Goal: Task Accomplishment & Management: Manage account settings

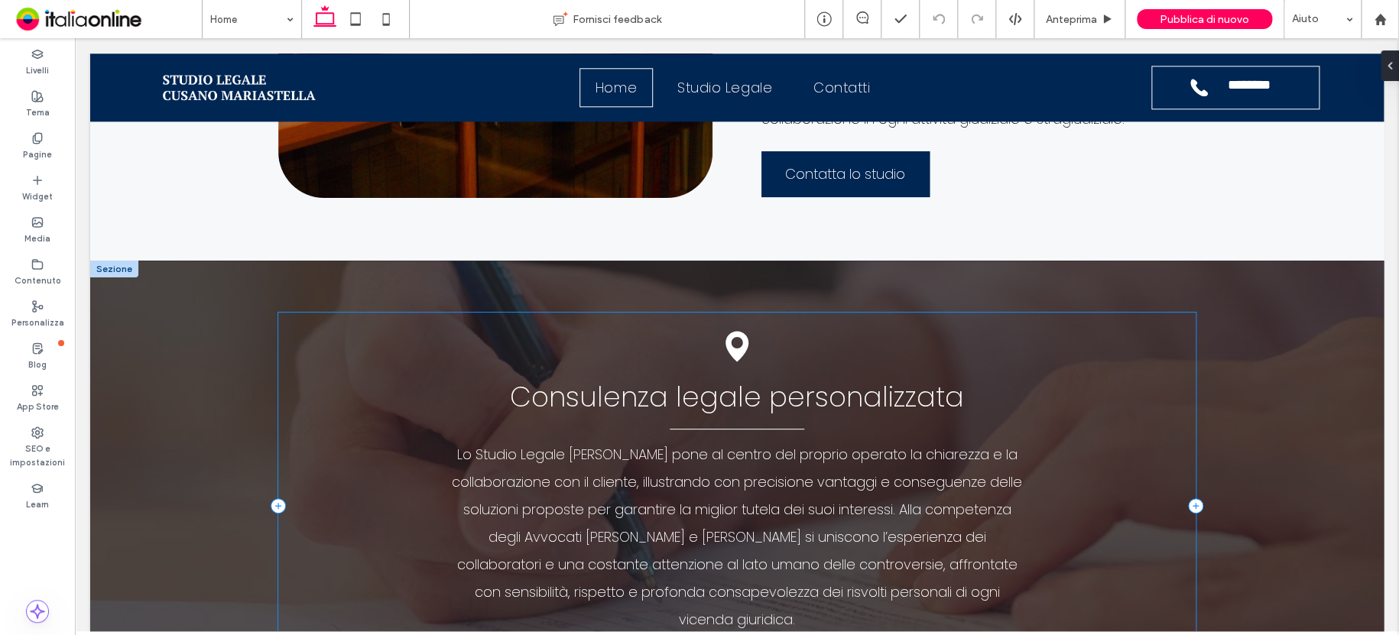
scroll to position [841, 0]
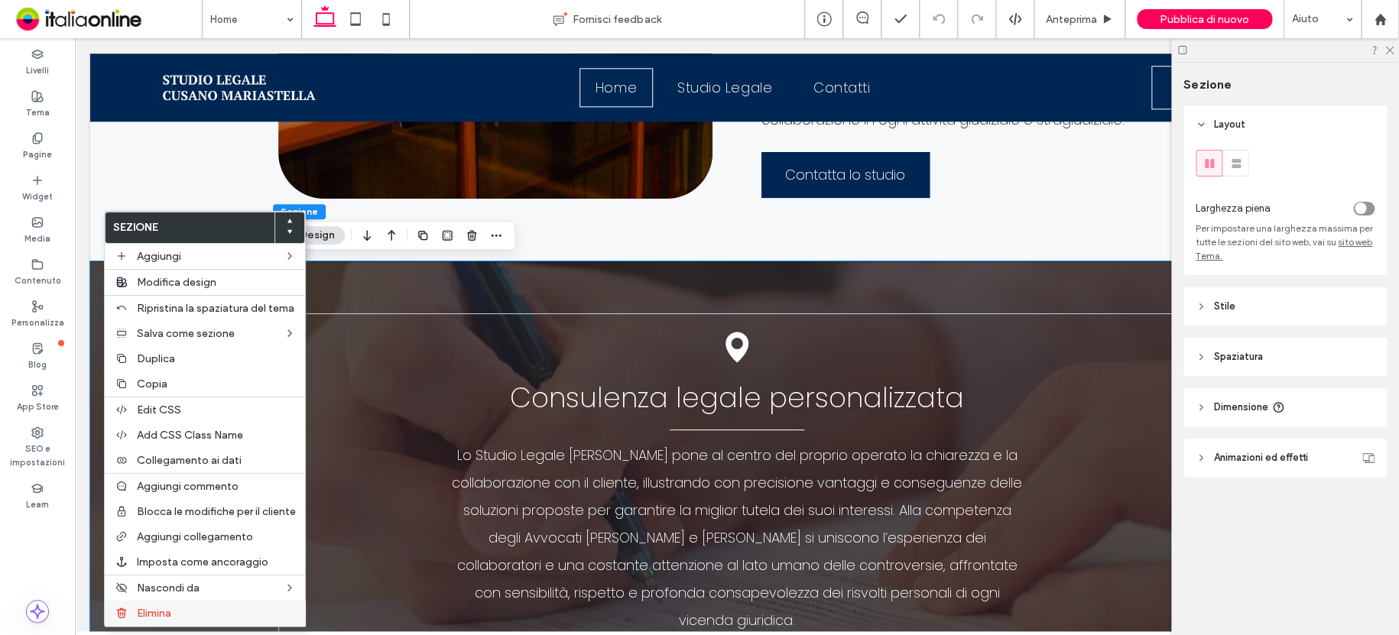
click at [176, 613] on label "Elimina" at bounding box center [216, 613] width 159 height 13
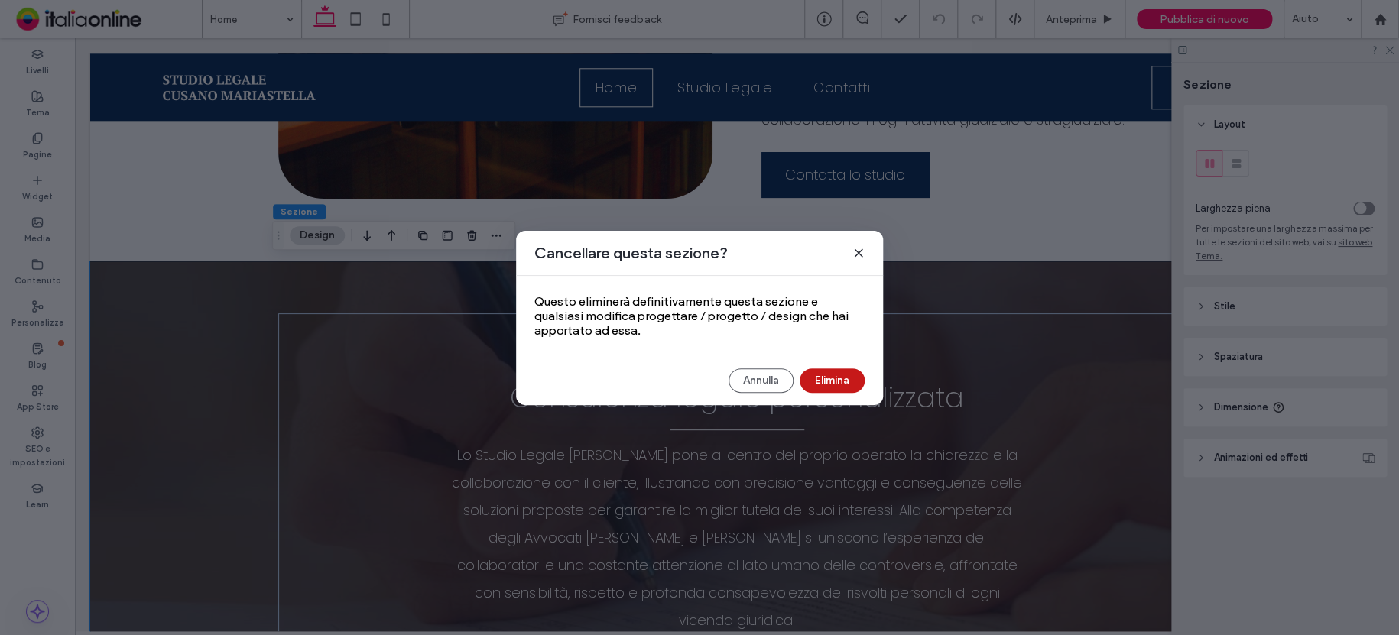
click at [830, 391] on button "Elimina" at bounding box center [832, 380] width 65 height 24
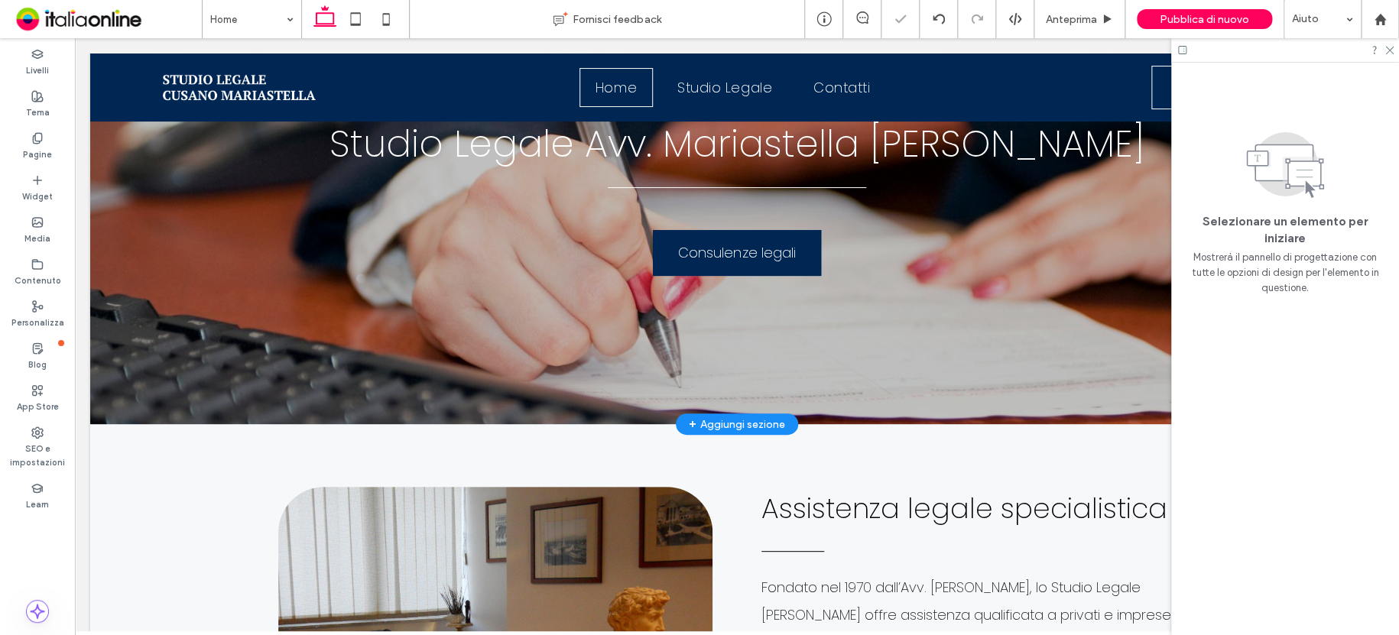
scroll to position [153, 0]
click at [1186, 48] on use at bounding box center [1182, 50] width 8 height 8
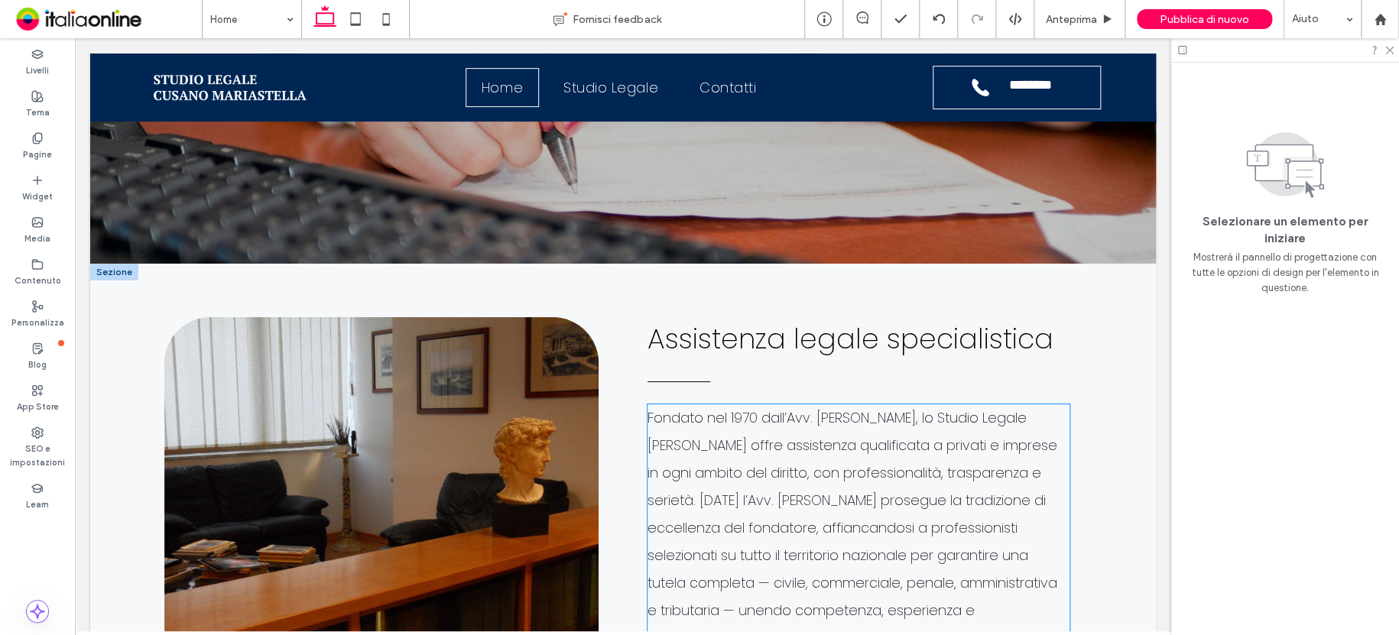
scroll to position [485, 0]
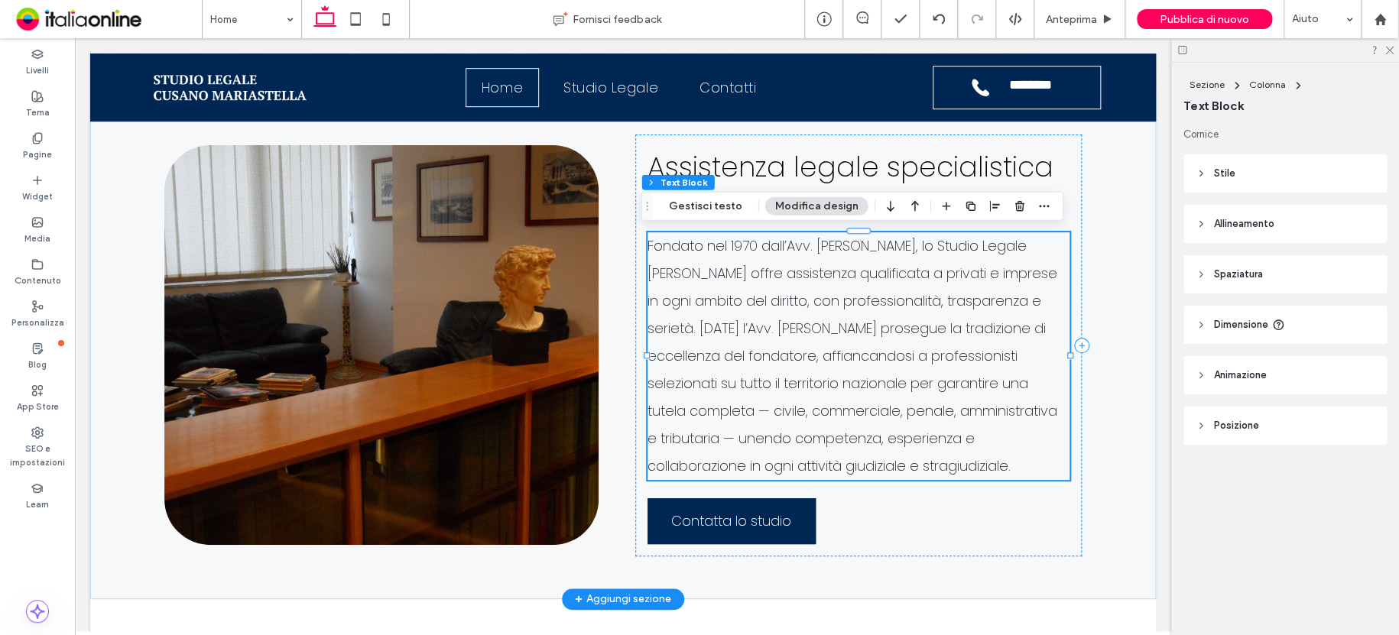
click at [797, 334] on span "Fondato nel 1970 dall’Avv. [PERSON_NAME], lo Studio Legale [PERSON_NAME] offre …" at bounding box center [852, 355] width 410 height 239
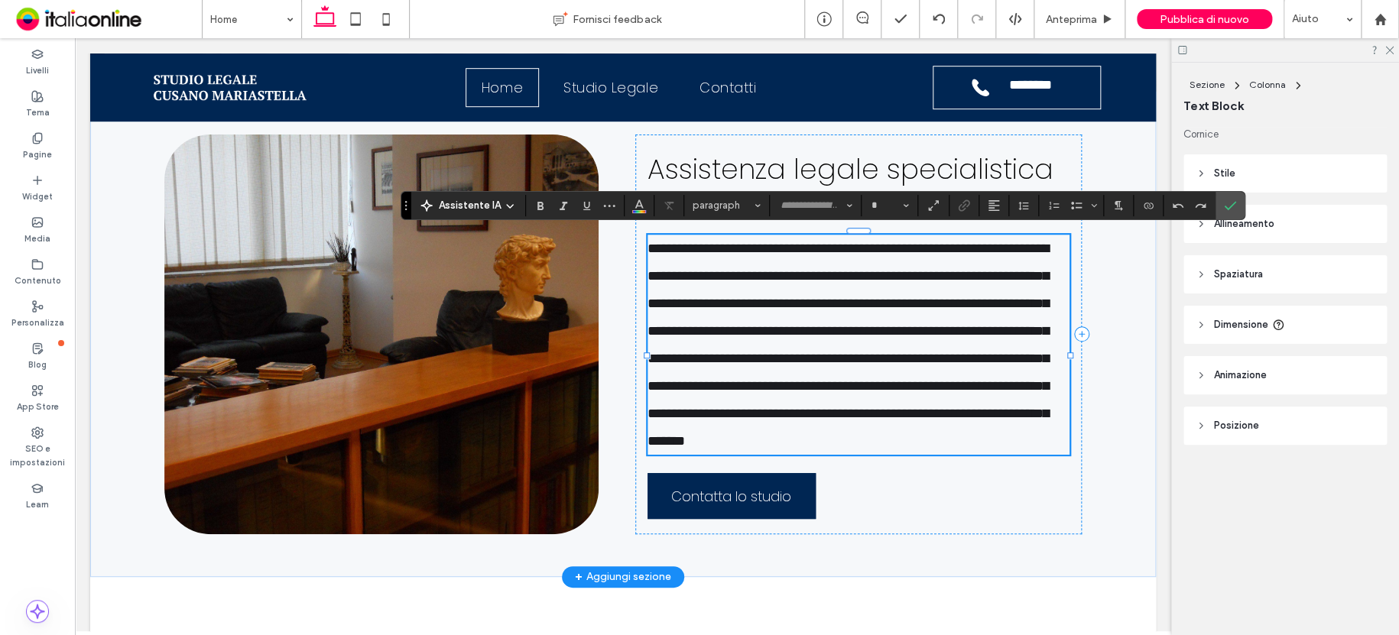
type input "*******"
type input "**"
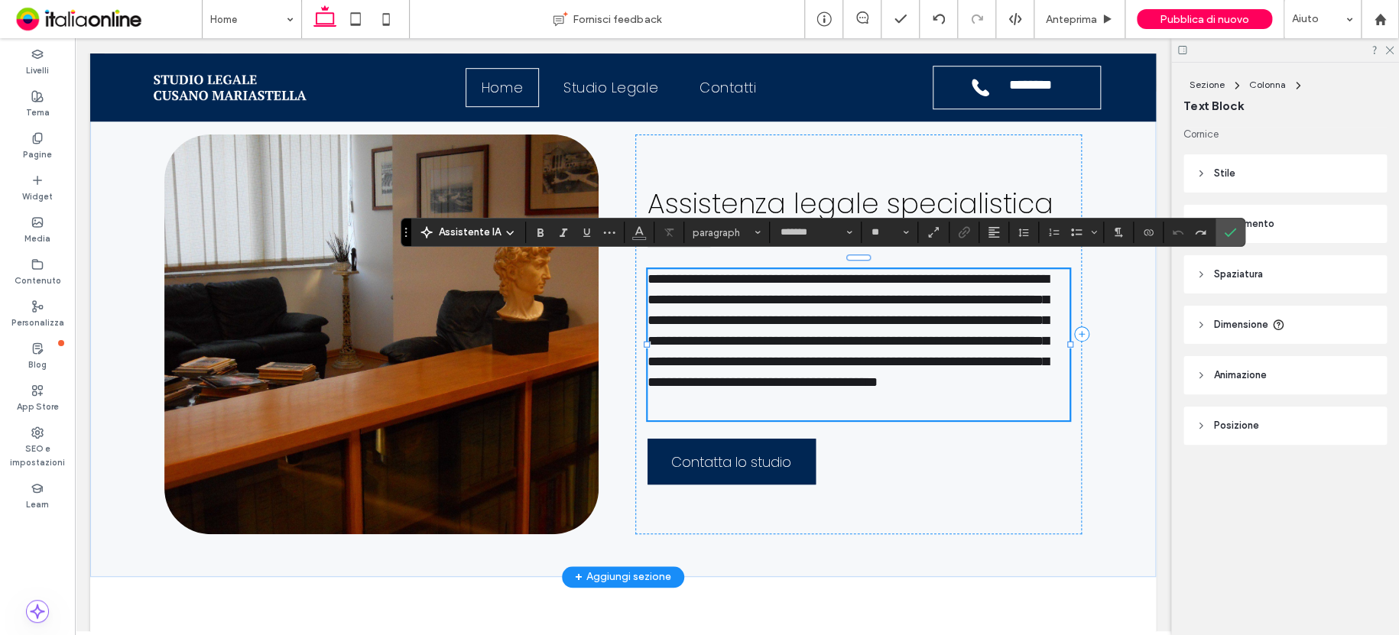
scroll to position [459, 0]
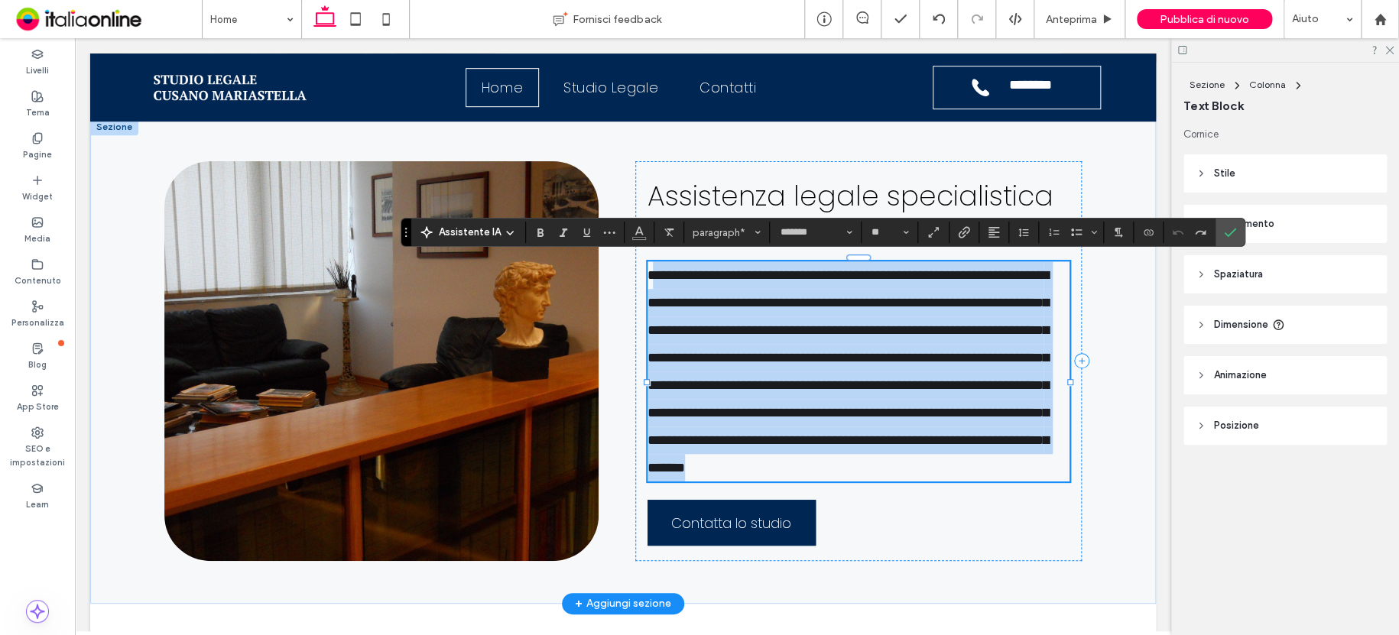
drag, startPoint x: 649, startPoint y: 274, endPoint x: 1025, endPoint y: 492, distance: 434.6
click at [1025, 482] on p "**********" at bounding box center [858, 371] width 422 height 220
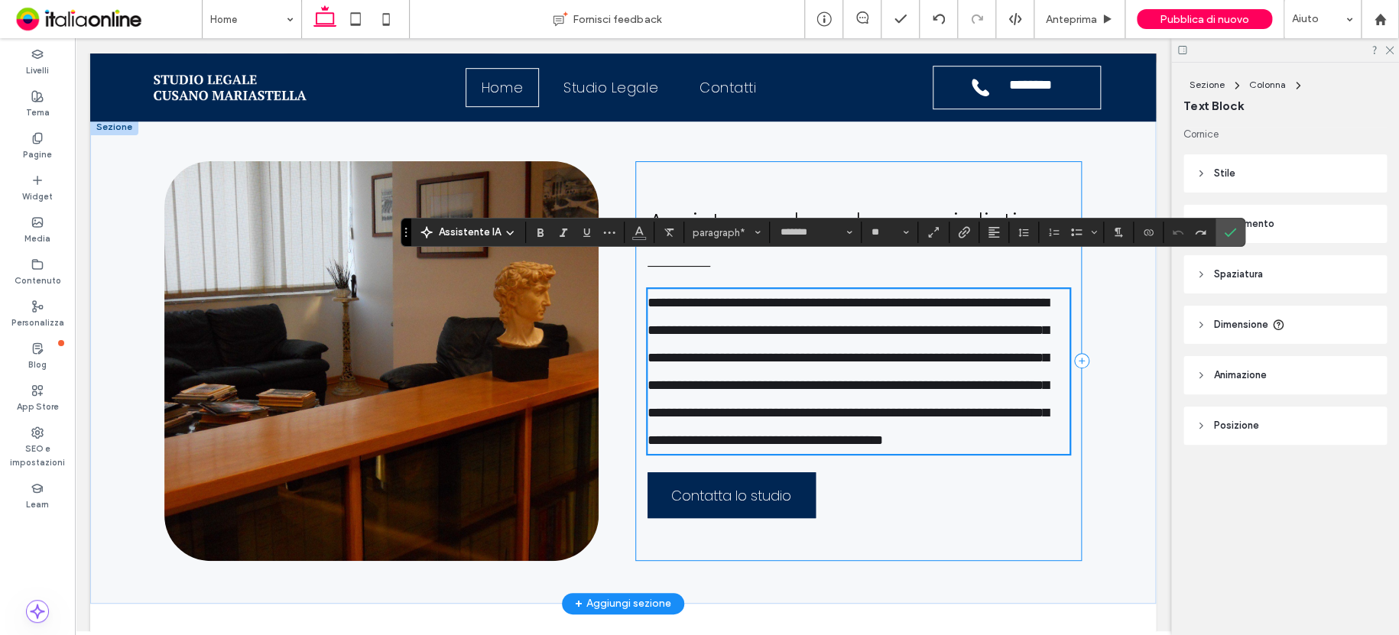
scroll to position [0, 0]
drag, startPoint x: 647, startPoint y: 286, endPoint x: 627, endPoint y: 288, distance: 20.8
click at [627, 288] on div "**********" at bounding box center [622, 360] width 917 height 485
drag, startPoint x: 1223, startPoint y: 231, endPoint x: 1196, endPoint y: 231, distance: 27.5
click at [1224, 231] on icon "Conferma" at bounding box center [1230, 232] width 12 height 12
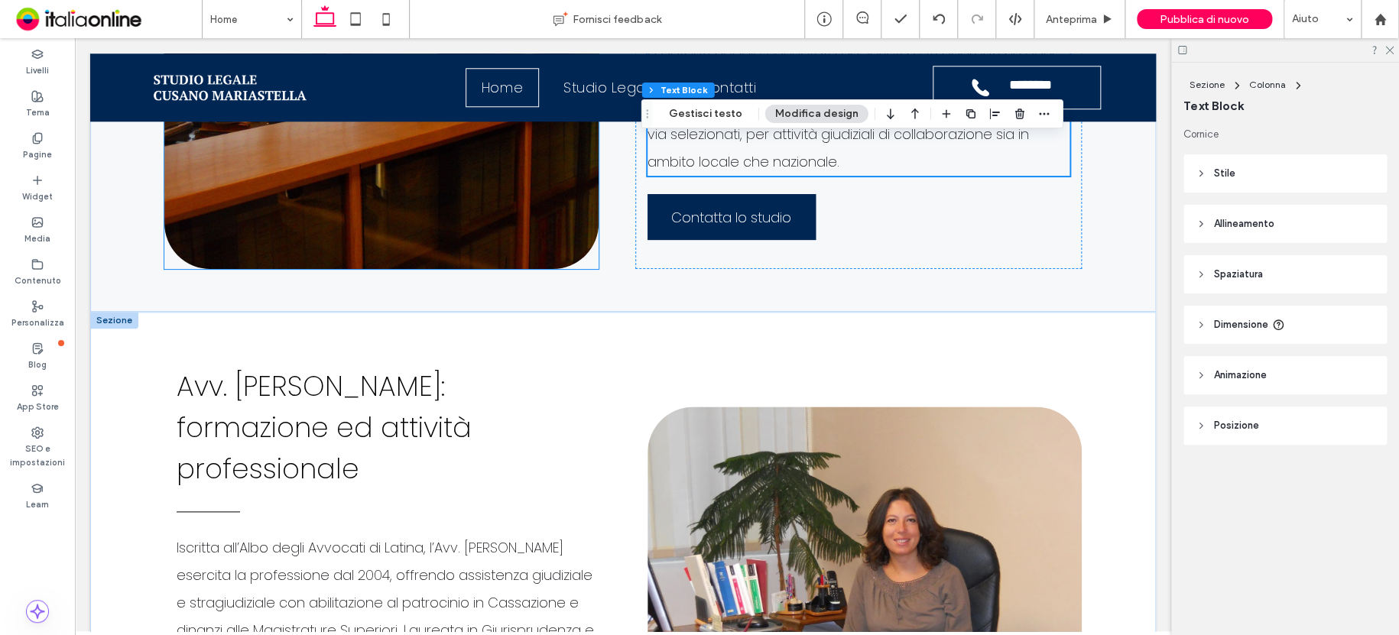
scroll to position [917, 0]
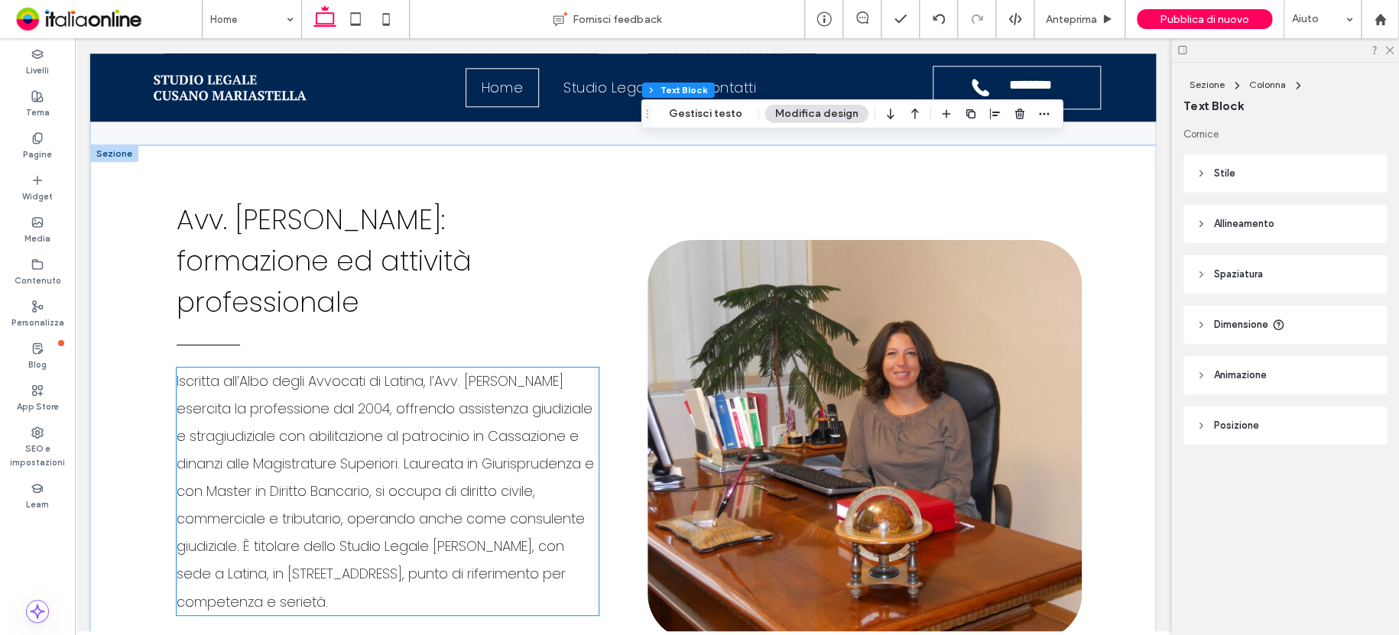
drag, startPoint x: 336, startPoint y: 427, endPoint x: 262, endPoint y: 427, distance: 74.2
click at [336, 427] on span "Iscritta all’Albo degli Avvocati di Latina, l’Avv. [PERSON_NAME] esercita la pr…" at bounding box center [385, 491] width 417 height 239
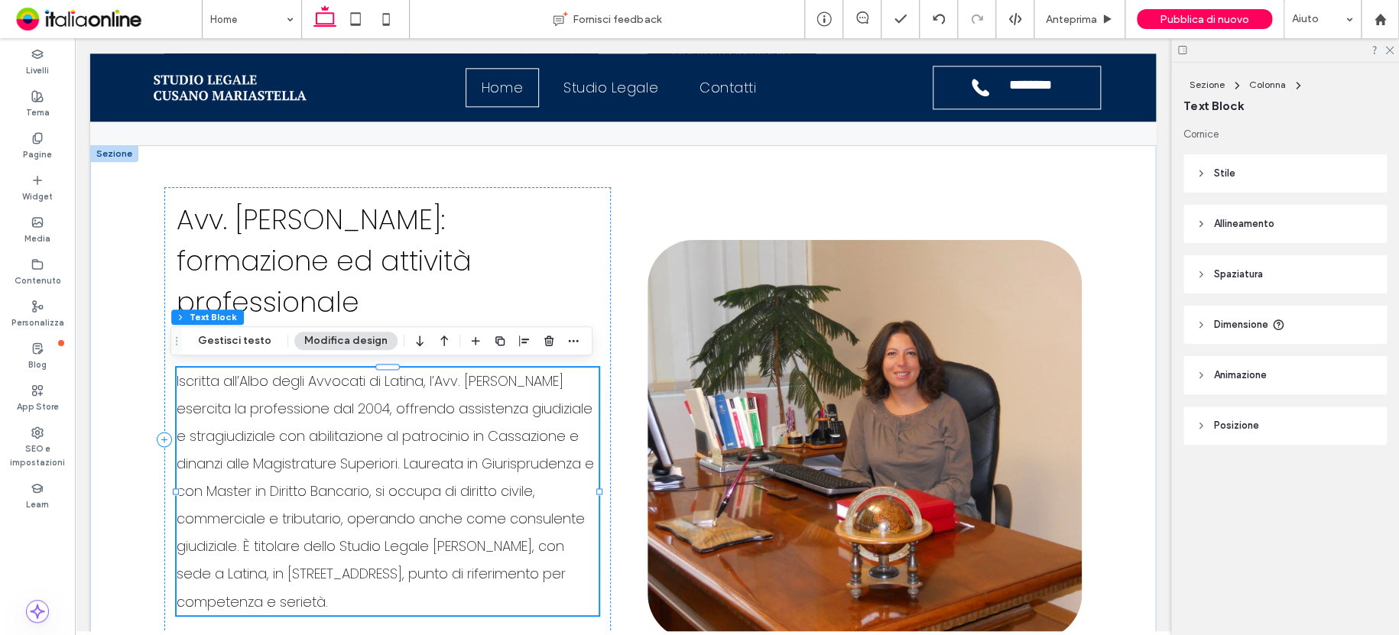
click at [178, 379] on span "Iscritta all’Albo degli Avvocati di Latina, l’Avv. [PERSON_NAME] esercita la pr…" at bounding box center [385, 491] width 417 height 239
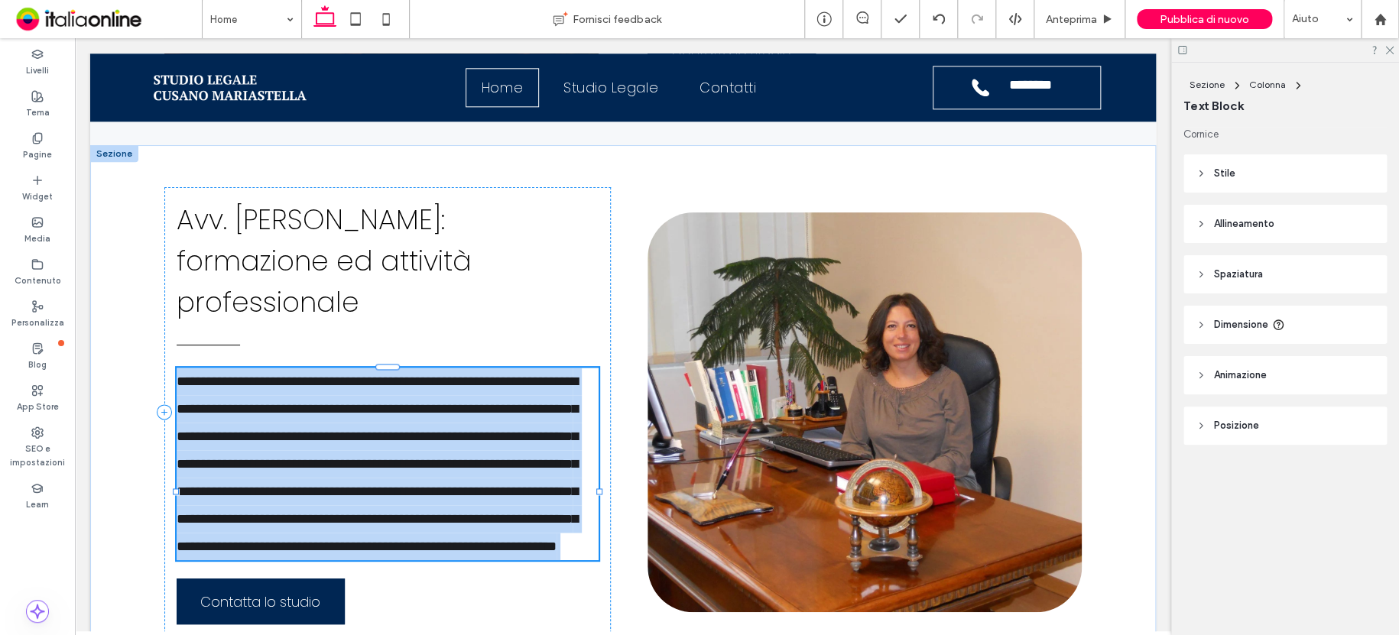
type input "*******"
type input "**"
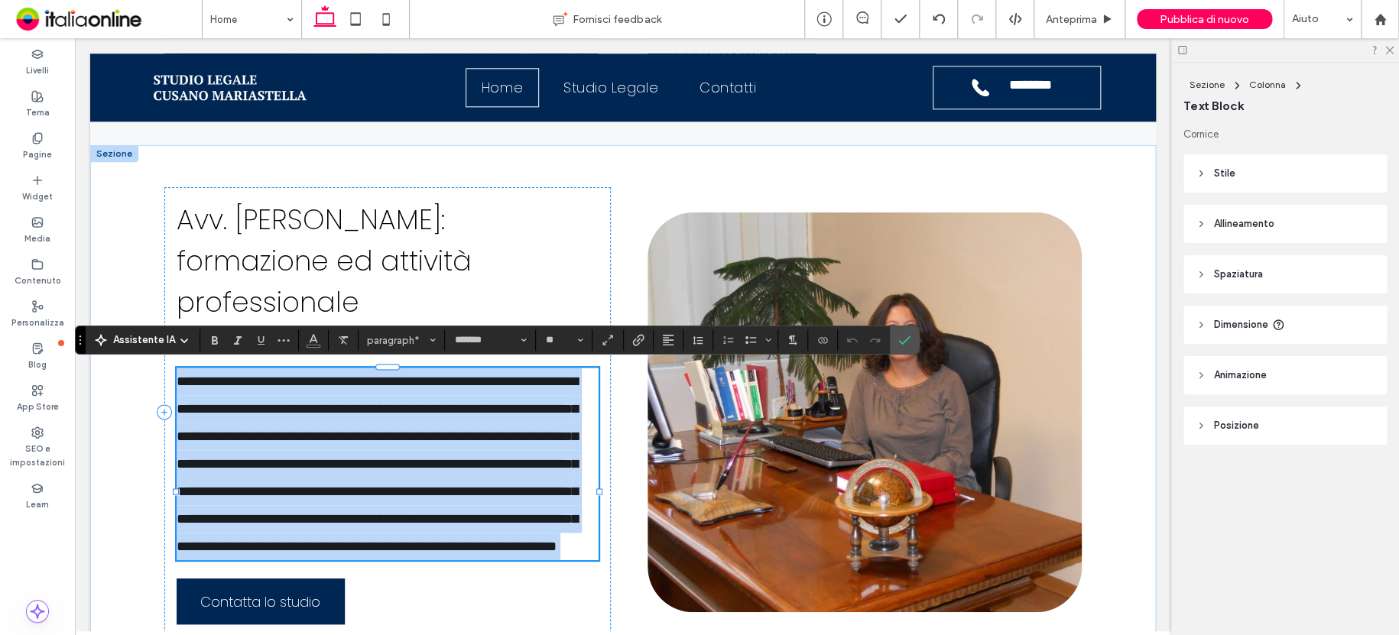
click at [178, 379] on span "**********" at bounding box center [377, 464] width 401 height 179
drag, startPoint x: 174, startPoint y: 381, endPoint x: 435, endPoint y: 605, distance: 344.3
click at [435, 560] on p "**********" at bounding box center [388, 464] width 422 height 193
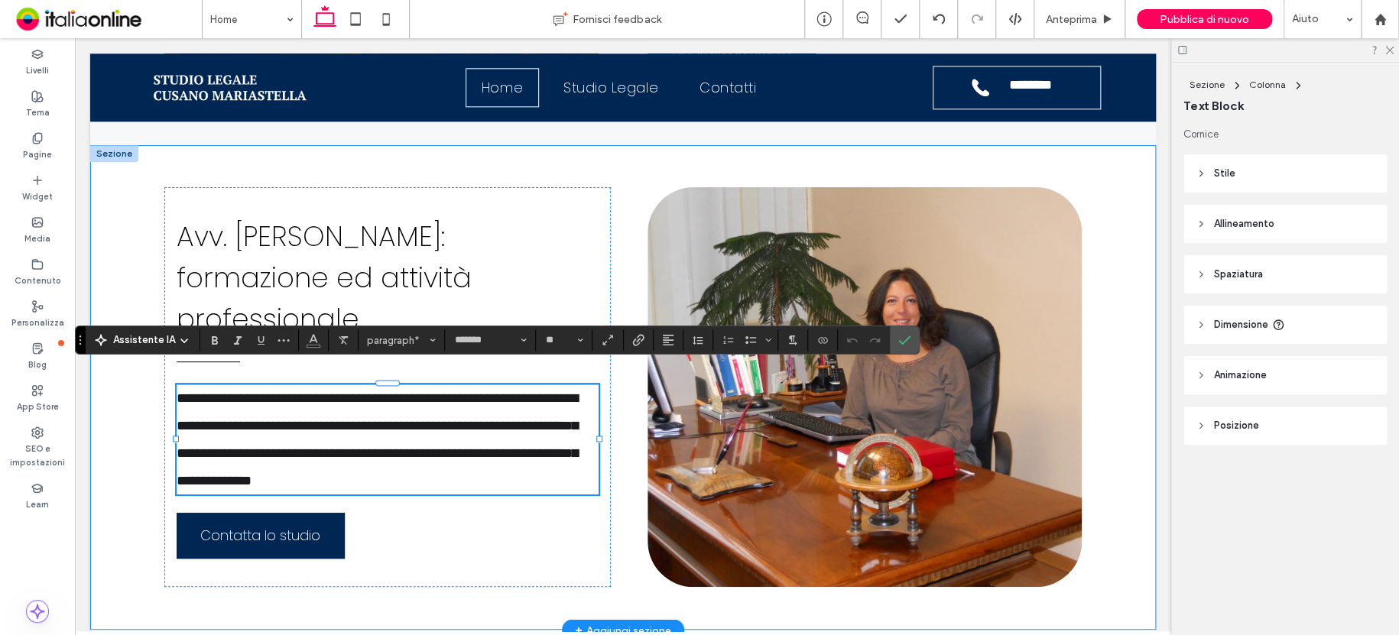
scroll to position [0, 0]
click at [177, 394] on span "**********" at bounding box center [377, 439] width 401 height 96
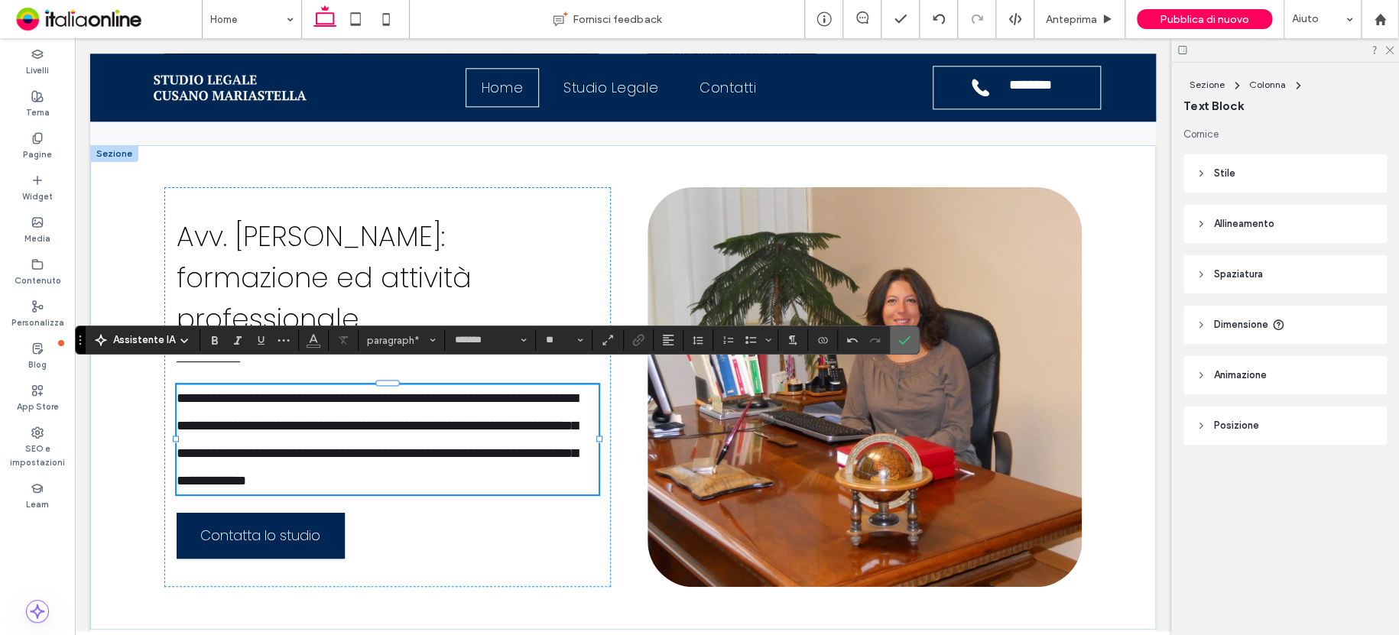
drag, startPoint x: 842, startPoint y: 303, endPoint x: 901, endPoint y: 341, distance: 69.5
click at [901, 341] on icon "Conferma" at bounding box center [904, 340] width 12 height 12
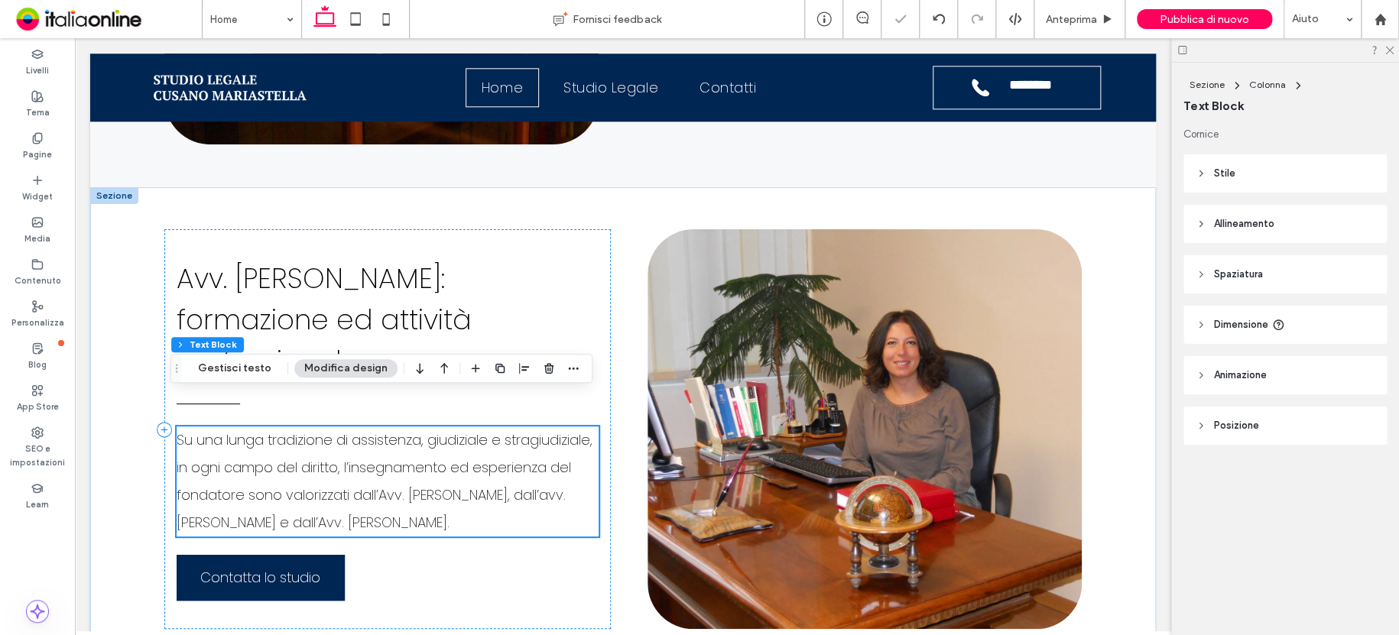
scroll to position [841, 0]
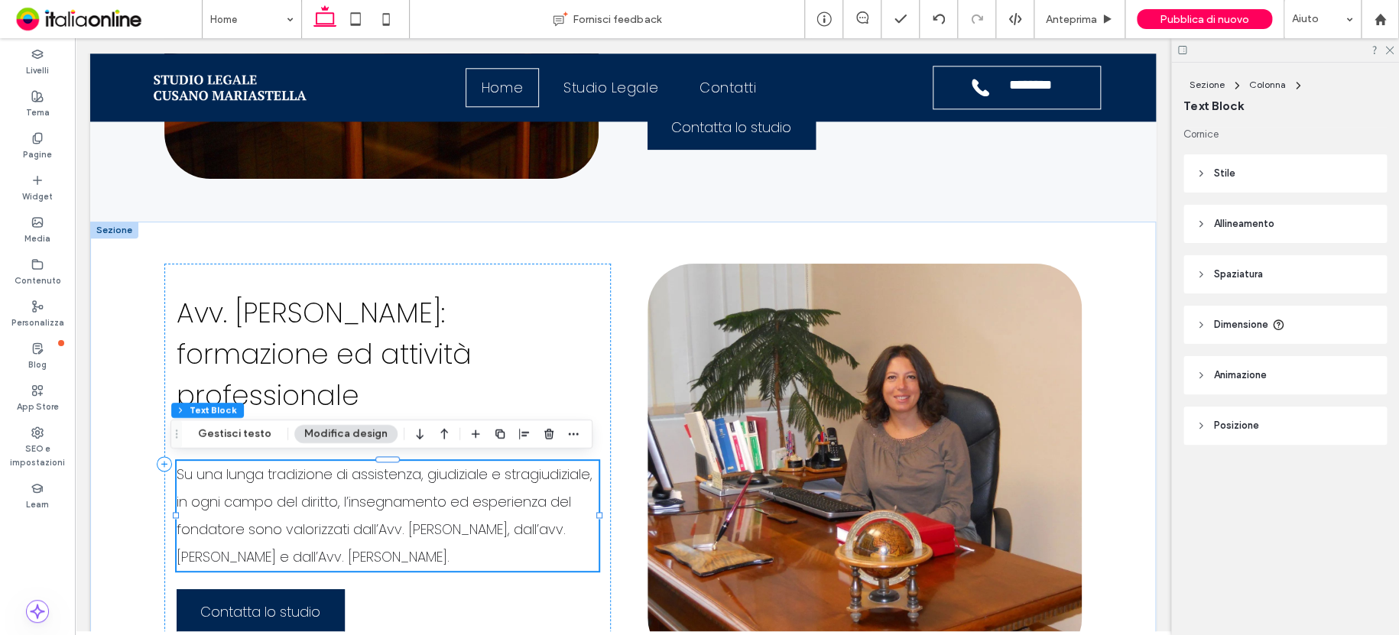
click at [466, 496] on span "Su una lunga tradizione di assistenza, giudiziale e stragiudiziale, in ogni cam…" at bounding box center [385, 516] width 416 height 102
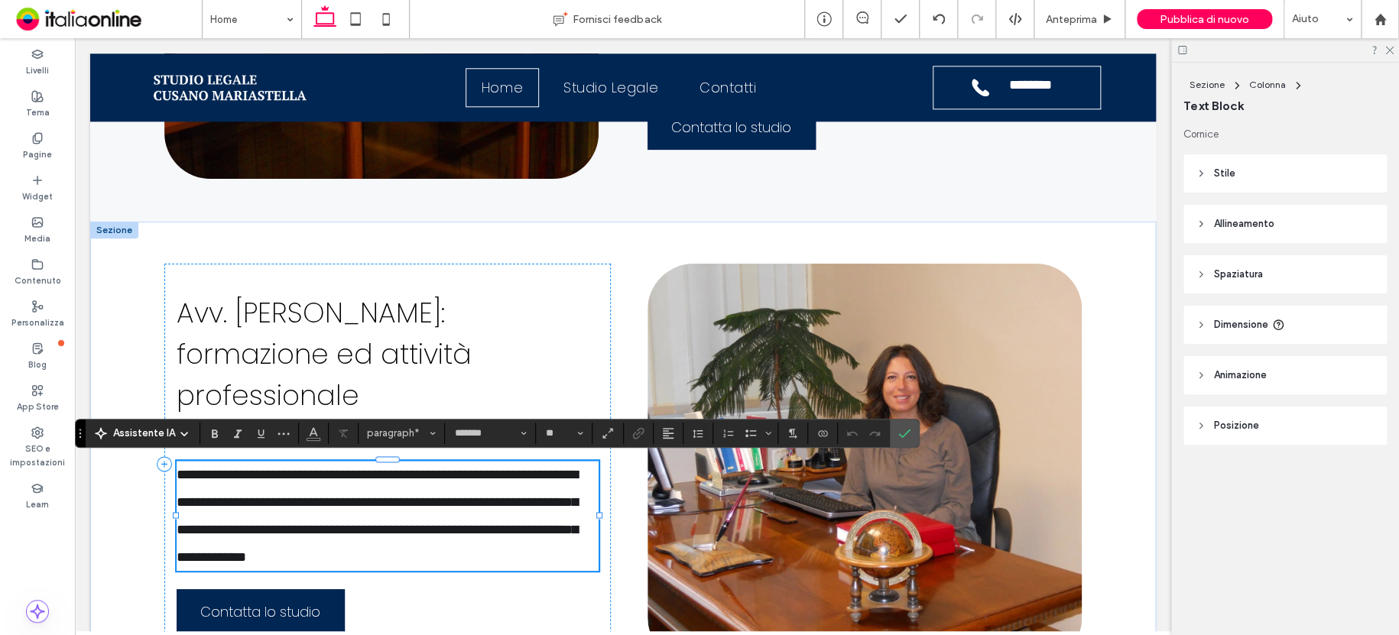
click at [578, 546] on p "**********" at bounding box center [388, 516] width 422 height 110
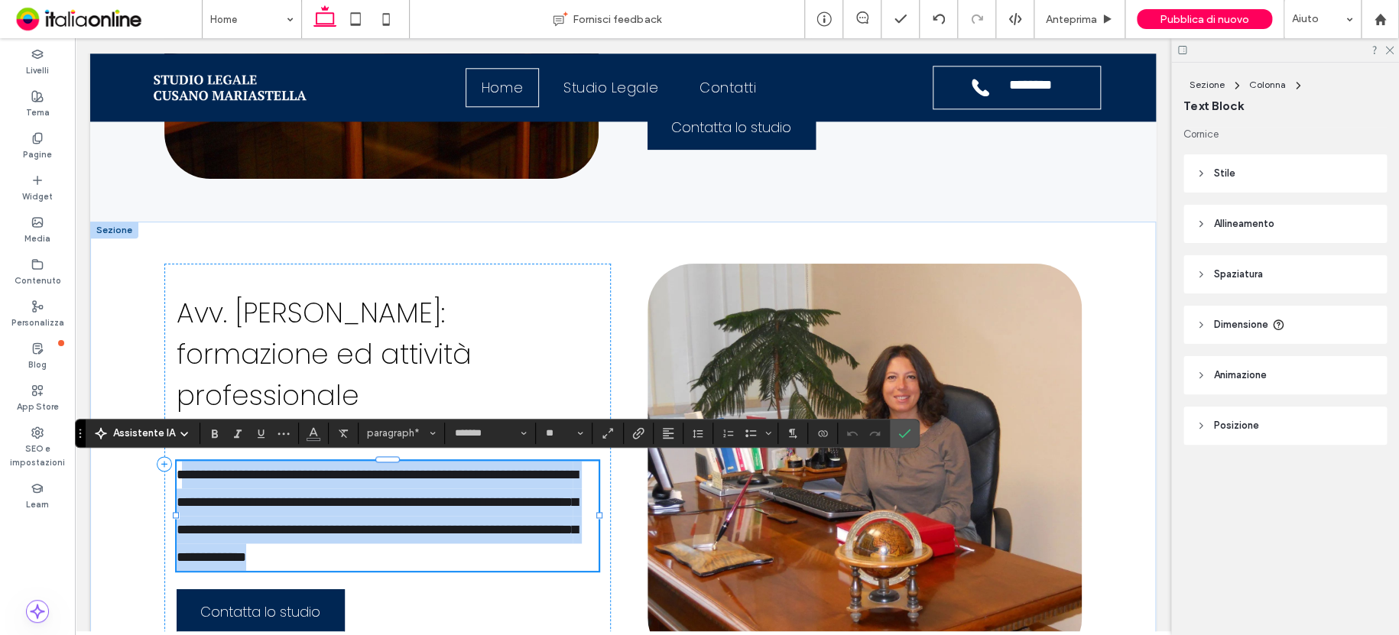
drag, startPoint x: 571, startPoint y: 557, endPoint x: 207, endPoint y: 475, distance: 373.1
click at [182, 475] on p "**********" at bounding box center [388, 516] width 422 height 110
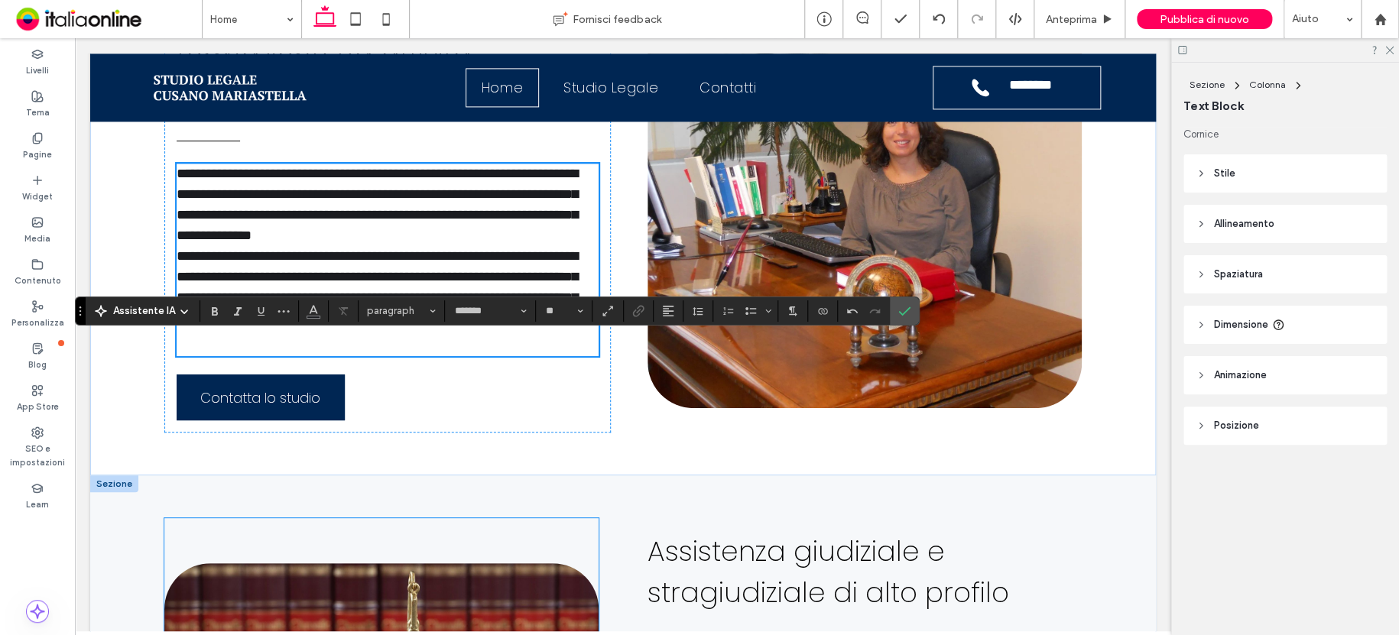
scroll to position [1181, 0]
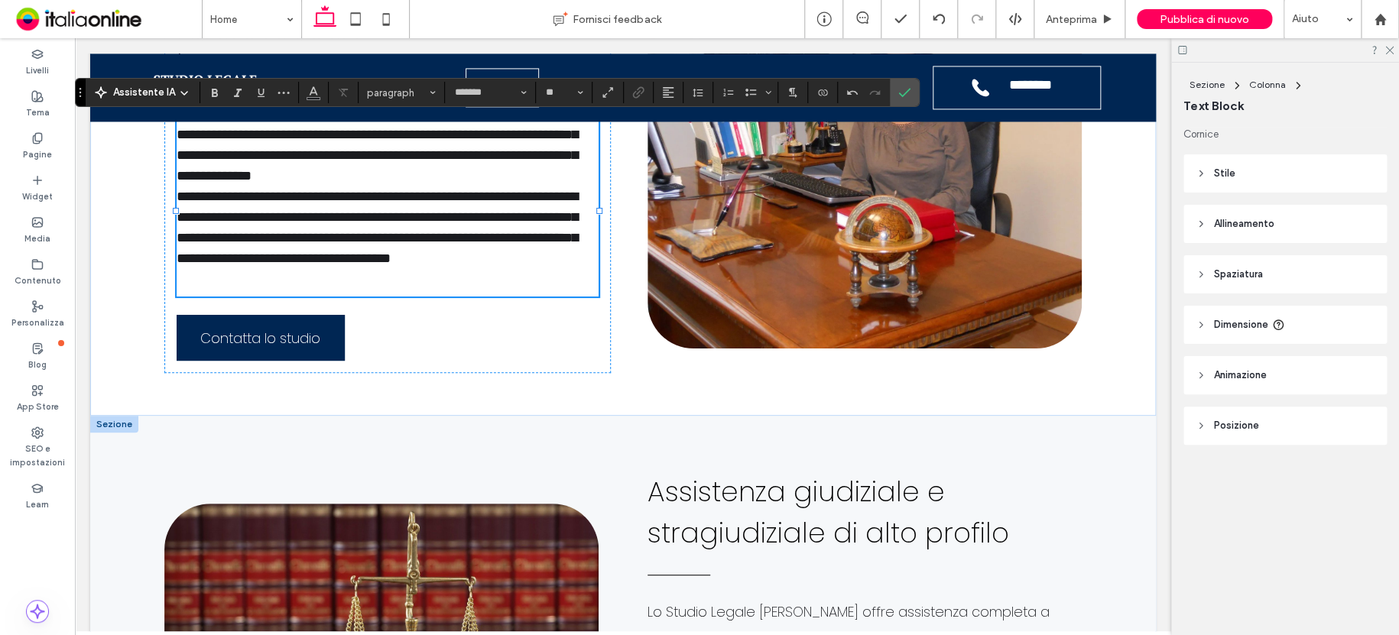
click at [107, 433] on div at bounding box center [114, 424] width 48 height 17
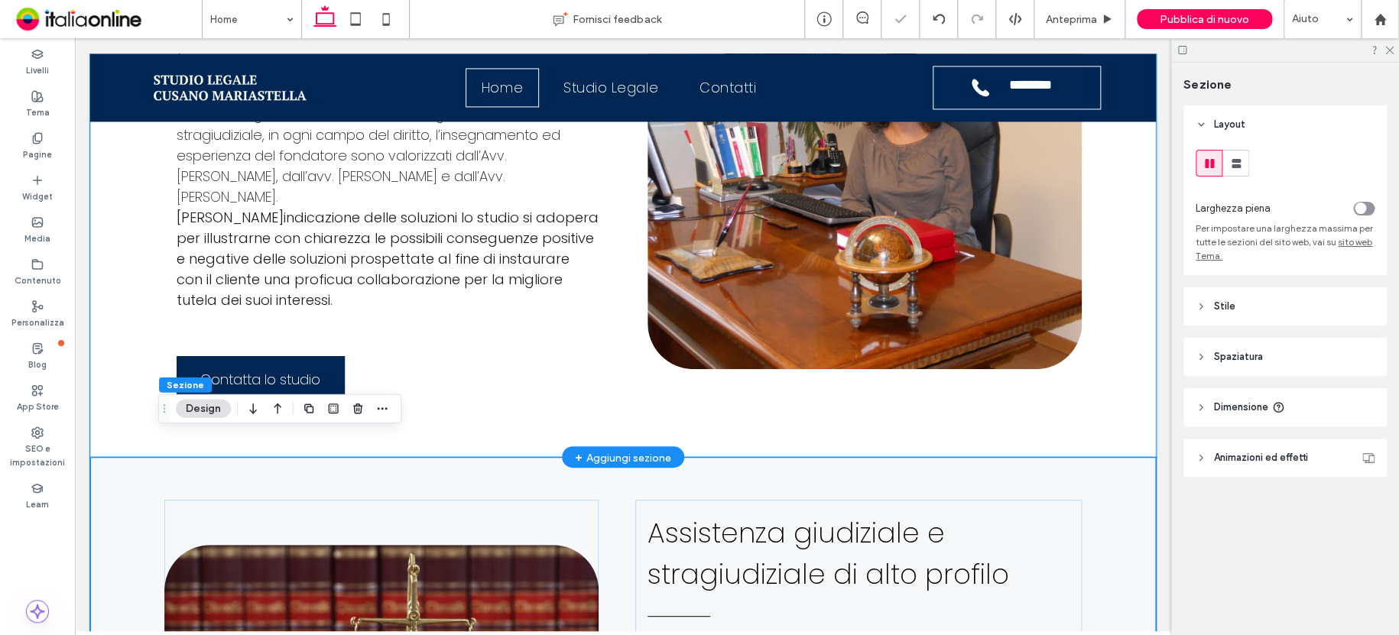
click at [99, 412] on div "Avv. [PERSON_NAME]: formazione ed attività professionale SSu una lunga tradizio…" at bounding box center [623, 170] width 1066 height 576
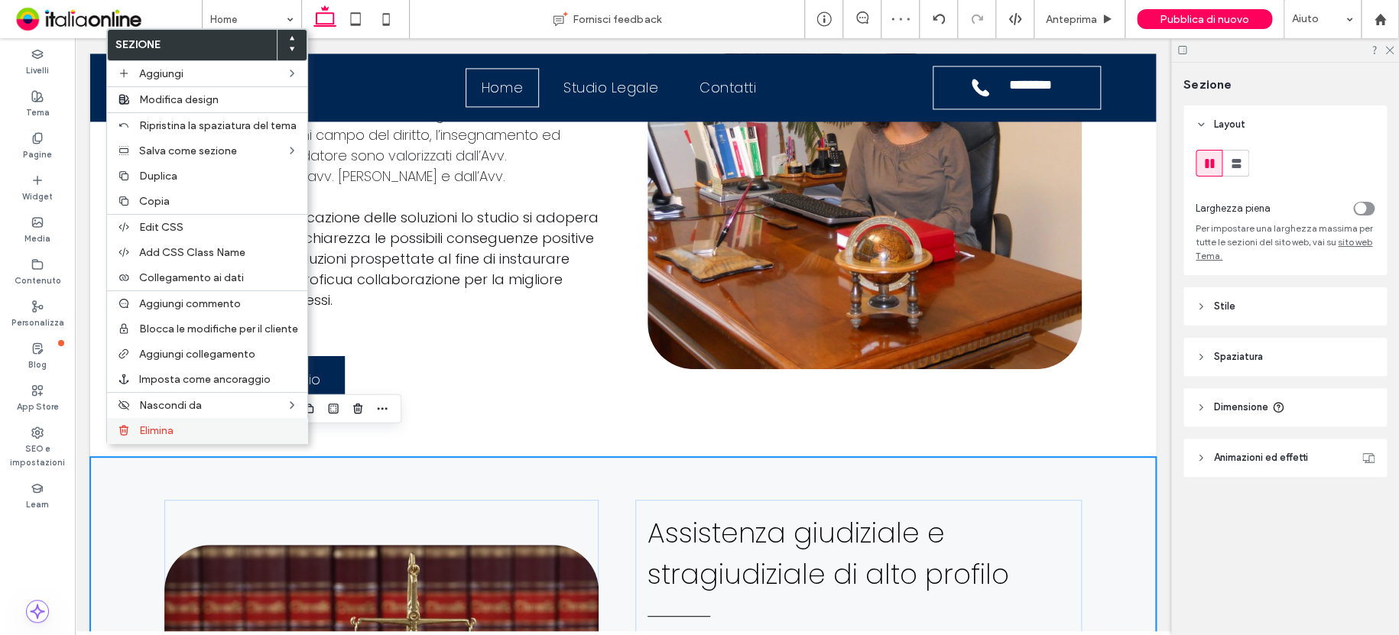
click at [165, 436] on span "Elimina" at bounding box center [156, 430] width 34 height 13
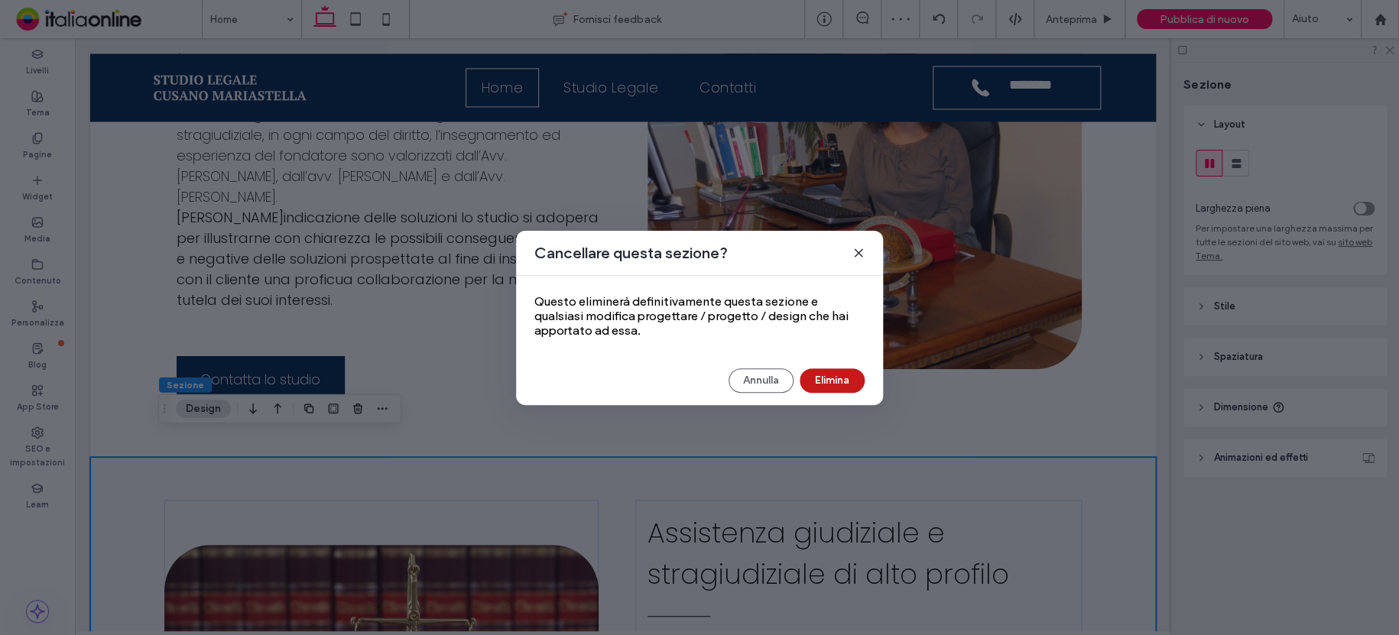
click at [842, 378] on button "Elimina" at bounding box center [832, 380] width 65 height 24
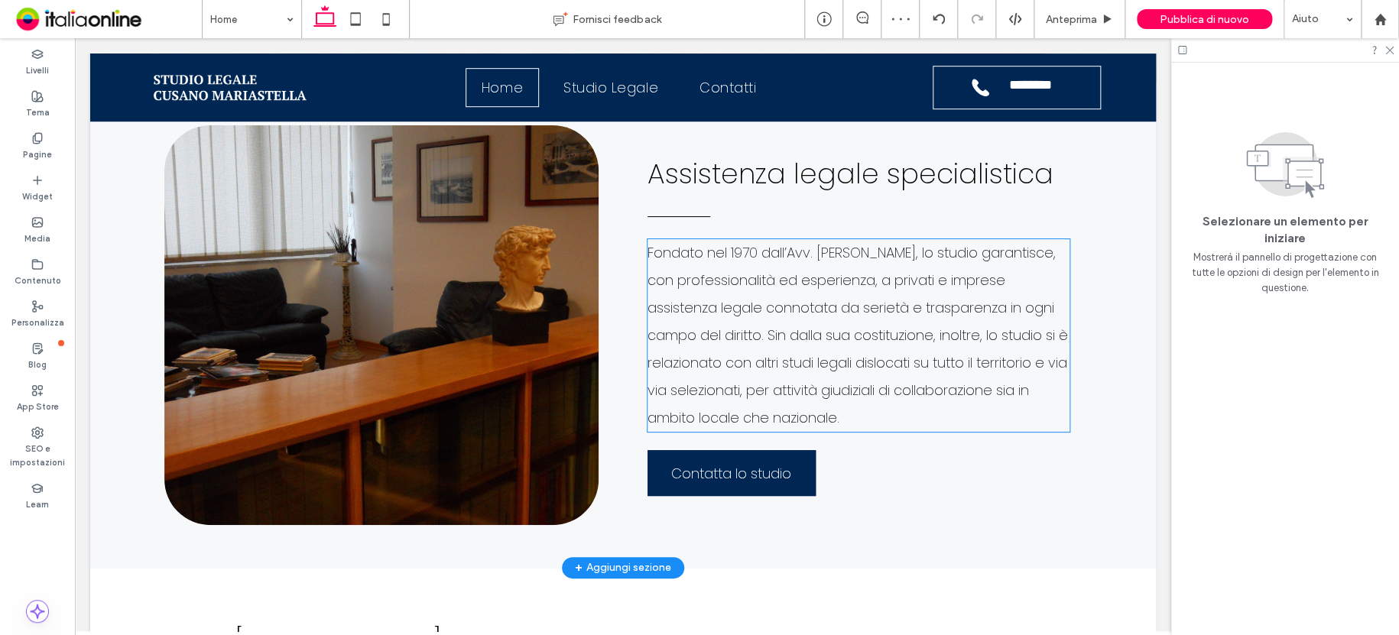
scroll to position [417, 0]
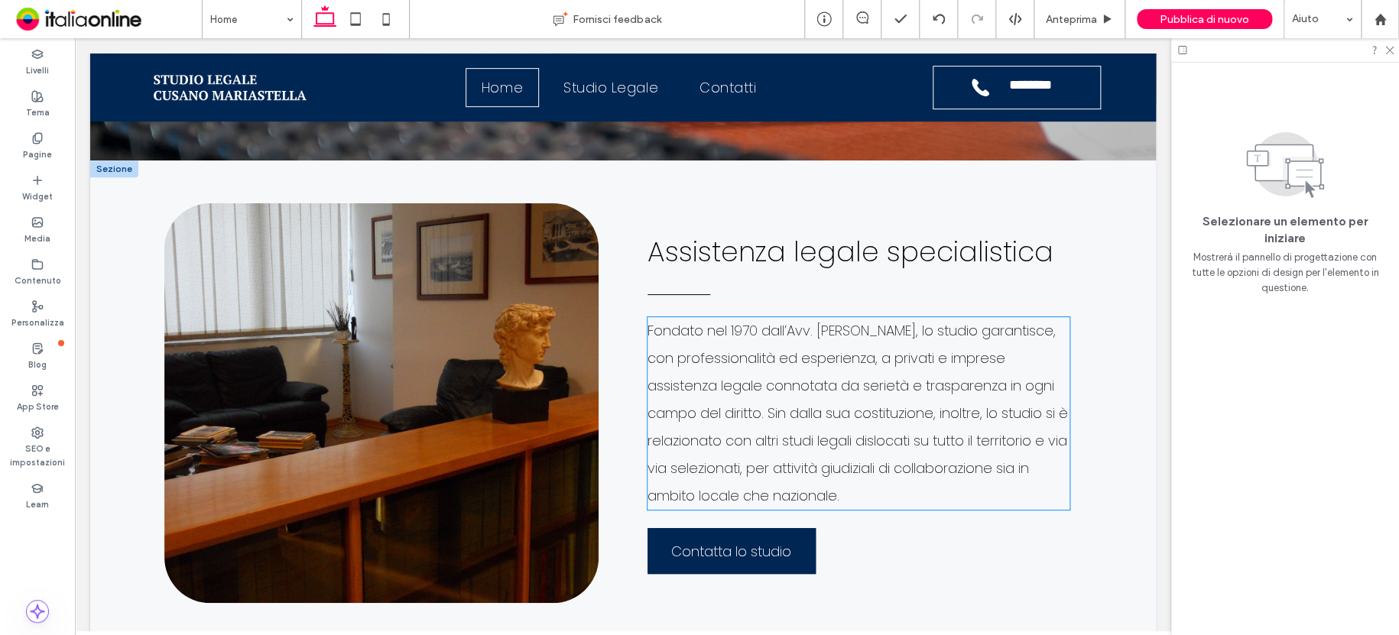
click at [811, 339] on span "Fondato nel 1970 dall’Avv. [PERSON_NAME], lo studio garantisce, con professiona…" at bounding box center [857, 413] width 420 height 184
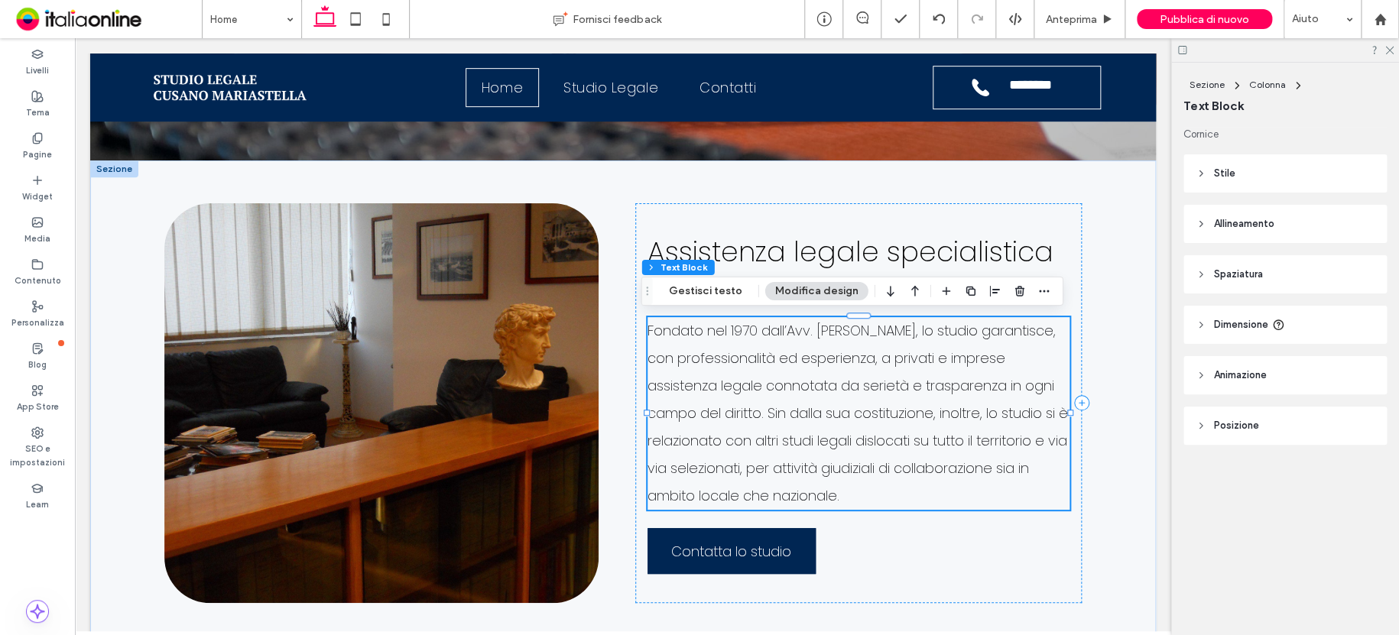
click at [810, 351] on span "Fondato nel 1970 dall’Avv. [PERSON_NAME], lo studio garantisce, con professiona…" at bounding box center [857, 413] width 420 height 184
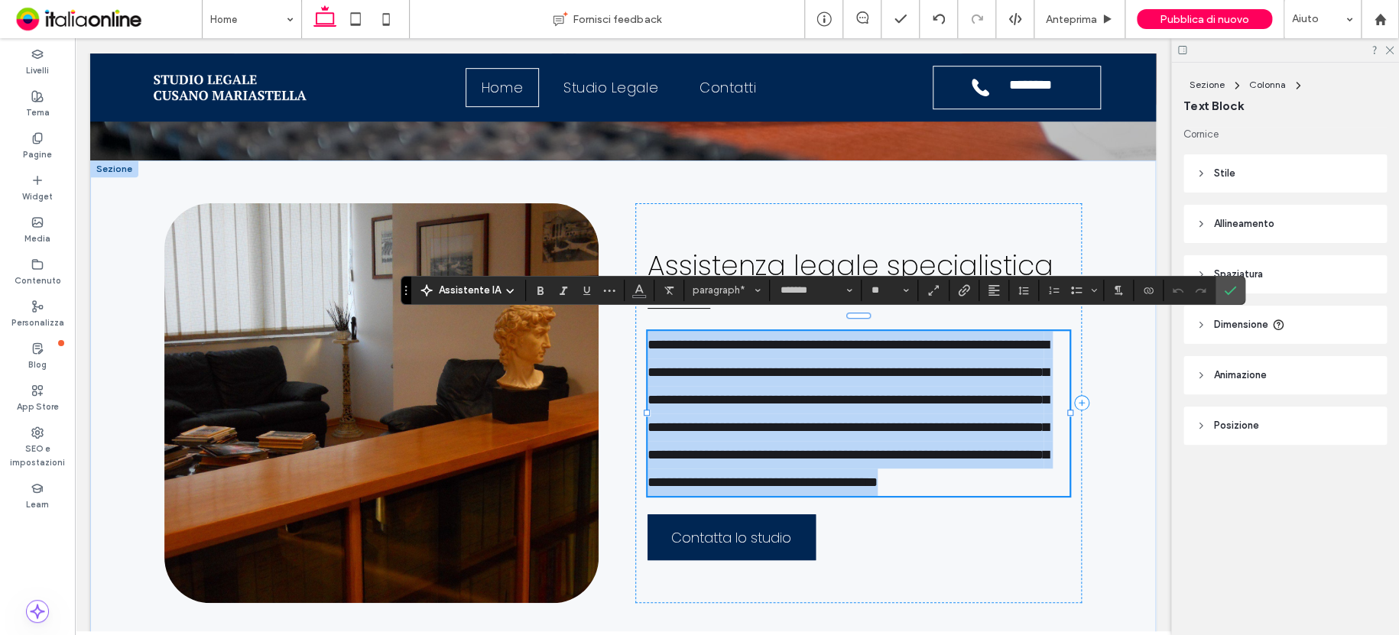
drag, startPoint x: 865, startPoint y: 482, endPoint x: 642, endPoint y: 334, distance: 267.6
click at [642, 334] on div "**********" at bounding box center [622, 403] width 917 height 485
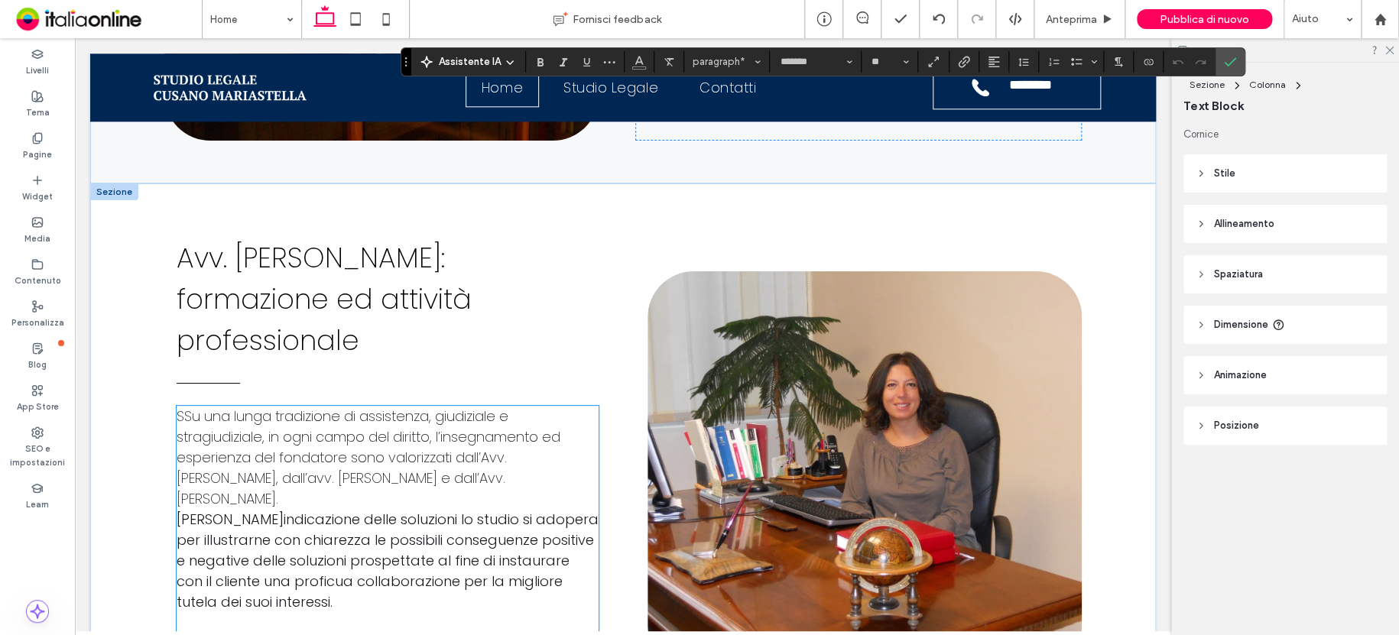
scroll to position [952, 0]
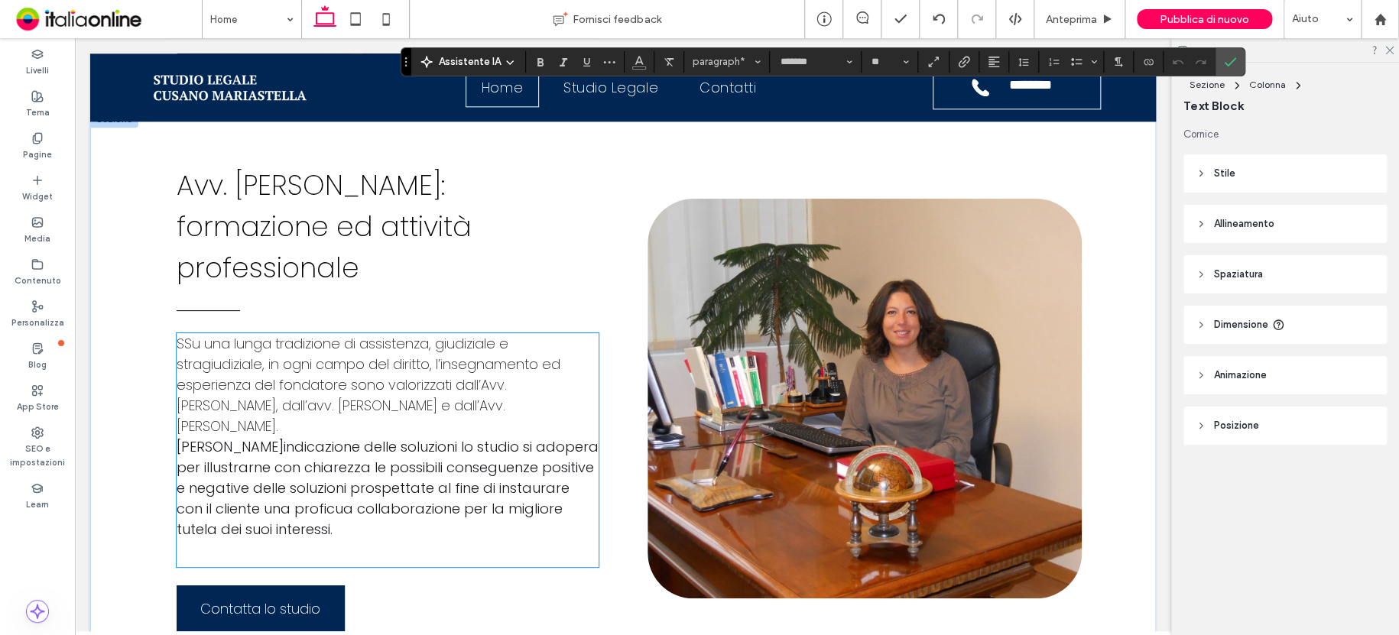
click at [300, 437] on span "[PERSON_NAME]indicazione delle soluzioni lo studio si adopera per illustrarne c…" at bounding box center [388, 488] width 422 height 102
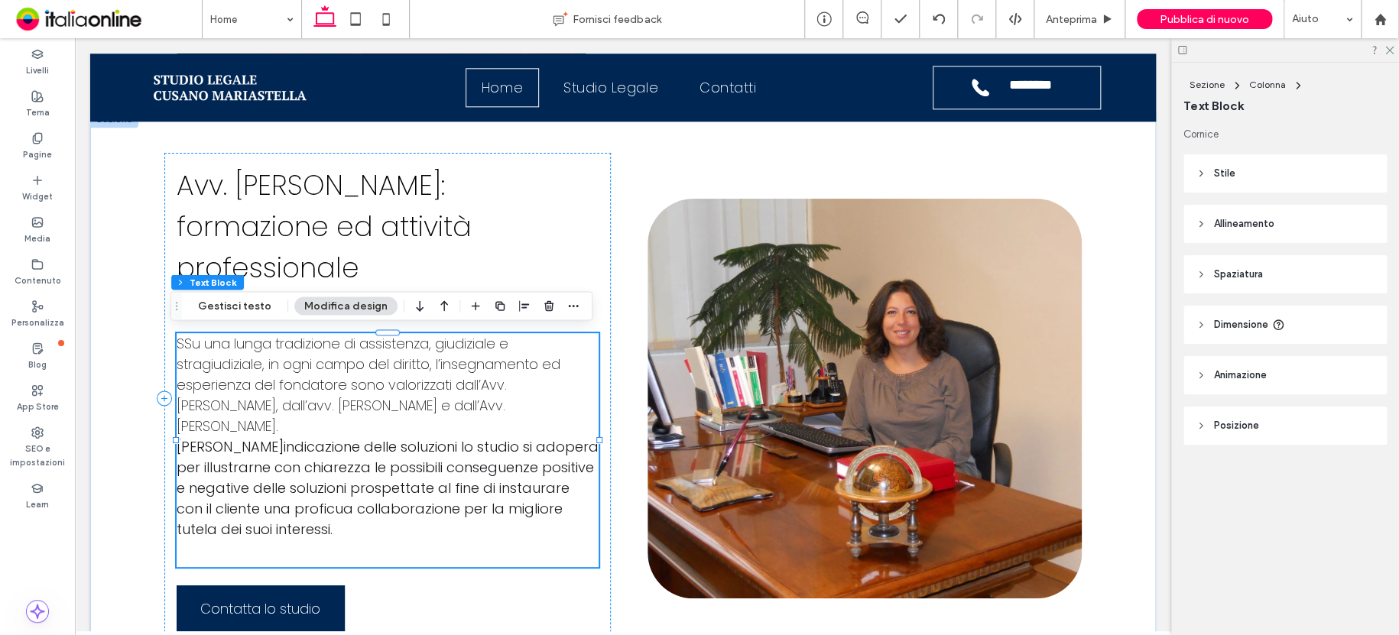
click at [264, 540] on p at bounding box center [388, 554] width 422 height 28
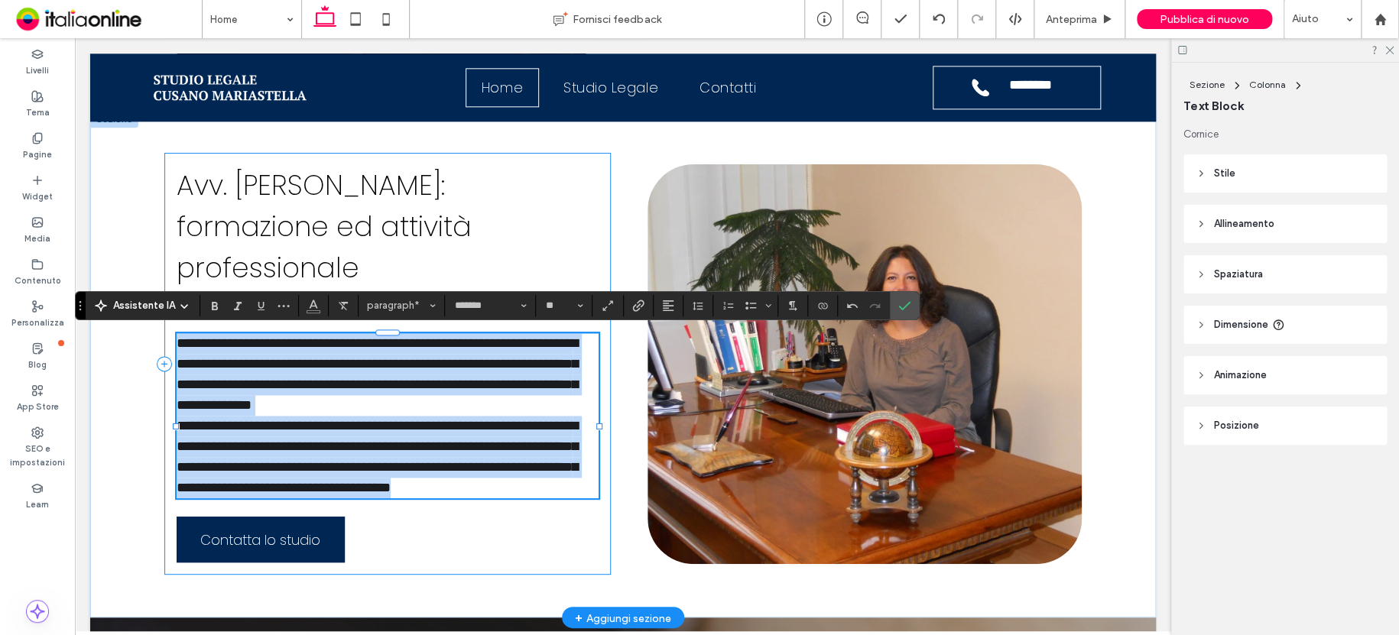
drag, startPoint x: 336, startPoint y: 508, endPoint x: 159, endPoint y: 342, distance: 242.3
click at [164, 342] on div "**********" at bounding box center [387, 364] width 446 height 422
click at [181, 341] on span "**********" at bounding box center [377, 374] width 401 height 76
drag, startPoint x: 284, startPoint y: 509, endPoint x: 161, endPoint y: 336, distance: 213.2
click at [164, 336] on div "**********" at bounding box center [387, 364] width 446 height 422
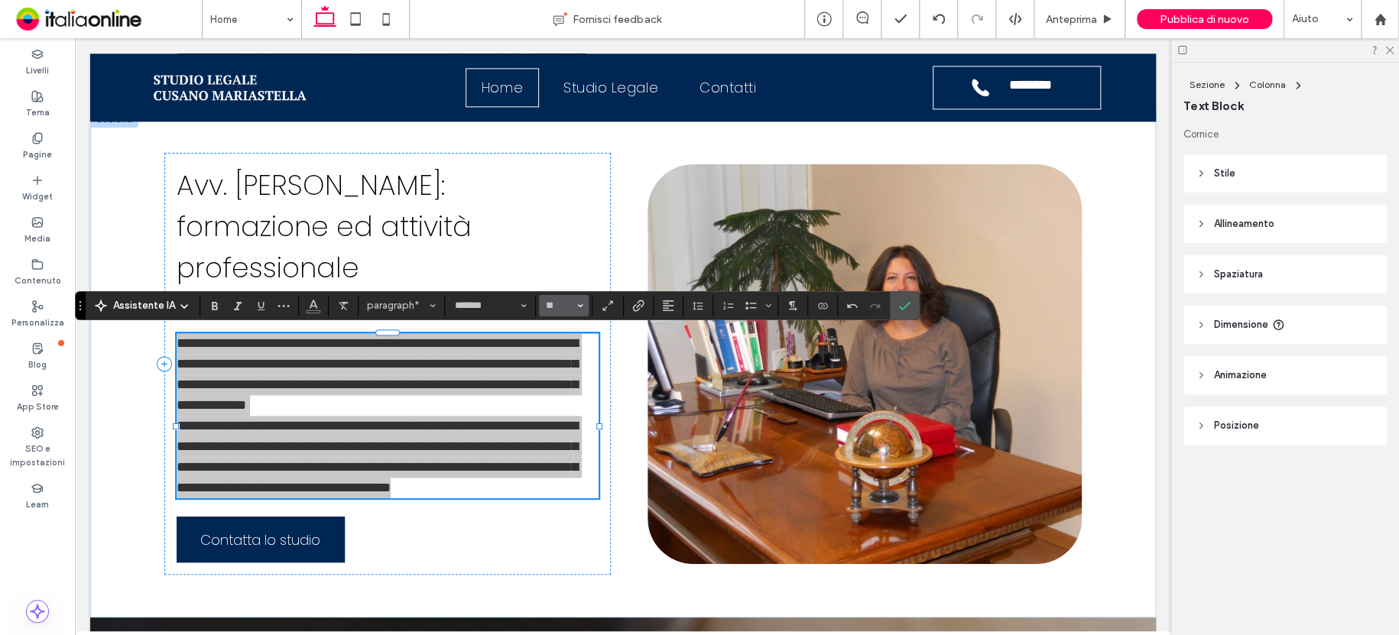
click at [581, 306] on icon "Dimensione" at bounding box center [580, 306] width 6 height 6
click at [524, 306] on icon "Carattere e spessore del carattere" at bounding box center [524, 306] width 6 height 6
type input "**"
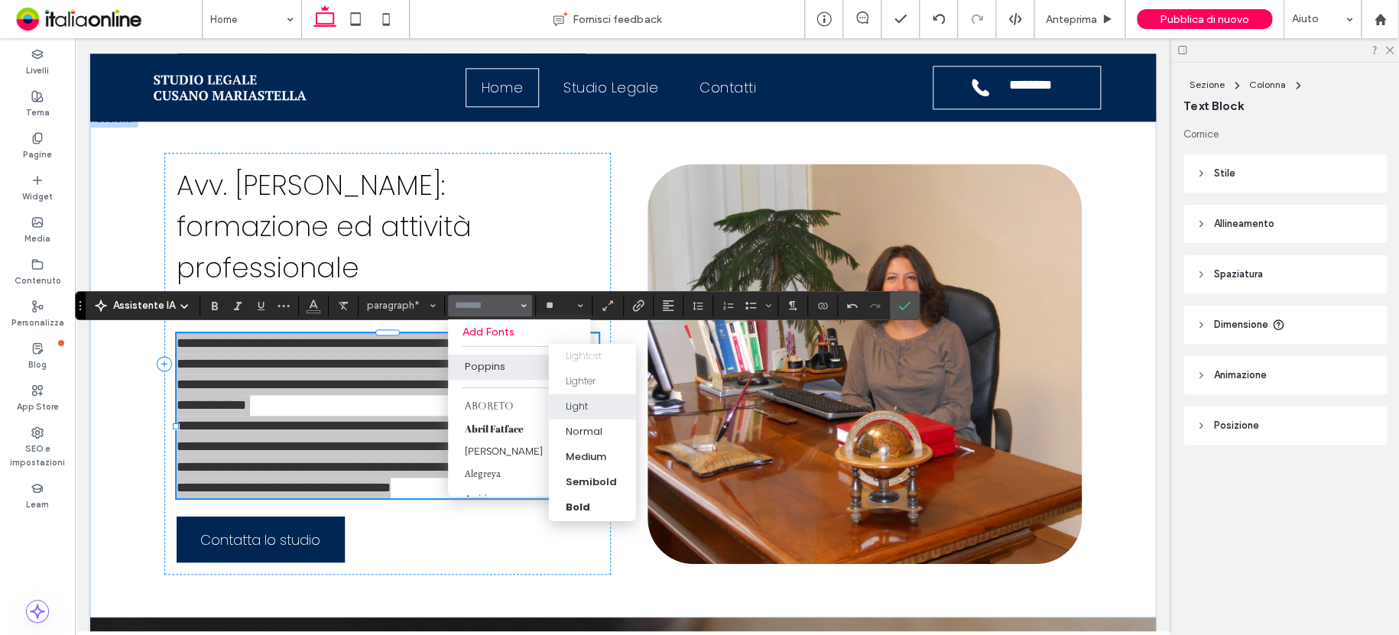
click at [594, 399] on div "Light" at bounding box center [592, 406] width 54 height 15
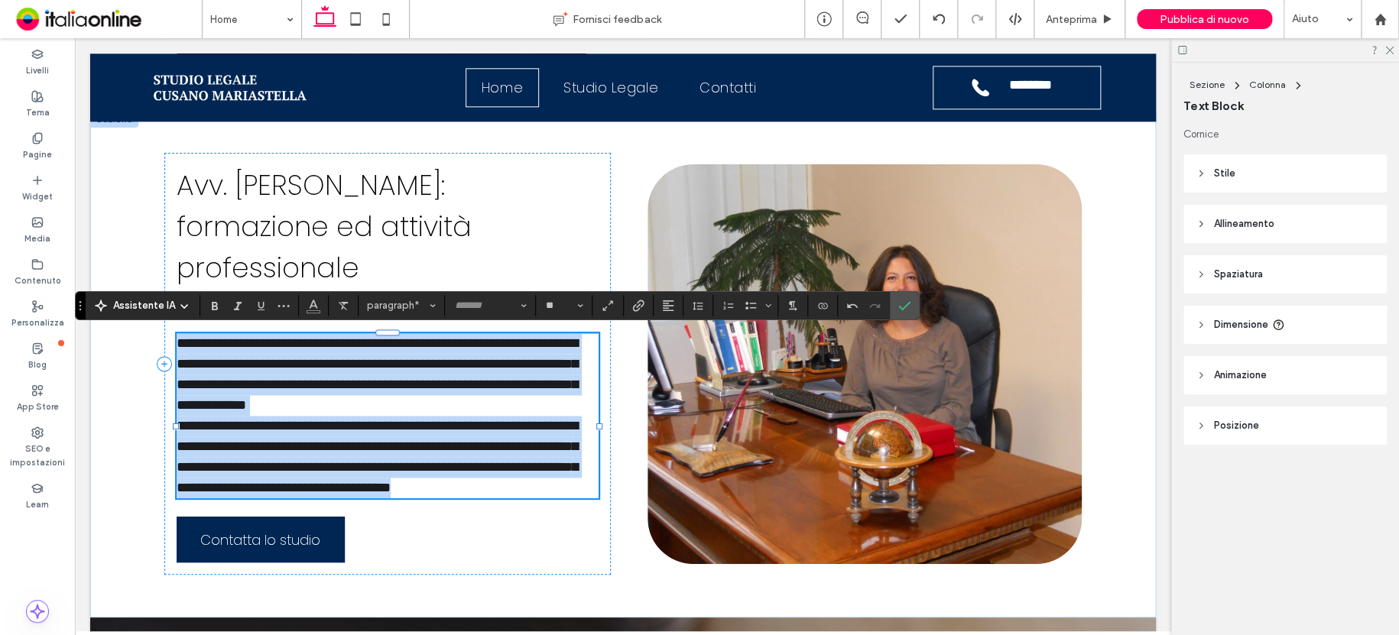
type input "*******"
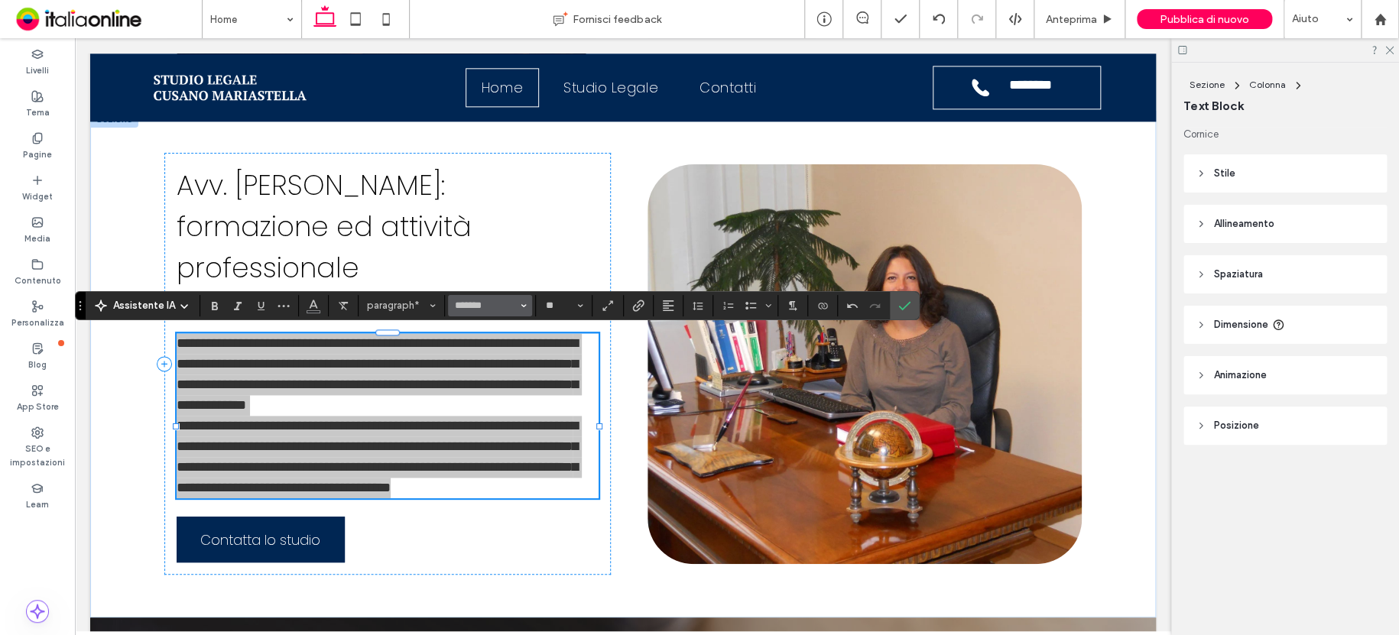
click at [524, 307] on icon "Carattere e spessore del carattere" at bounding box center [524, 306] width 6 height 6
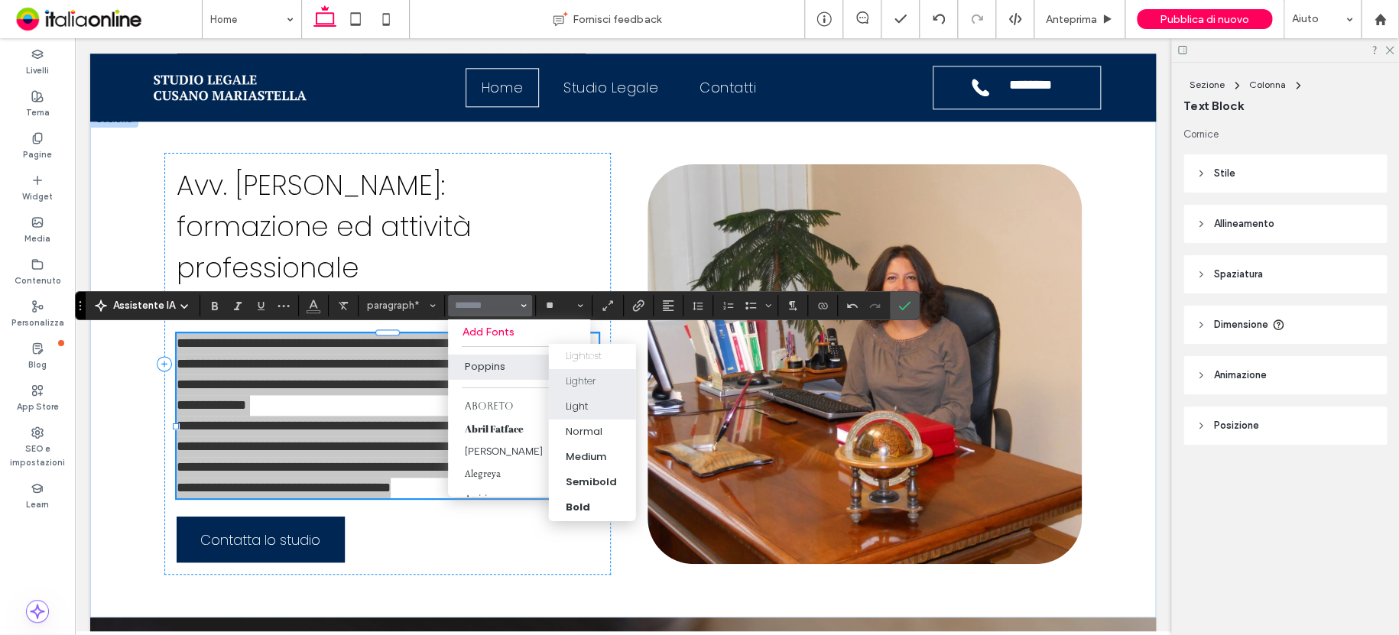
click at [588, 380] on div "Lighter" at bounding box center [580, 381] width 31 height 15
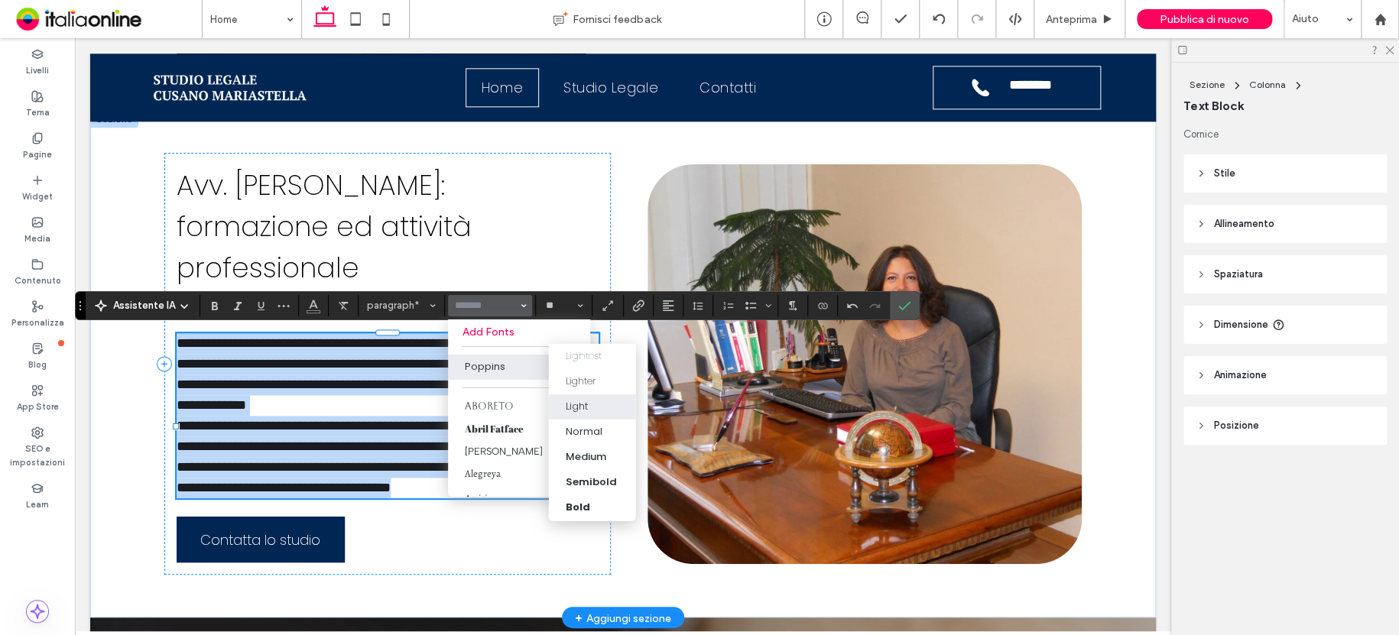
type input "*******"
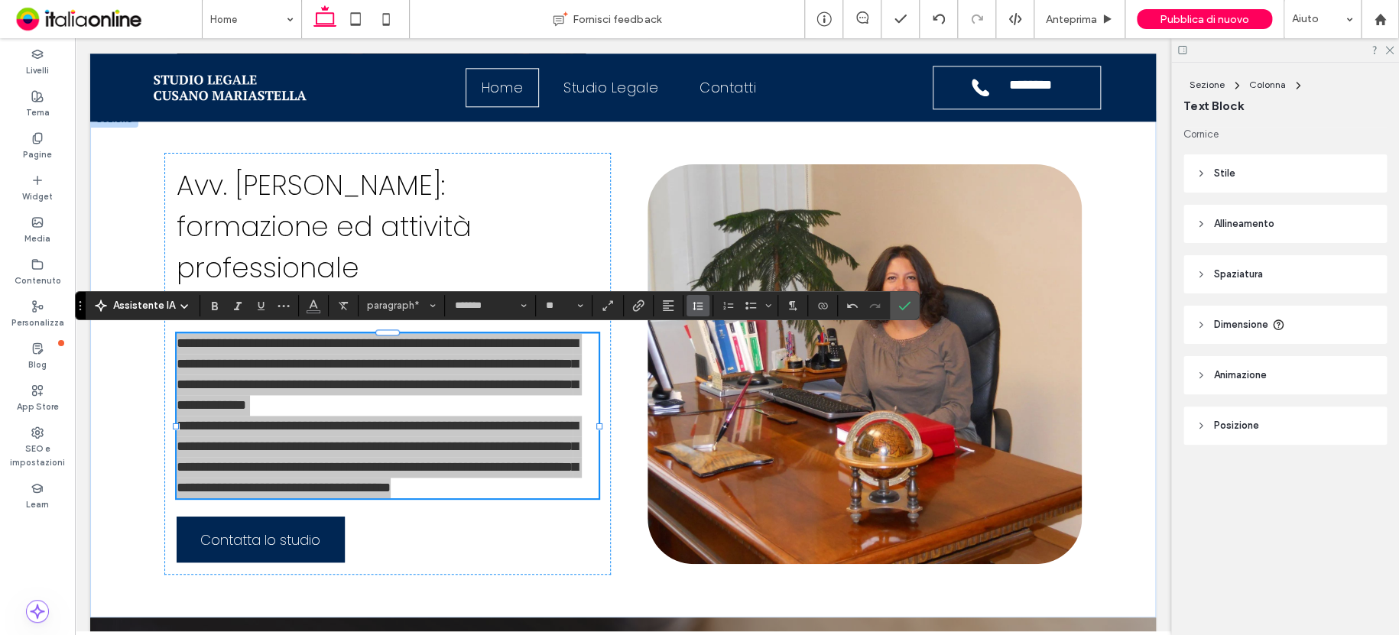
click at [693, 308] on icon "Altezza riga" at bounding box center [698, 306] width 12 height 12
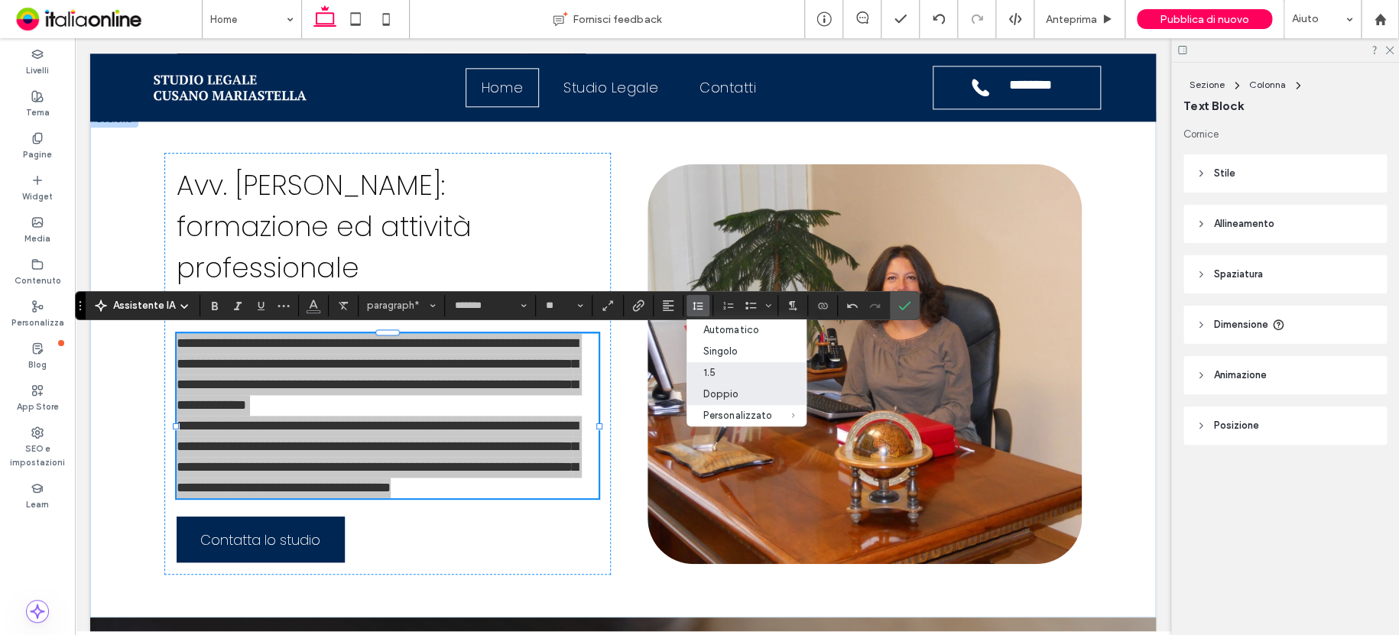
click at [736, 388] on label "Doppio" at bounding box center [746, 394] width 120 height 21
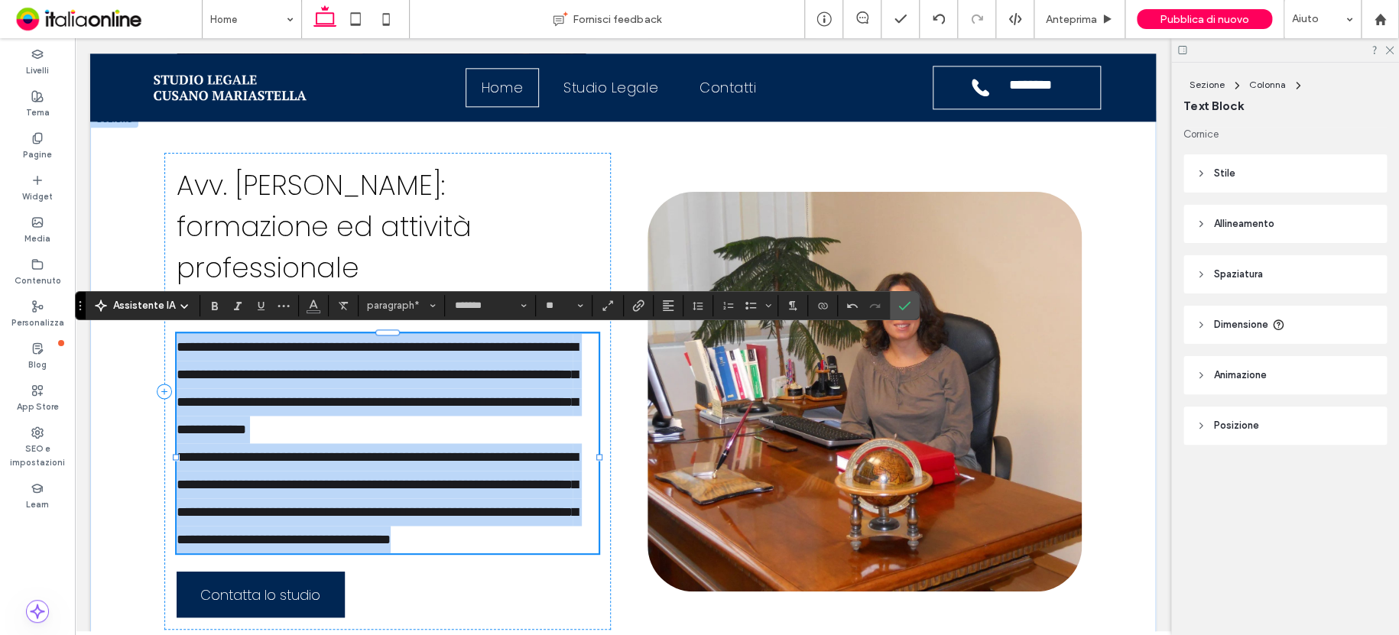
click at [506, 412] on p "**********" at bounding box center [388, 388] width 422 height 110
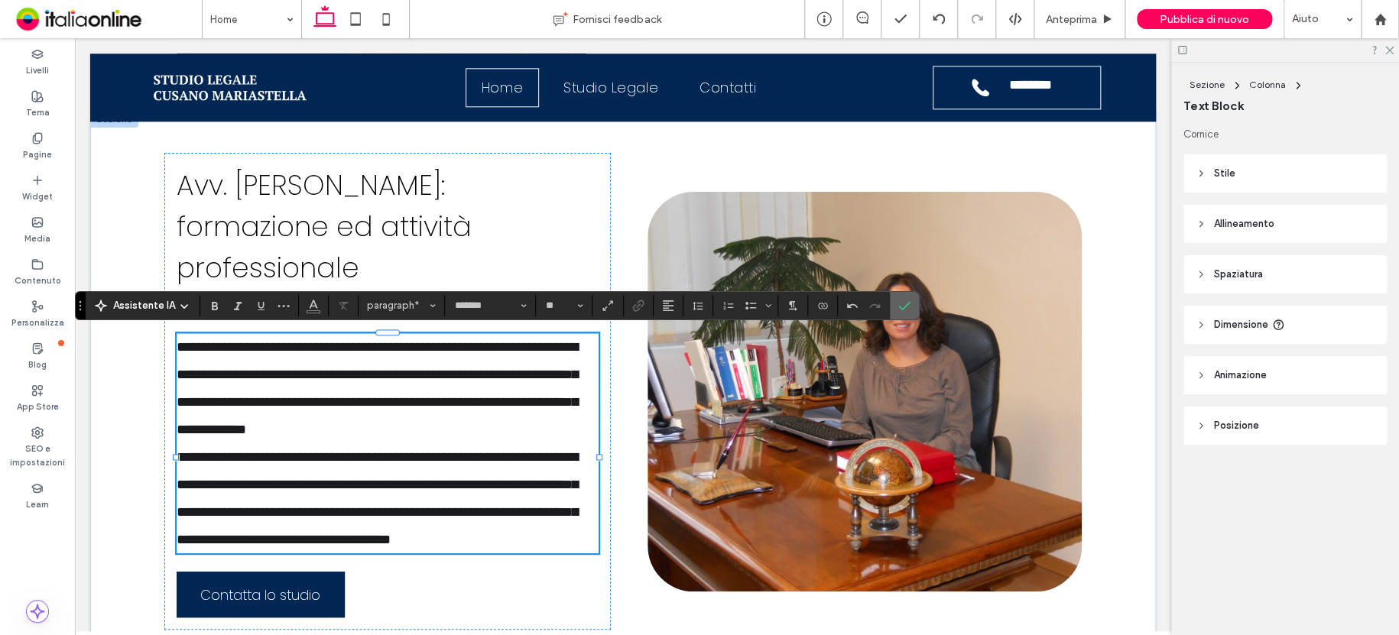
drag, startPoint x: 830, startPoint y: 277, endPoint x: 905, endPoint y: 316, distance: 84.8
click at [905, 316] on span "Conferma" at bounding box center [904, 306] width 12 height 26
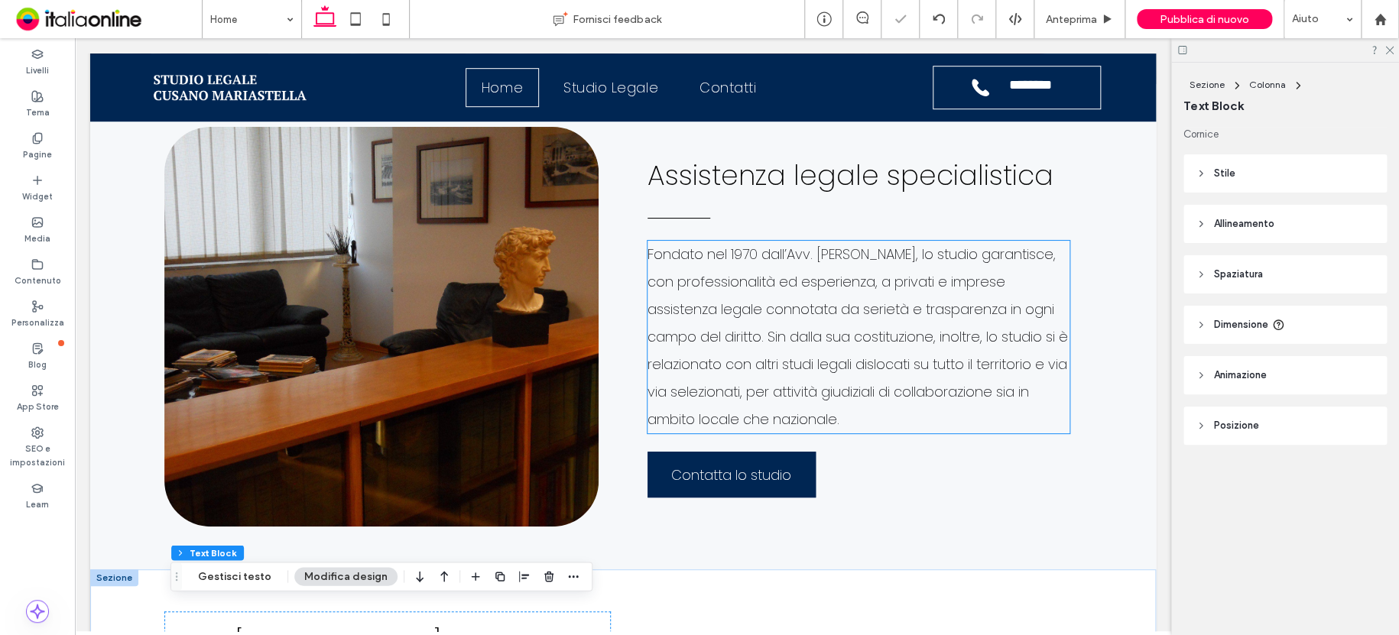
scroll to position [340, 0]
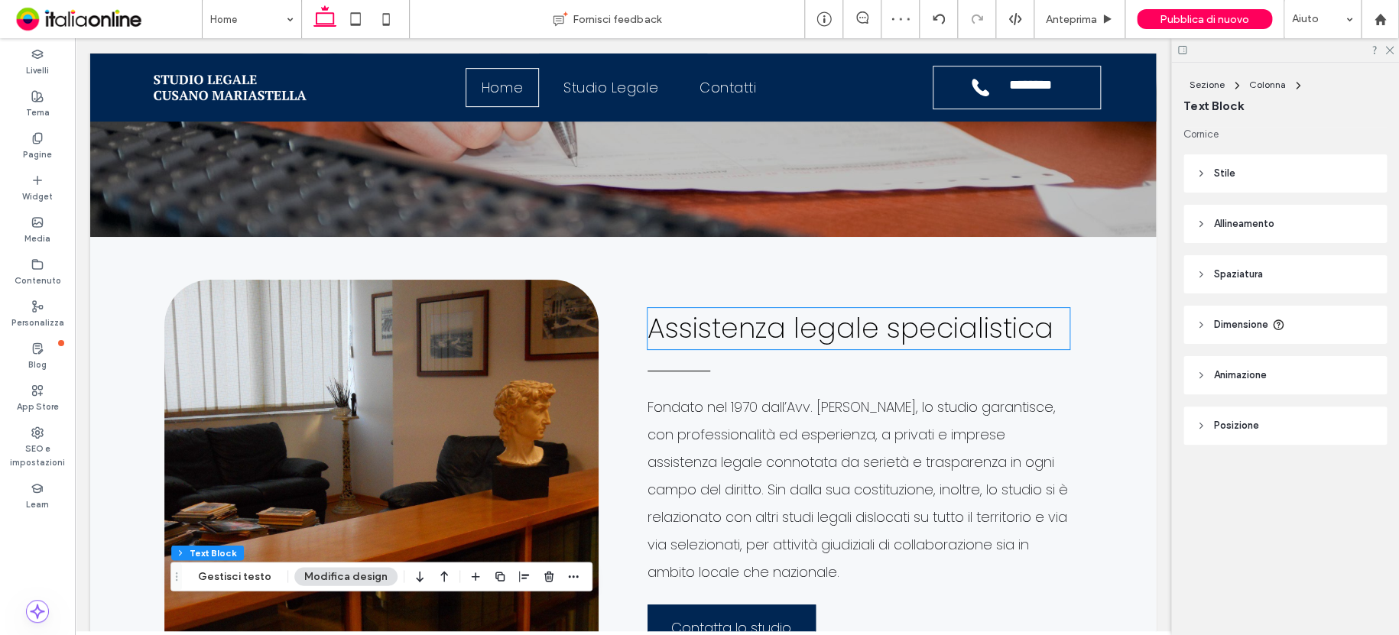
drag, startPoint x: 982, startPoint y: 333, endPoint x: 990, endPoint y: 336, distance: 8.2
click at [982, 333] on span "Assistenza legale specialistica" at bounding box center [850, 328] width 406 height 39
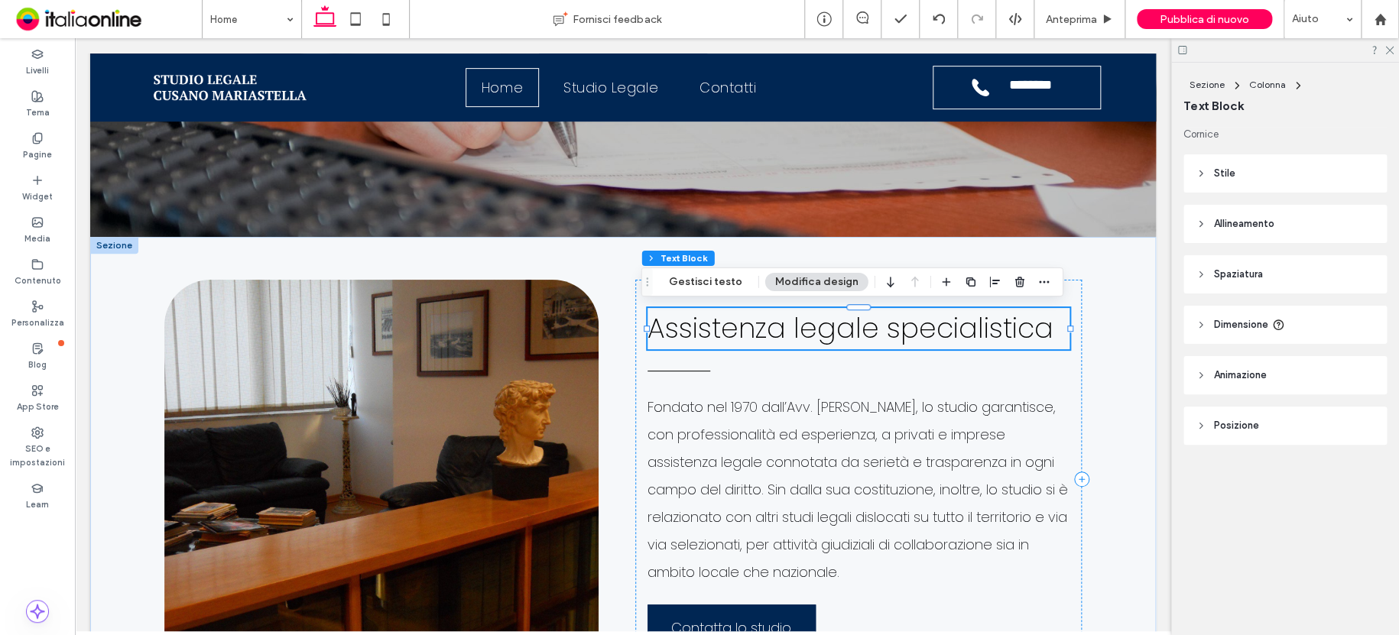
click at [1052, 323] on h2 "Assistenza legale specialistica" at bounding box center [858, 328] width 422 height 41
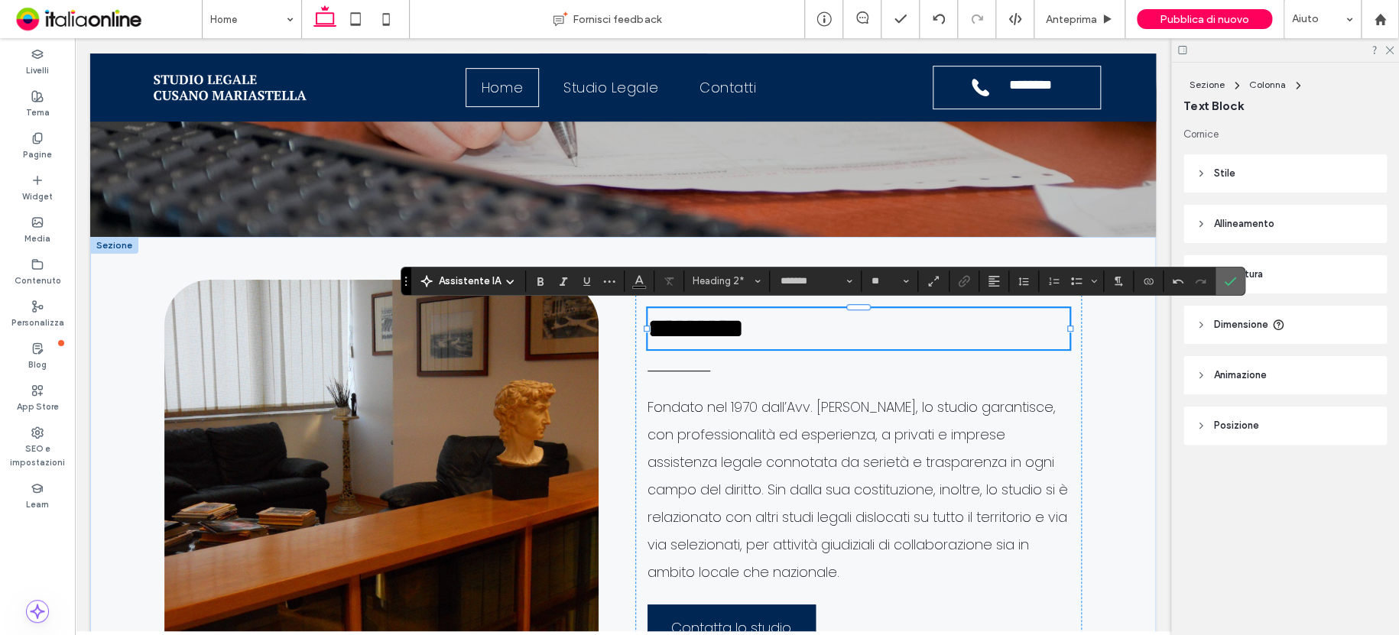
click at [1236, 268] on label "Conferma" at bounding box center [1230, 282] width 23 height 28
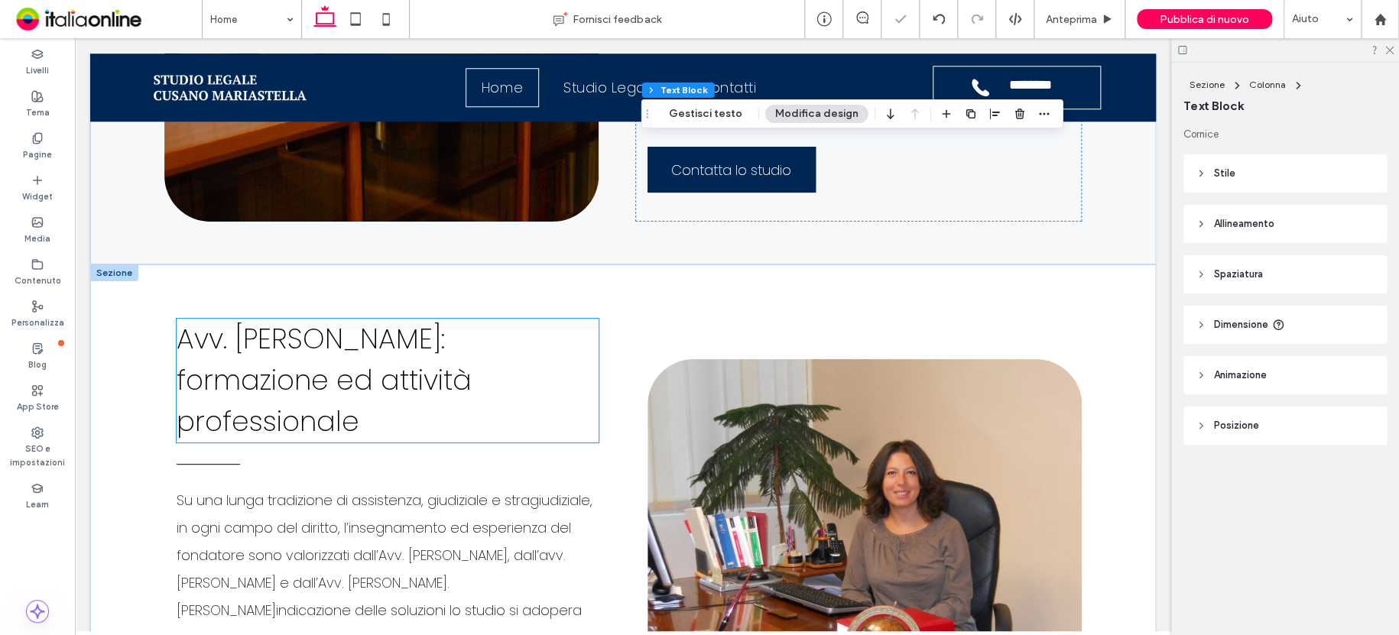
scroll to position [799, 0]
click at [430, 386] on span "Avv. [PERSON_NAME]: formazione ed attività professionale" at bounding box center [324, 380] width 295 height 122
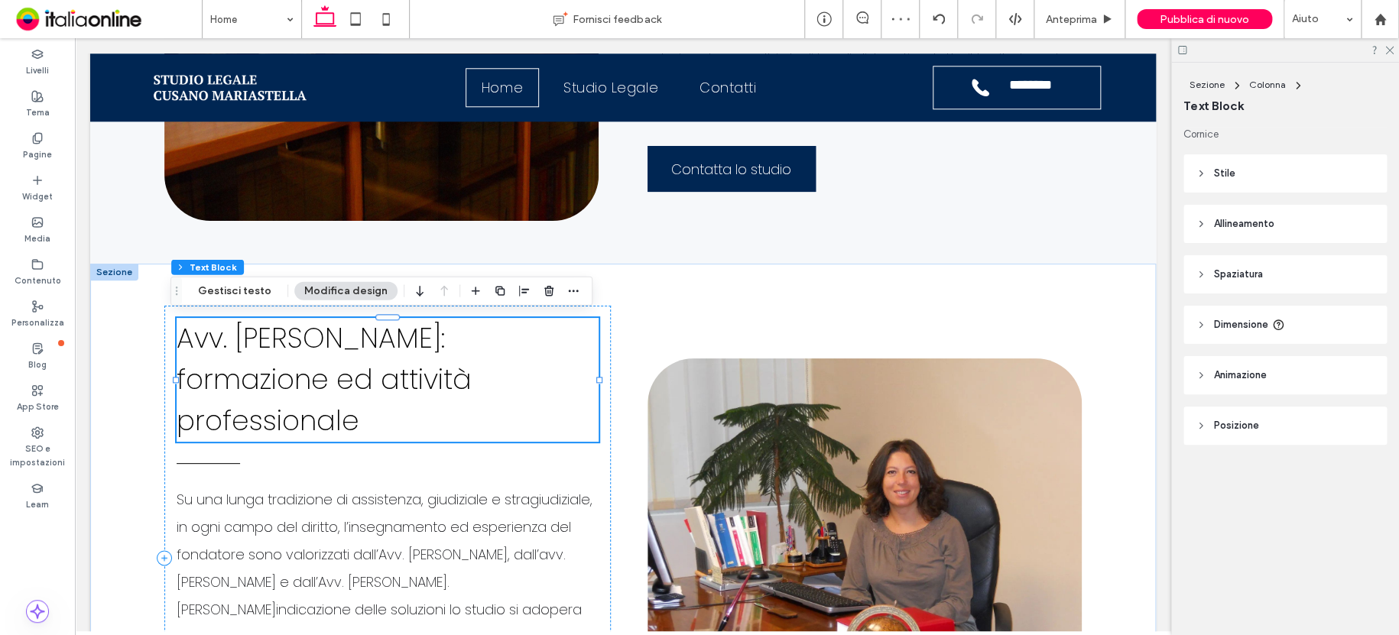
click at [426, 389] on span "Avv. [PERSON_NAME]: formazione ed attività professionale" at bounding box center [324, 380] width 295 height 122
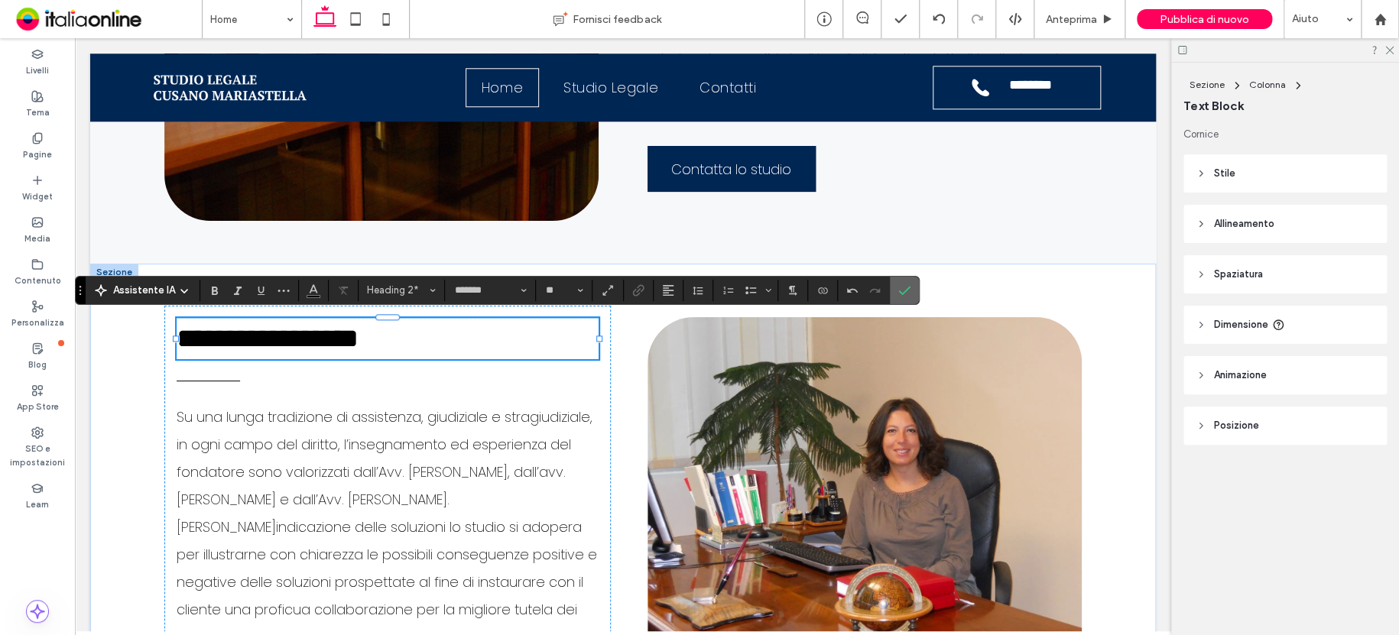
click at [904, 290] on icon "Conferma" at bounding box center [904, 290] width 12 height 12
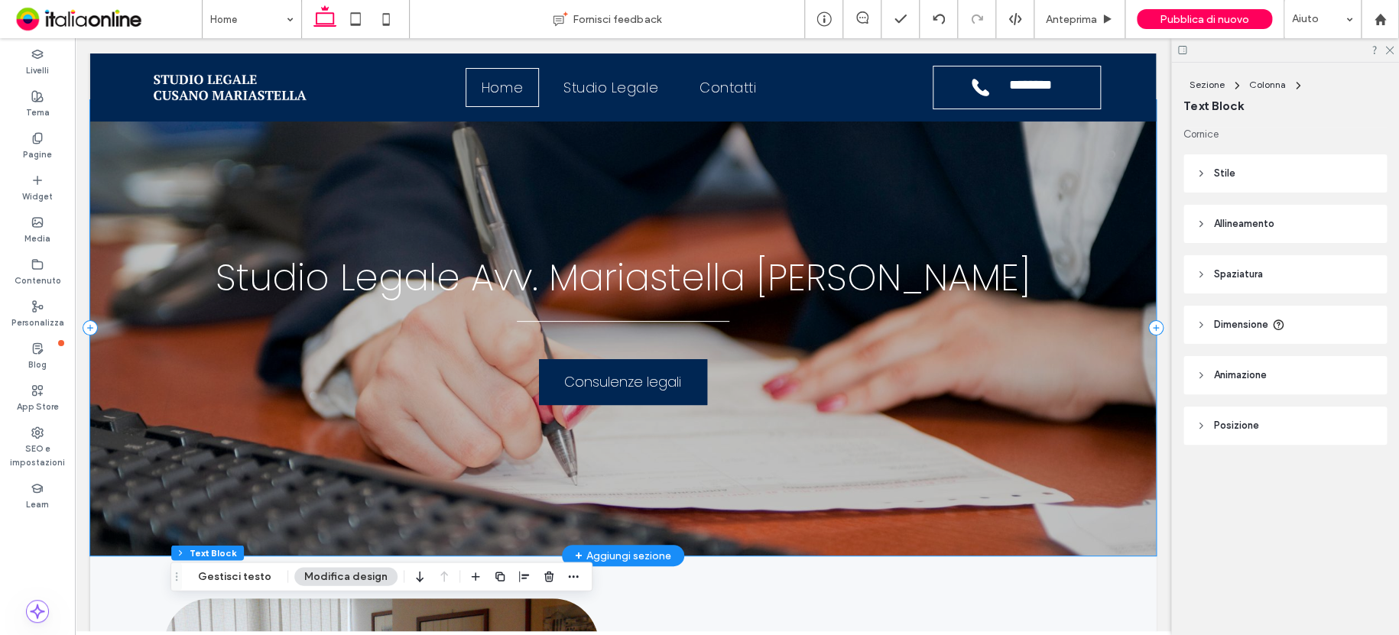
scroll to position [0, 0]
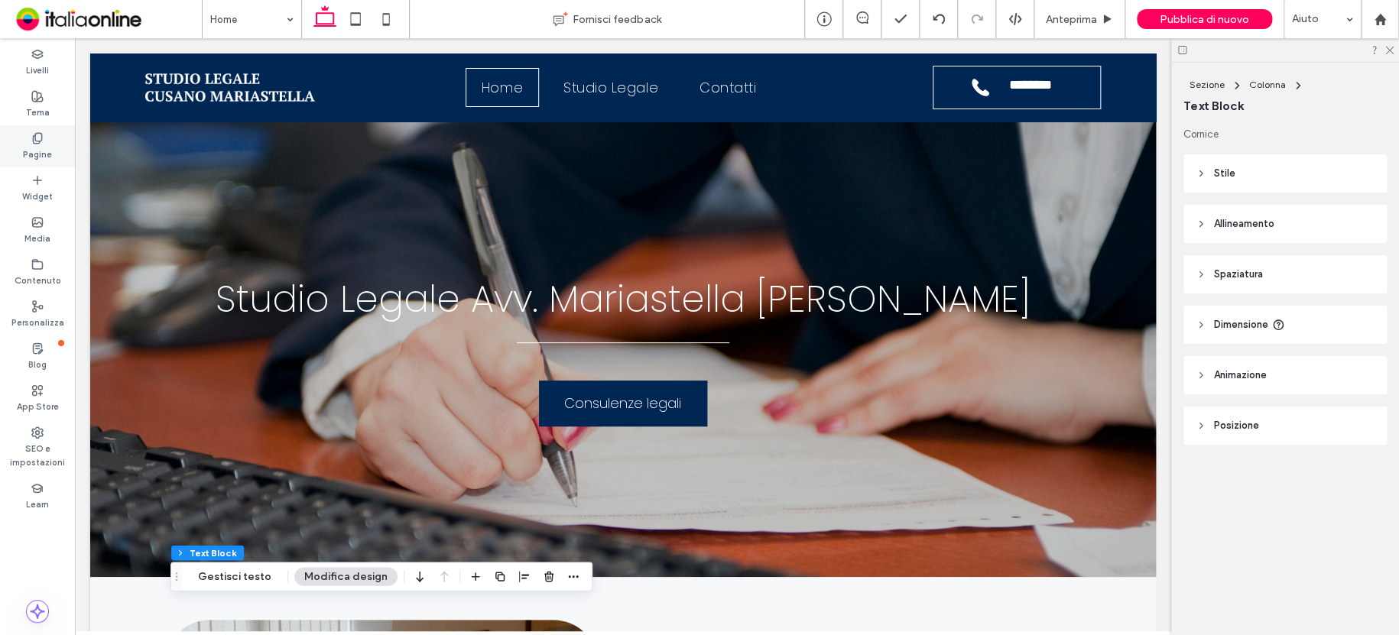
click at [41, 135] on icon at bounding box center [37, 138] width 12 height 12
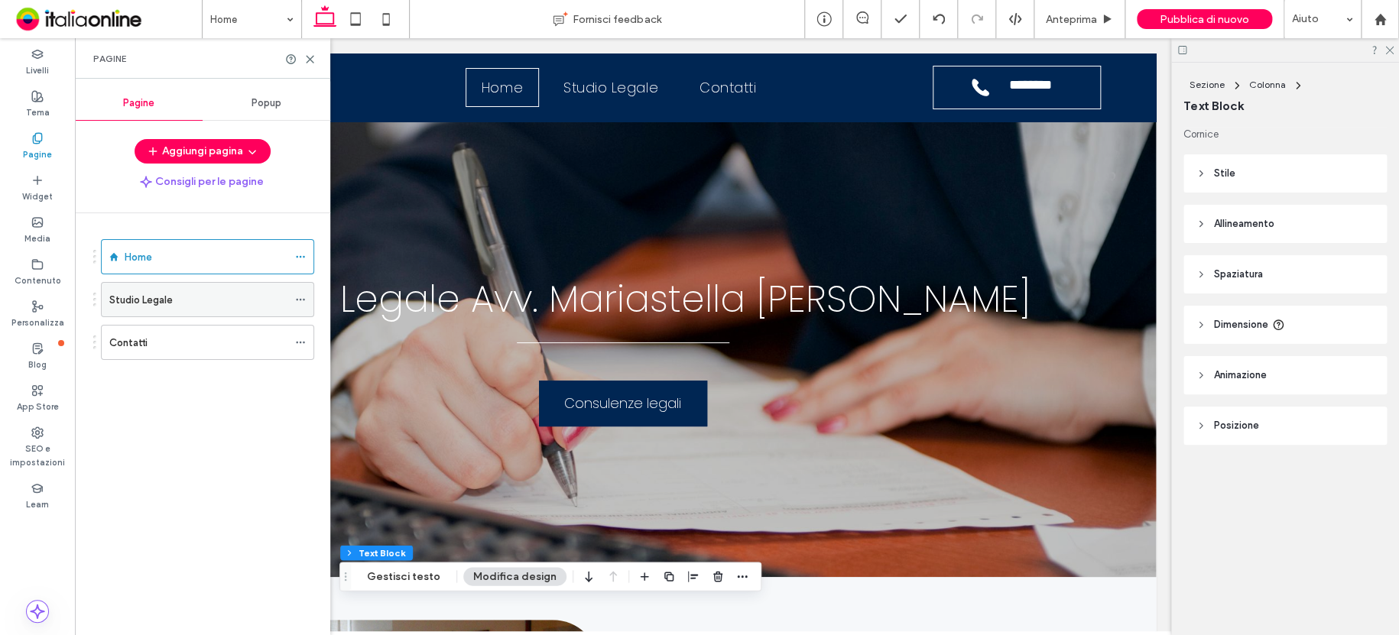
click at [297, 299] on use at bounding box center [300, 300] width 8 height 2
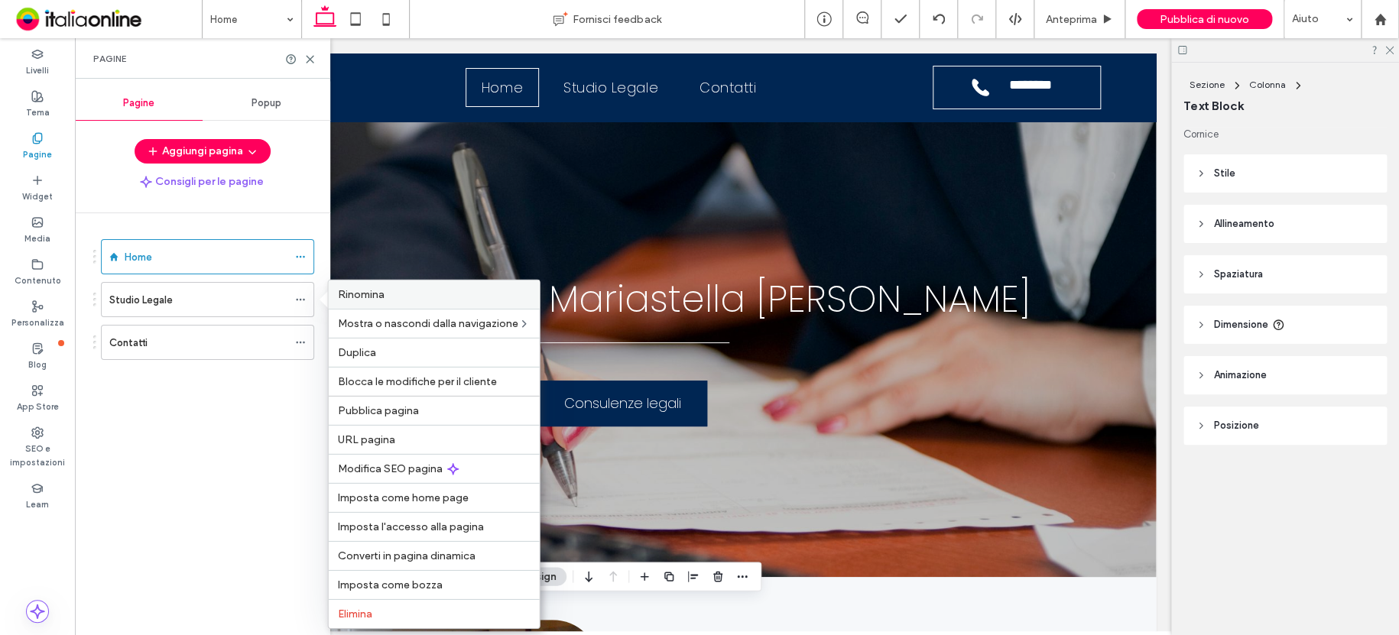
click at [372, 298] on span "Rinomina" at bounding box center [361, 294] width 47 height 13
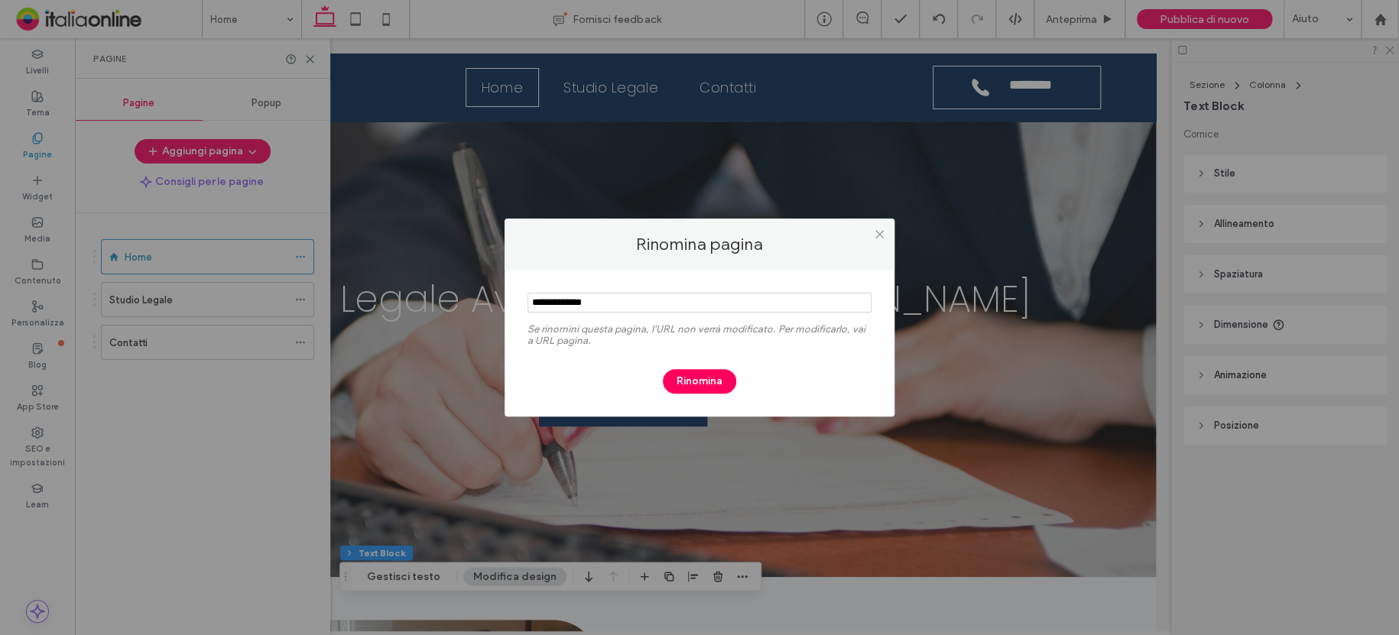
drag, startPoint x: 613, startPoint y: 304, endPoint x: 505, endPoint y: 295, distance: 108.2
click at [505, 295] on div "Se rinomini questa pagina, l'URL non verrà modificato. Per modificarlo, vai a U…" at bounding box center [700, 343] width 390 height 147
type input "**********"
click at [693, 386] on button "Rinomina" at bounding box center [699, 381] width 73 height 24
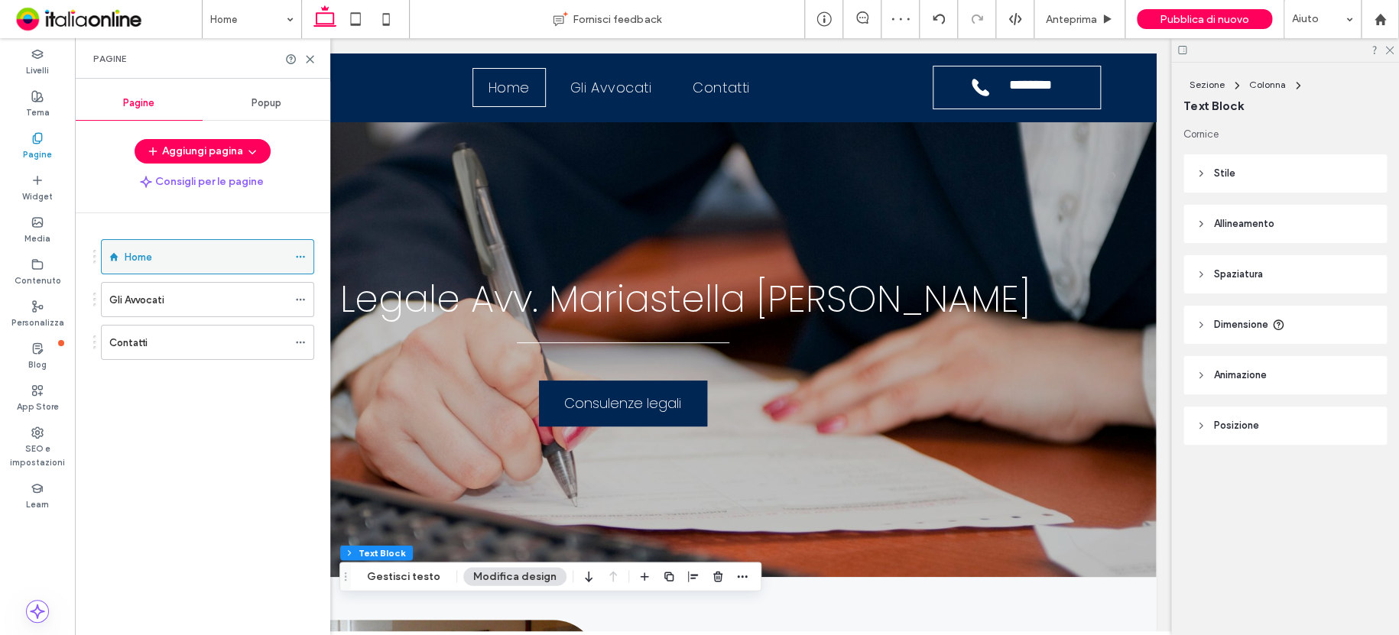
click at [304, 256] on use at bounding box center [300, 257] width 8 height 2
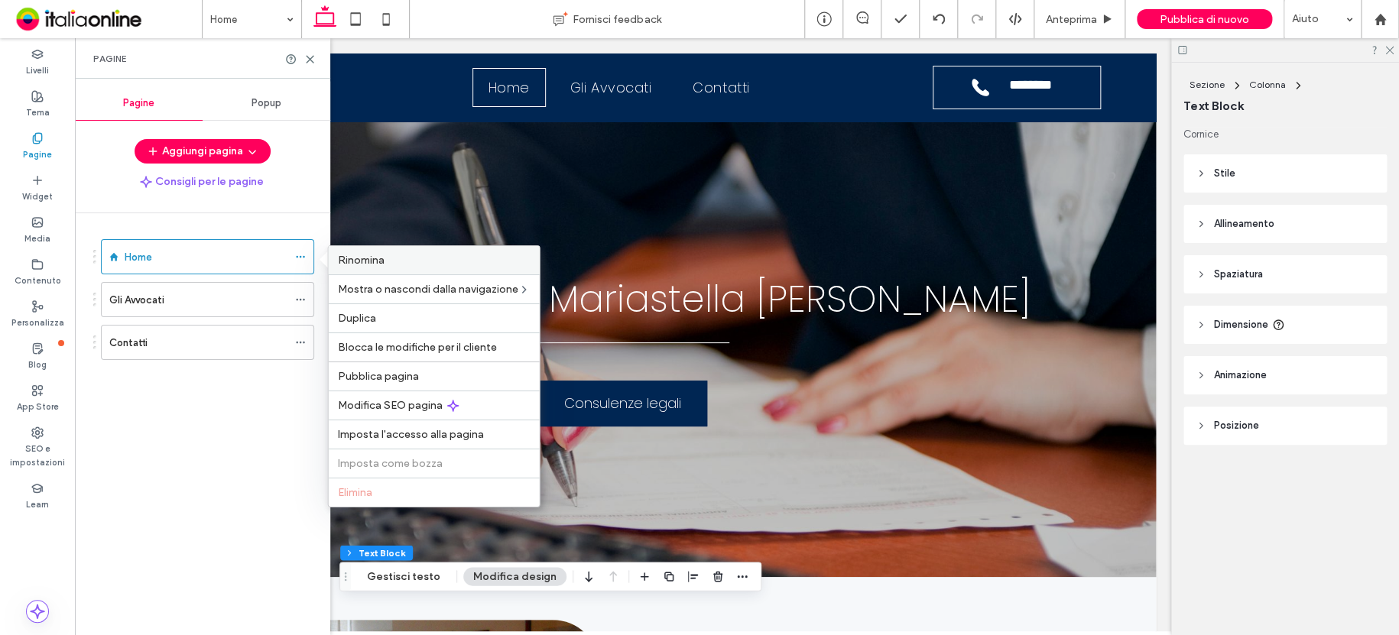
click at [377, 266] on span "Rinomina" at bounding box center [361, 260] width 47 height 13
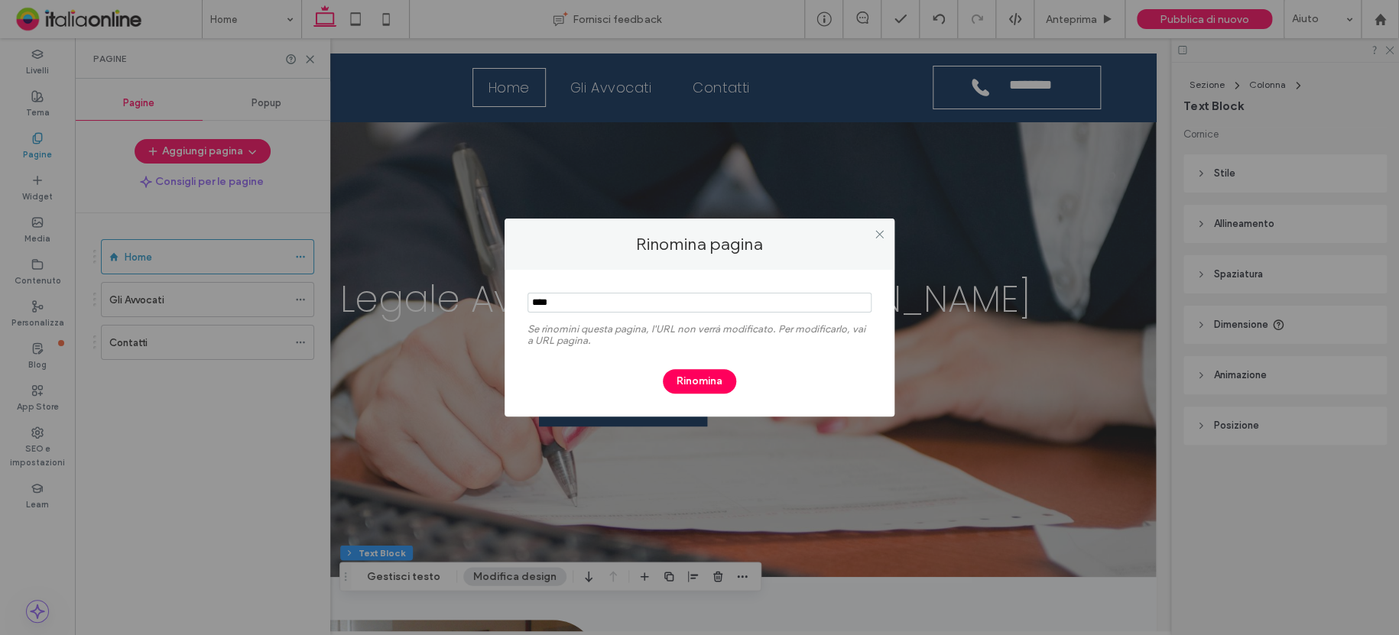
drag, startPoint x: 602, startPoint y: 299, endPoint x: 481, endPoint y: 296, distance: 121.6
click at [481, 296] on div "Rinomina pagina Se rinomini questa pagina, l'URL non verrà modificato. Per modi…" at bounding box center [699, 317] width 1399 height 635
type input "*********"
click at [683, 381] on button "Rinomina" at bounding box center [699, 381] width 73 height 24
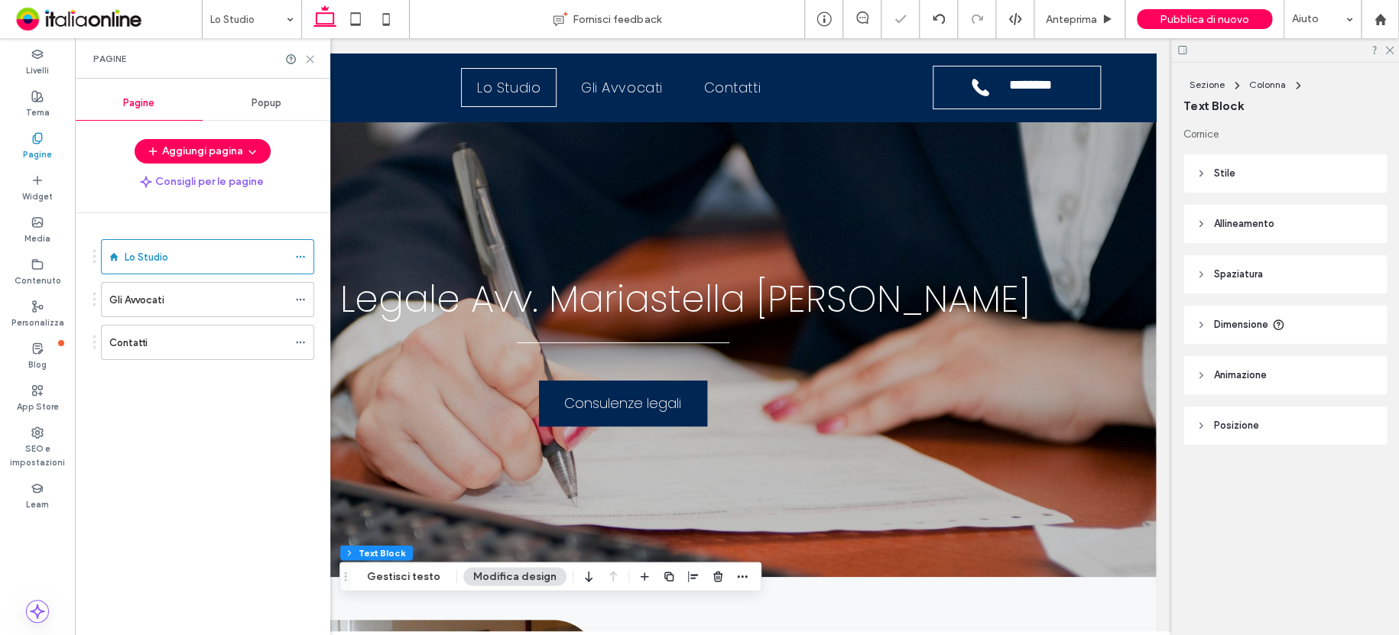
click at [313, 59] on icon at bounding box center [309, 59] width 11 height 11
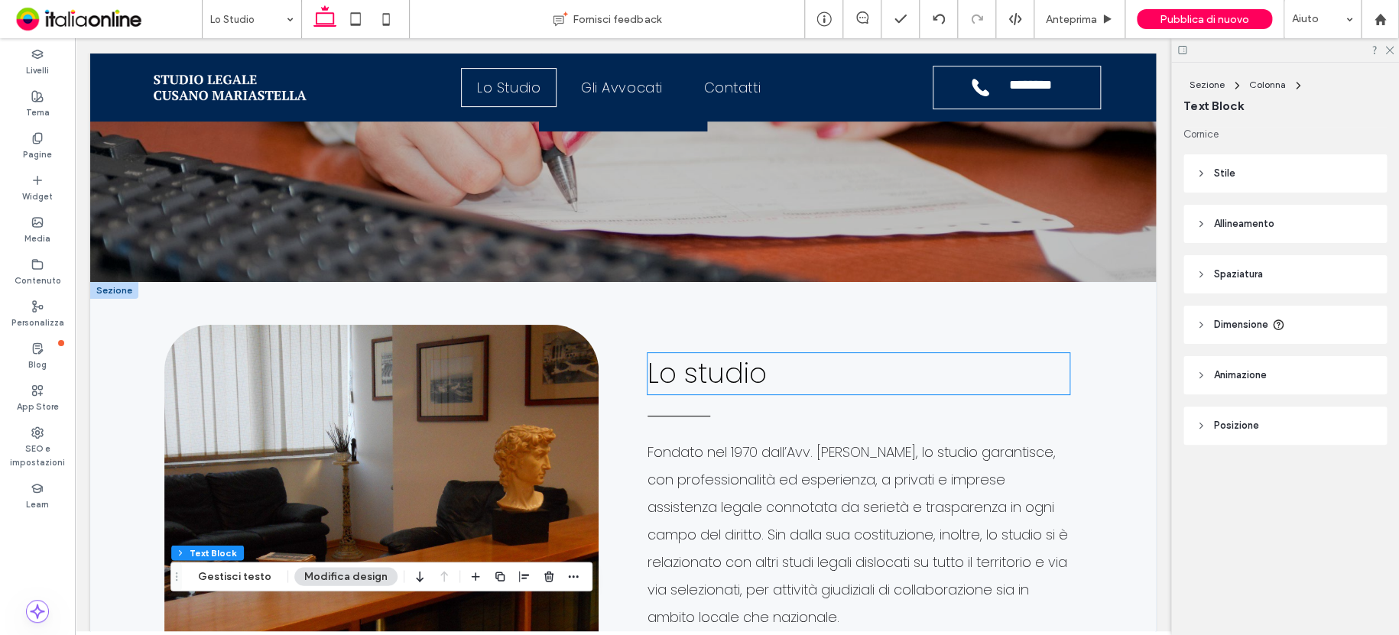
scroll to position [382, 0]
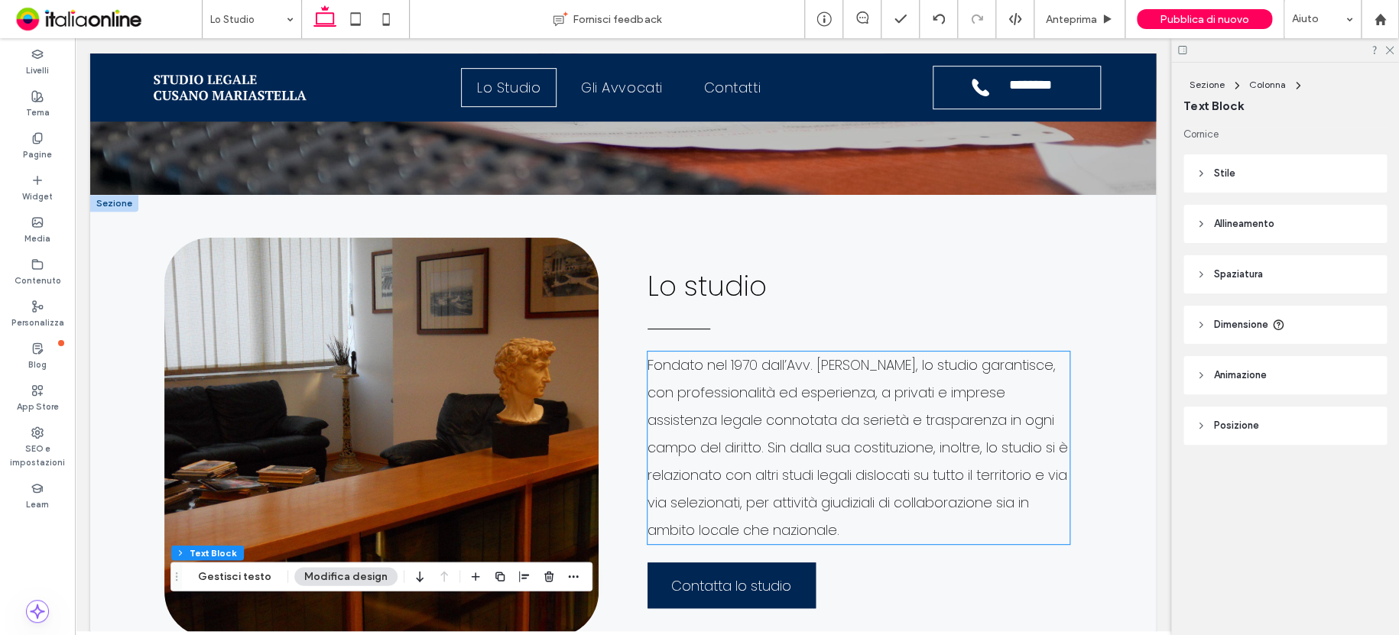
click at [767, 436] on p "Fondato nel 1970 dall’Avv. [PERSON_NAME], lo studio garantisce, con professiona…" at bounding box center [858, 448] width 422 height 193
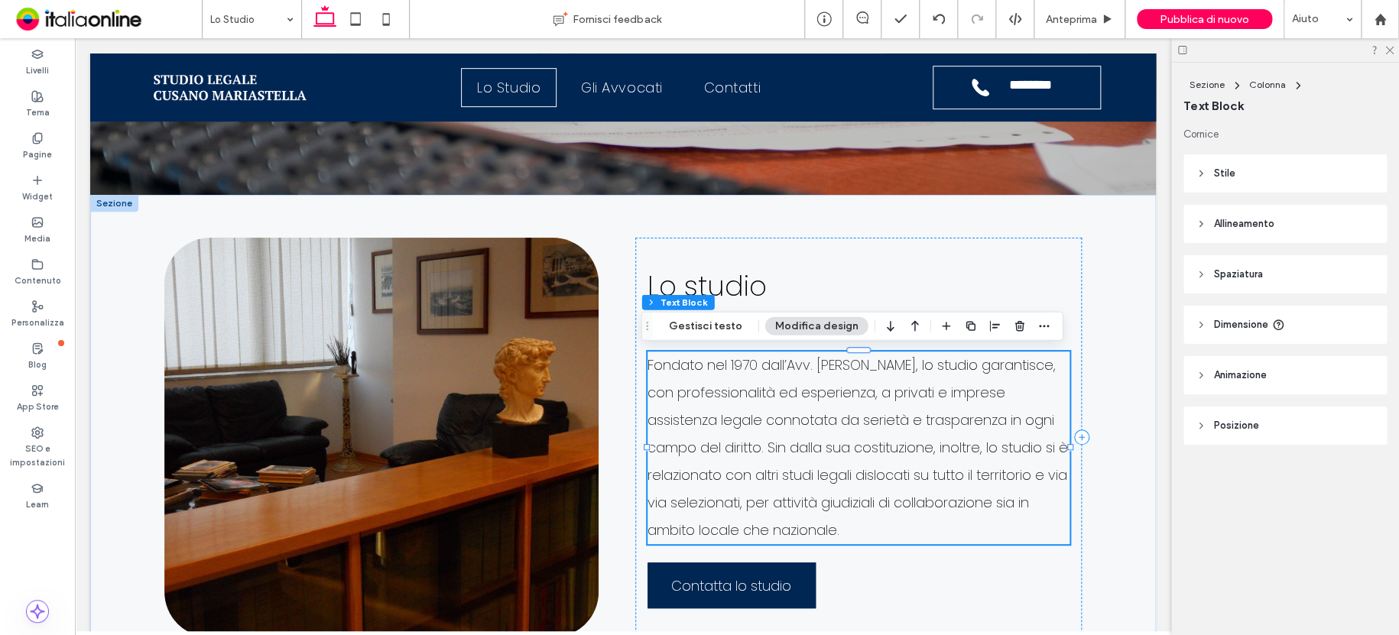
click at [829, 495] on span "Fondato nel 1970 dall’Avv. [PERSON_NAME], lo studio garantisce, con professiona…" at bounding box center [857, 447] width 420 height 184
type input "*******"
type input "**"
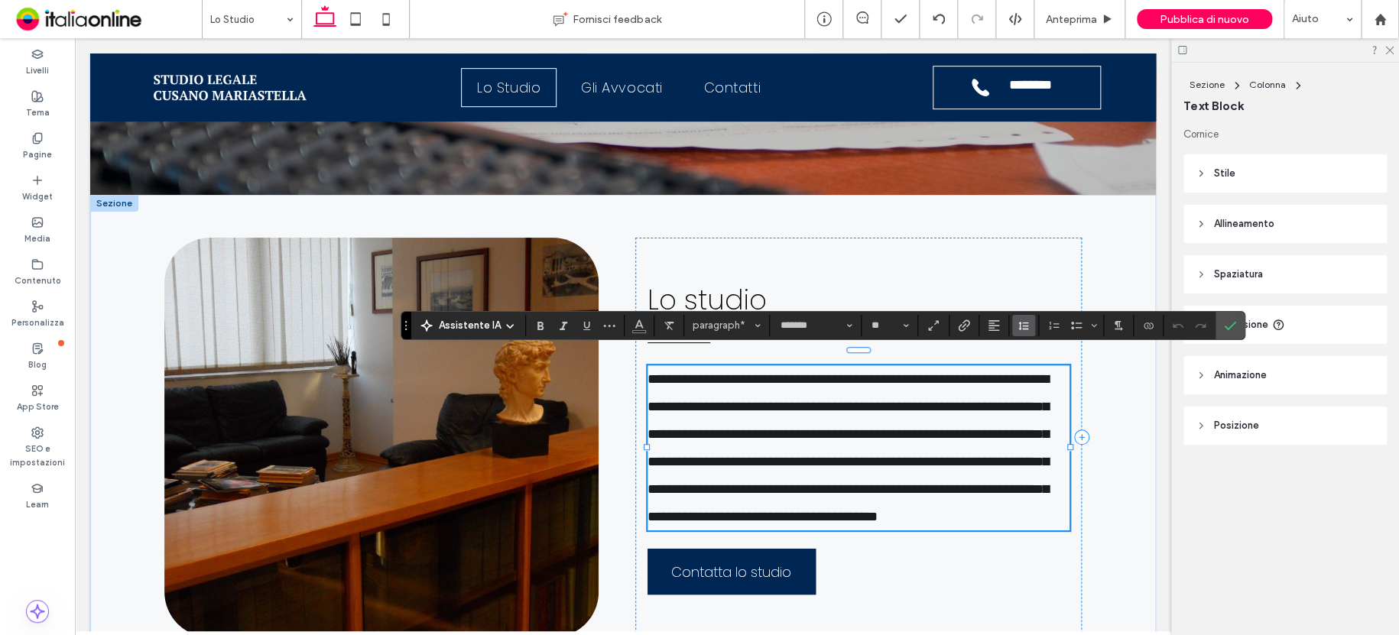
click at [1018, 324] on use "Altezza riga" at bounding box center [1023, 326] width 10 height 8
click at [1046, 394] on div "1.5" at bounding box center [1063, 392] width 68 height 11
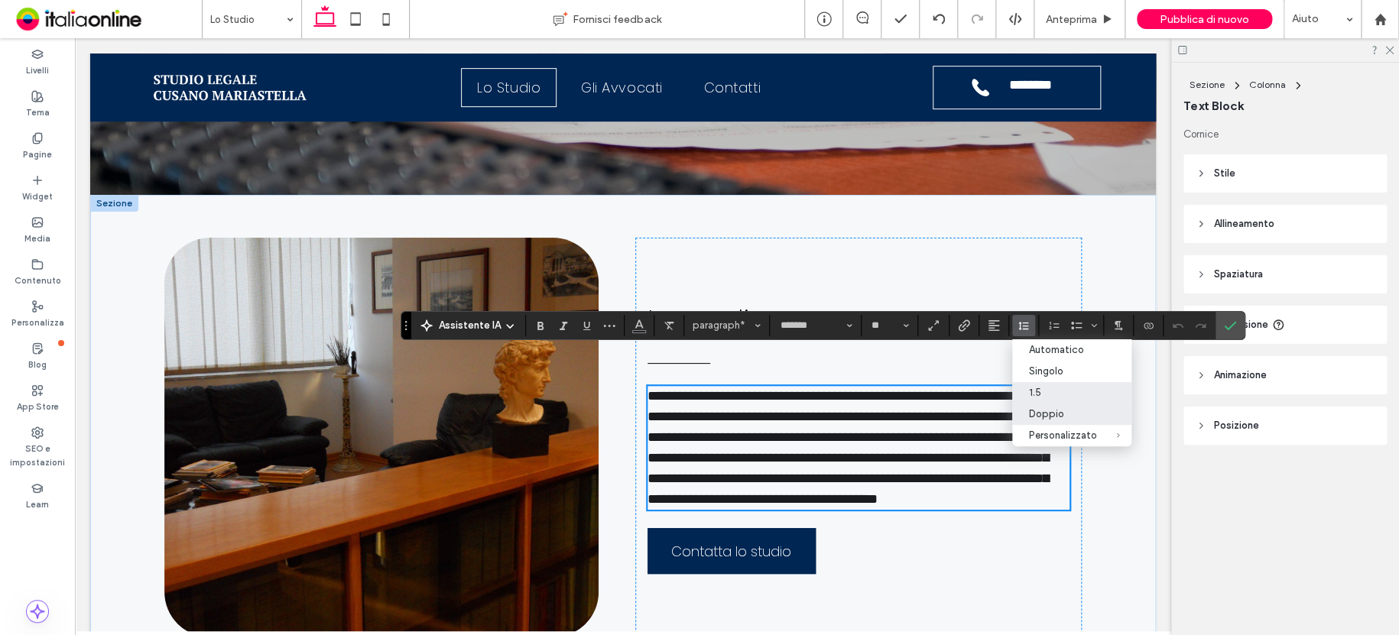
scroll to position [406, 0]
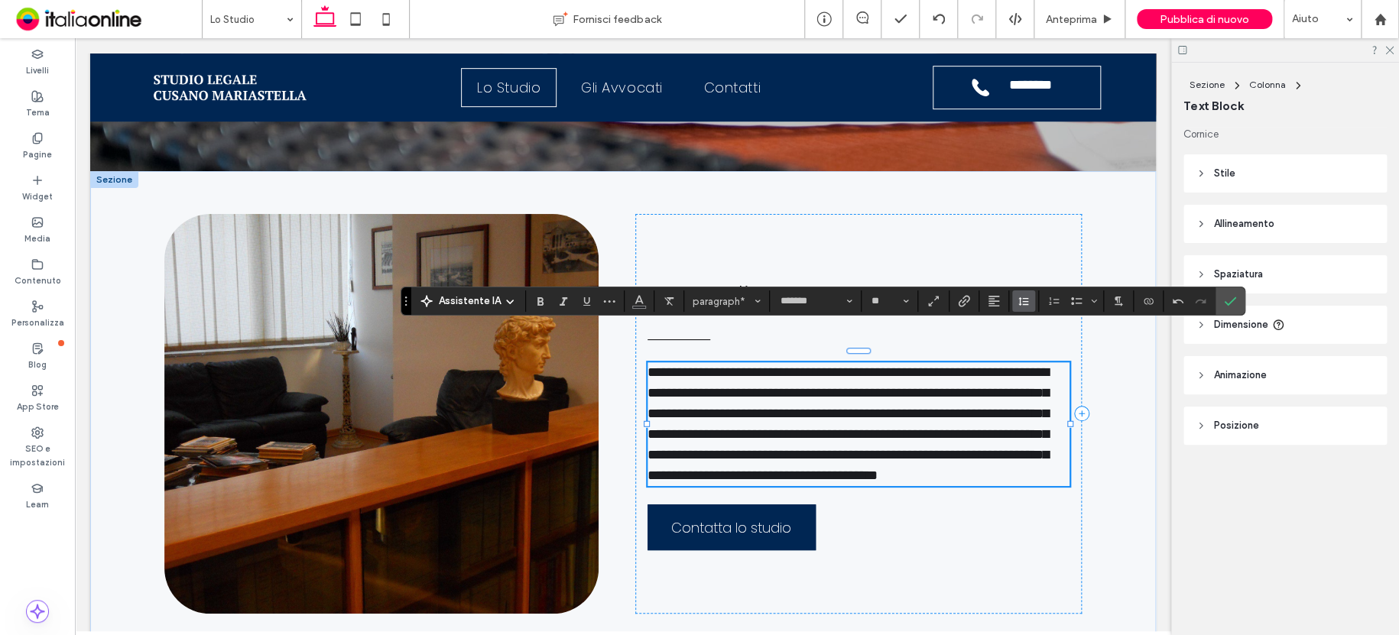
click at [1019, 298] on icon "Altezza riga" at bounding box center [1023, 301] width 12 height 12
click at [1047, 396] on div "Doppio" at bounding box center [1063, 390] width 68 height 11
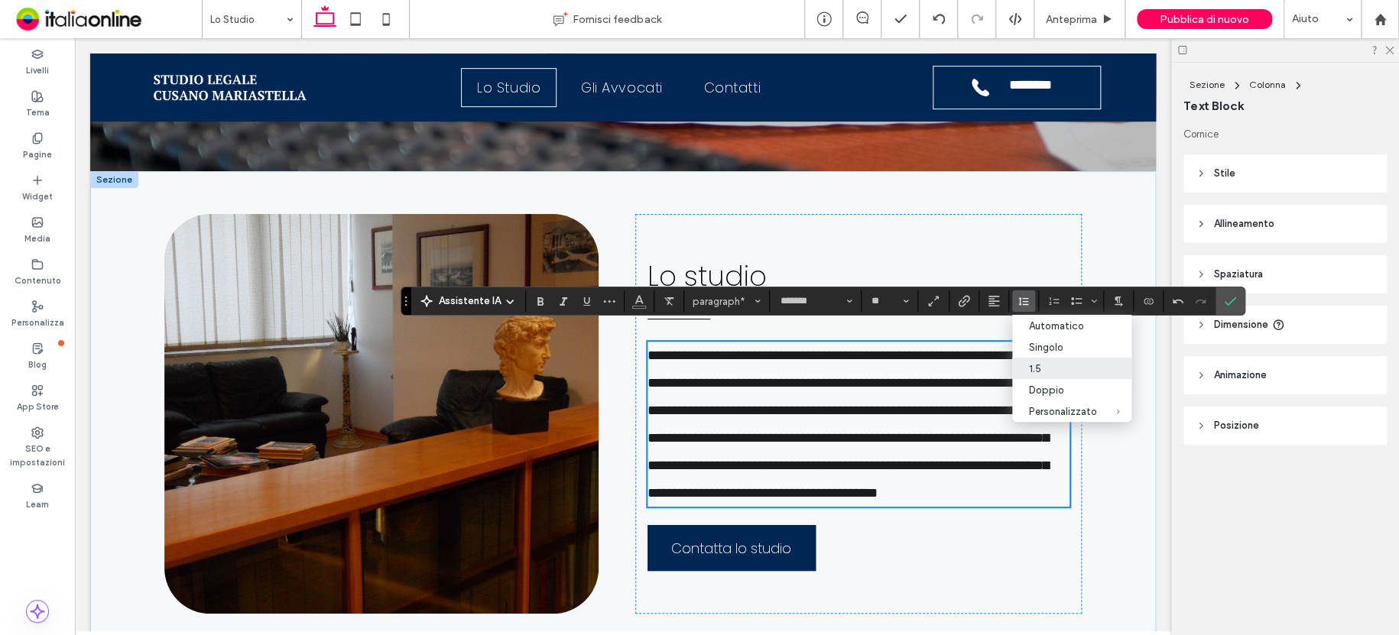
scroll to position [382, 0]
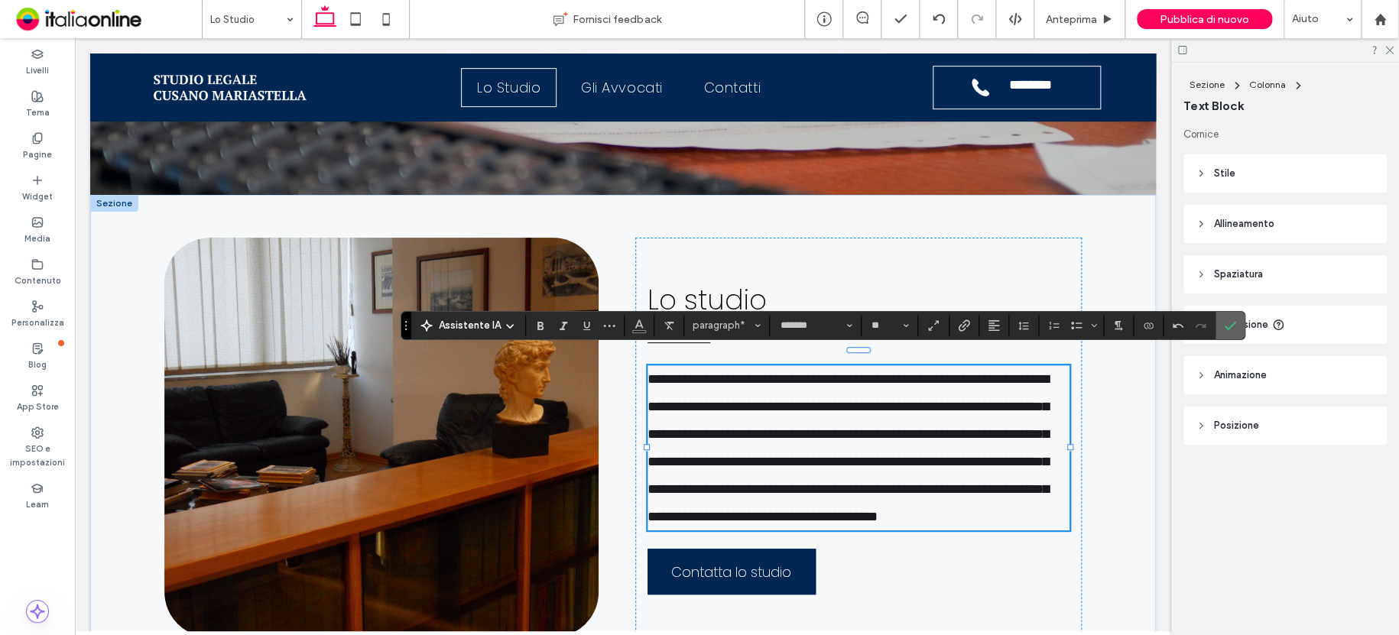
click at [1224, 320] on icon "Conferma" at bounding box center [1230, 326] width 12 height 12
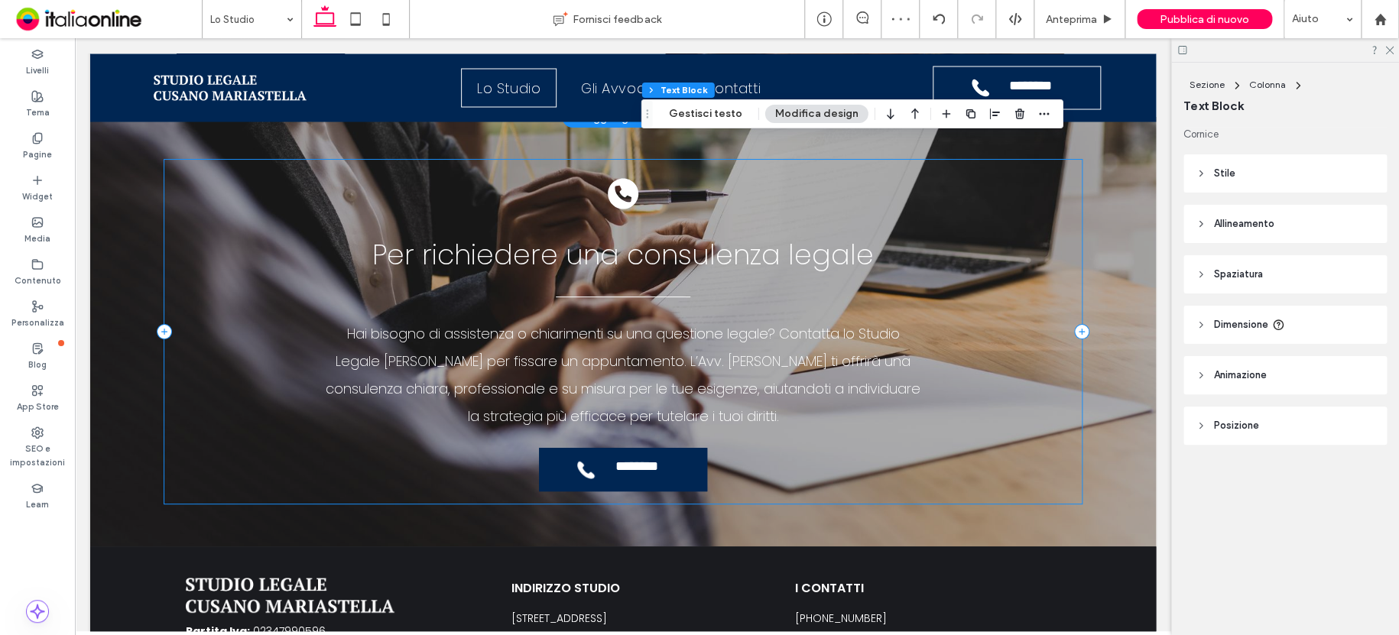
scroll to position [1300, 0]
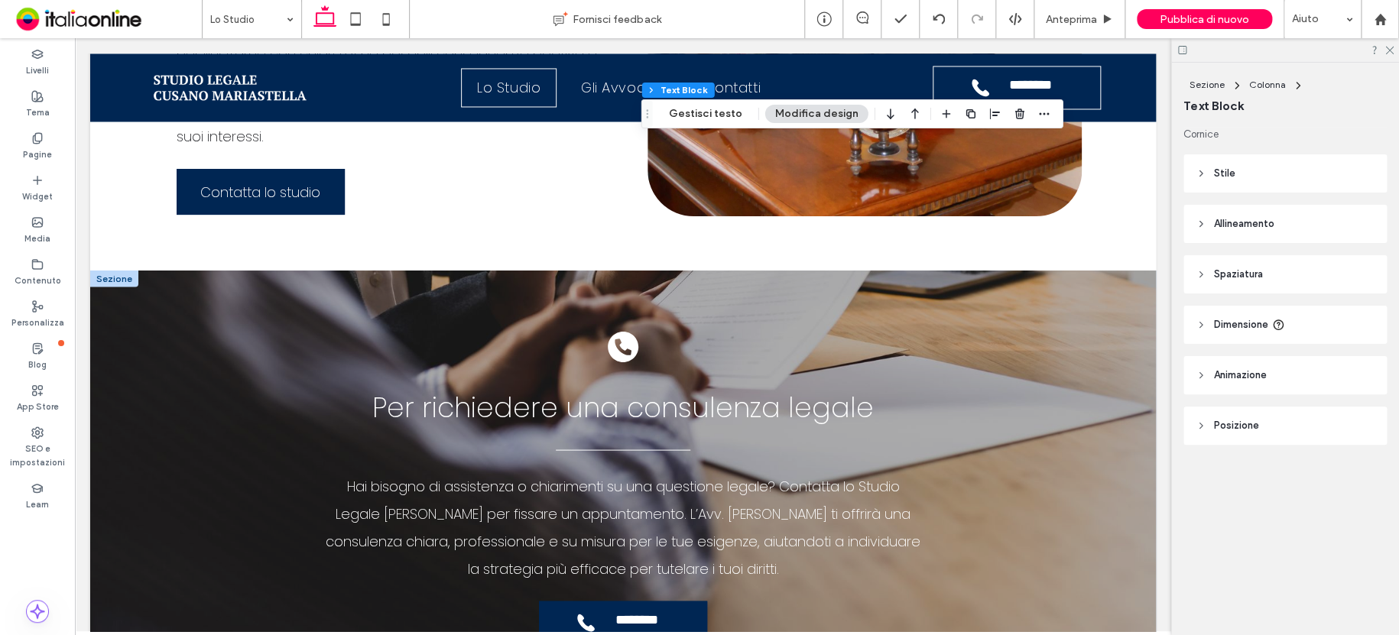
click at [122, 274] on div at bounding box center [114, 278] width 48 height 17
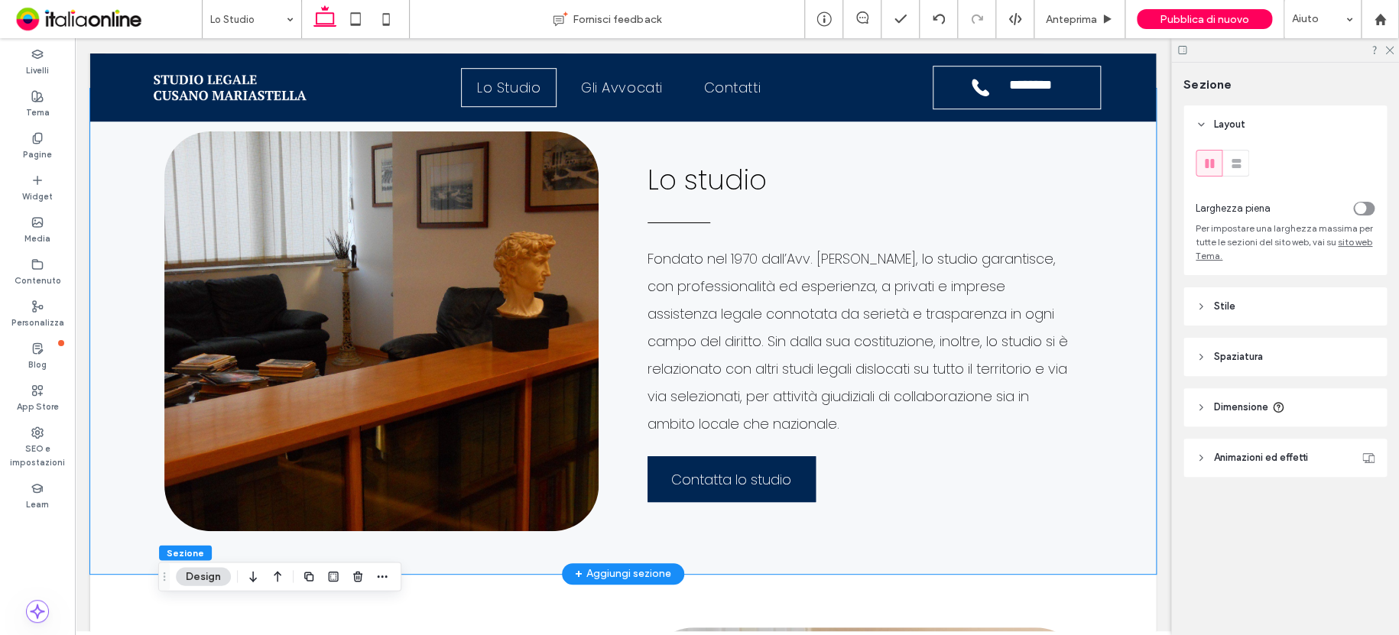
scroll to position [494, 0]
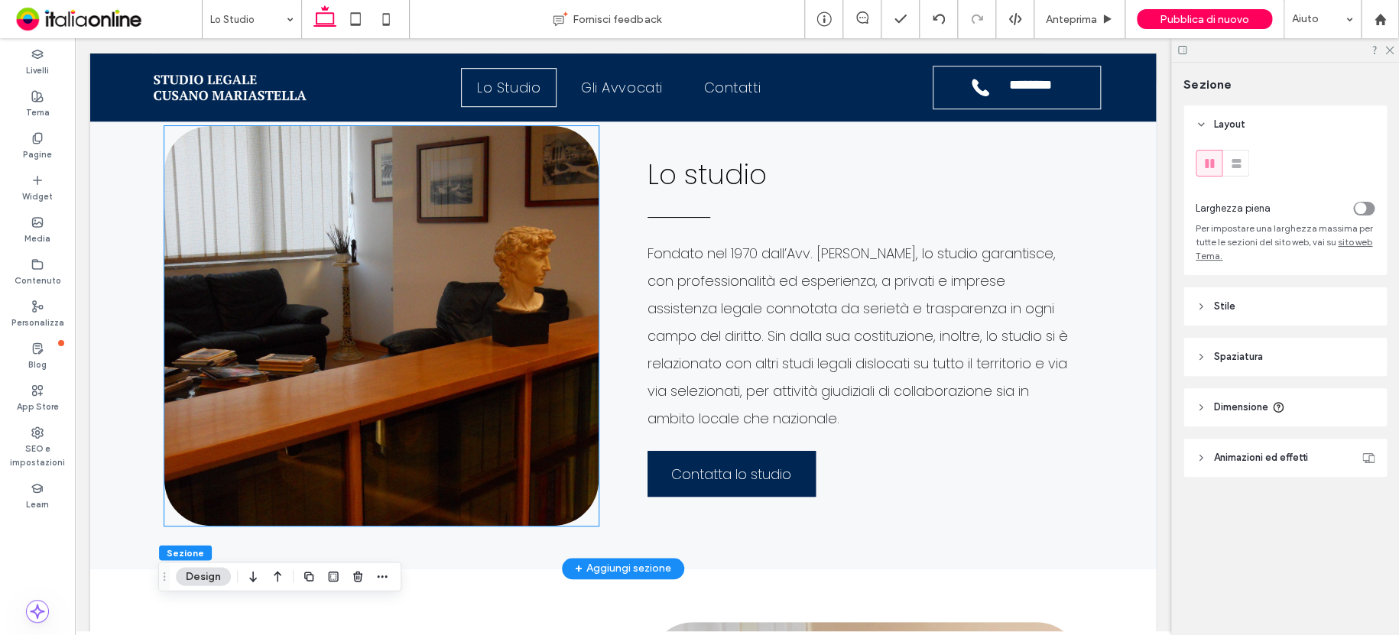
click at [496, 331] on img at bounding box center [381, 326] width 434 height 400
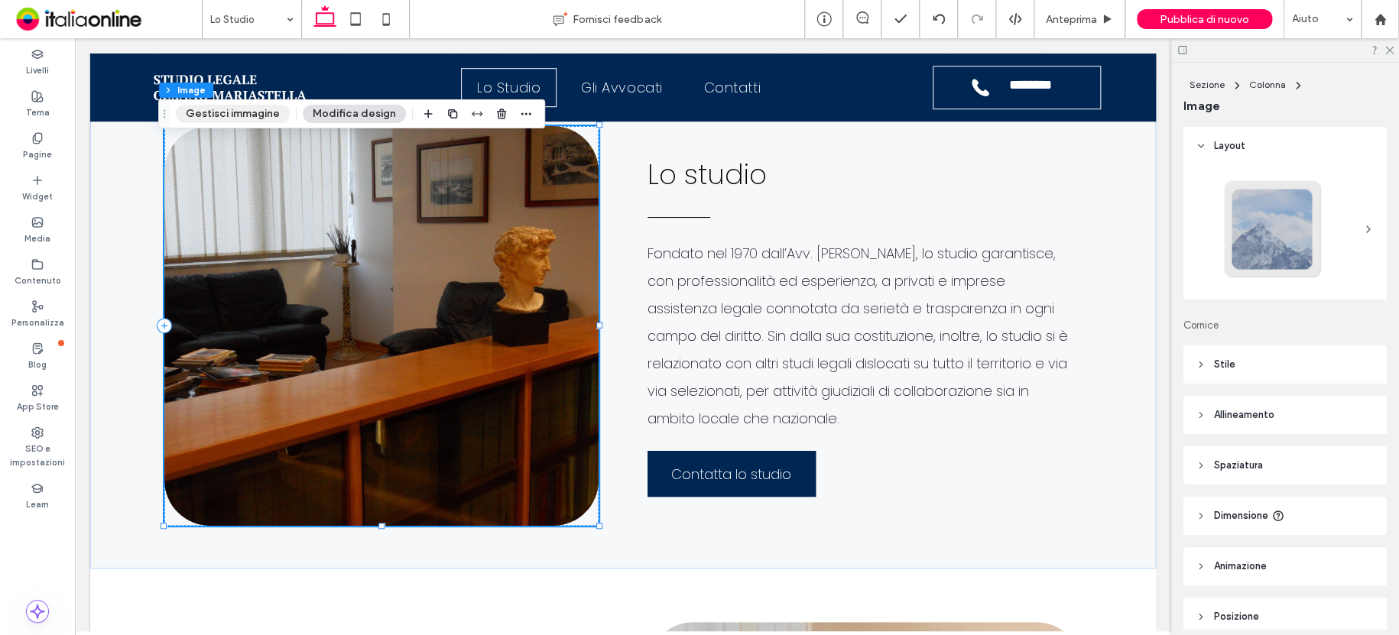
click at [251, 119] on button "Gestisci immagine" at bounding box center [233, 114] width 114 height 18
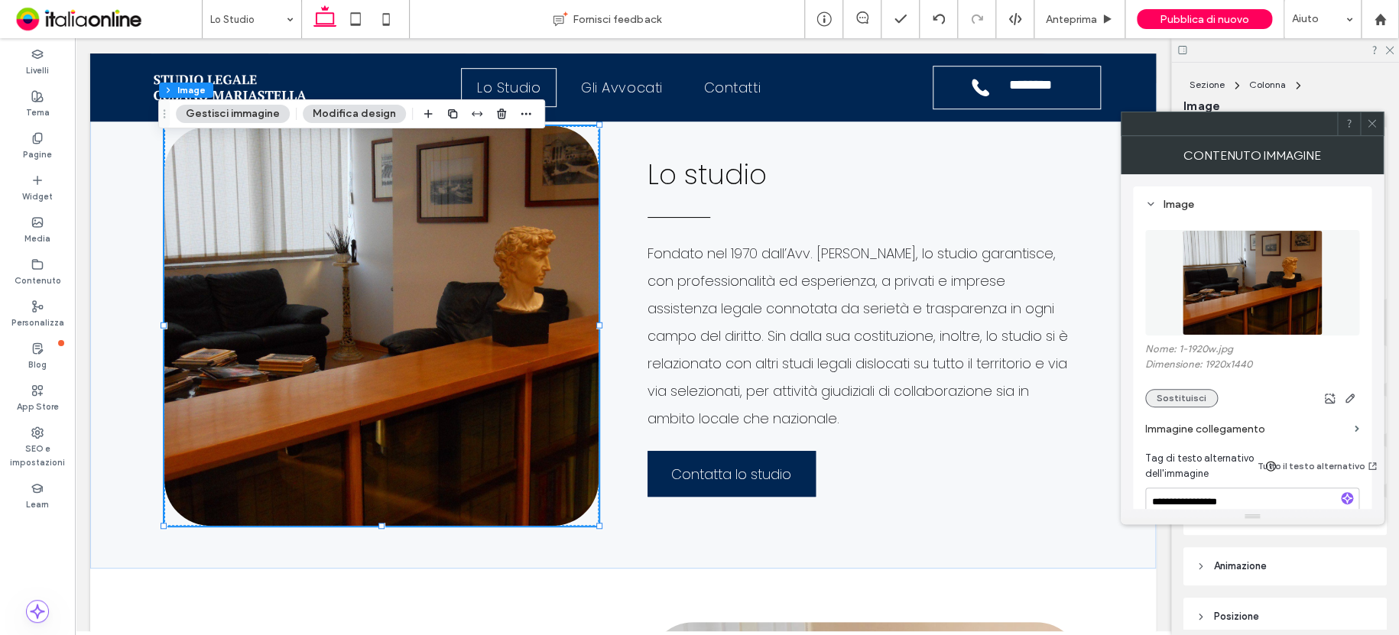
click at [1198, 392] on button "Sostituisci" at bounding box center [1181, 398] width 73 height 18
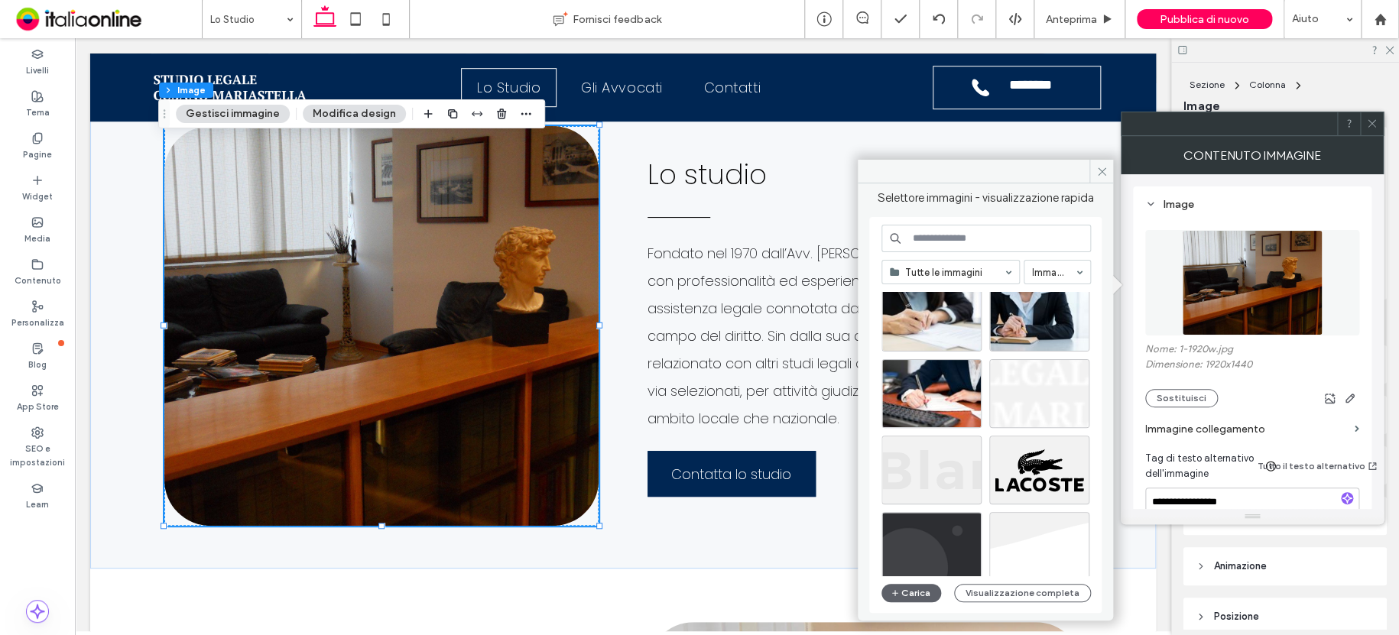
scroll to position [655, 0]
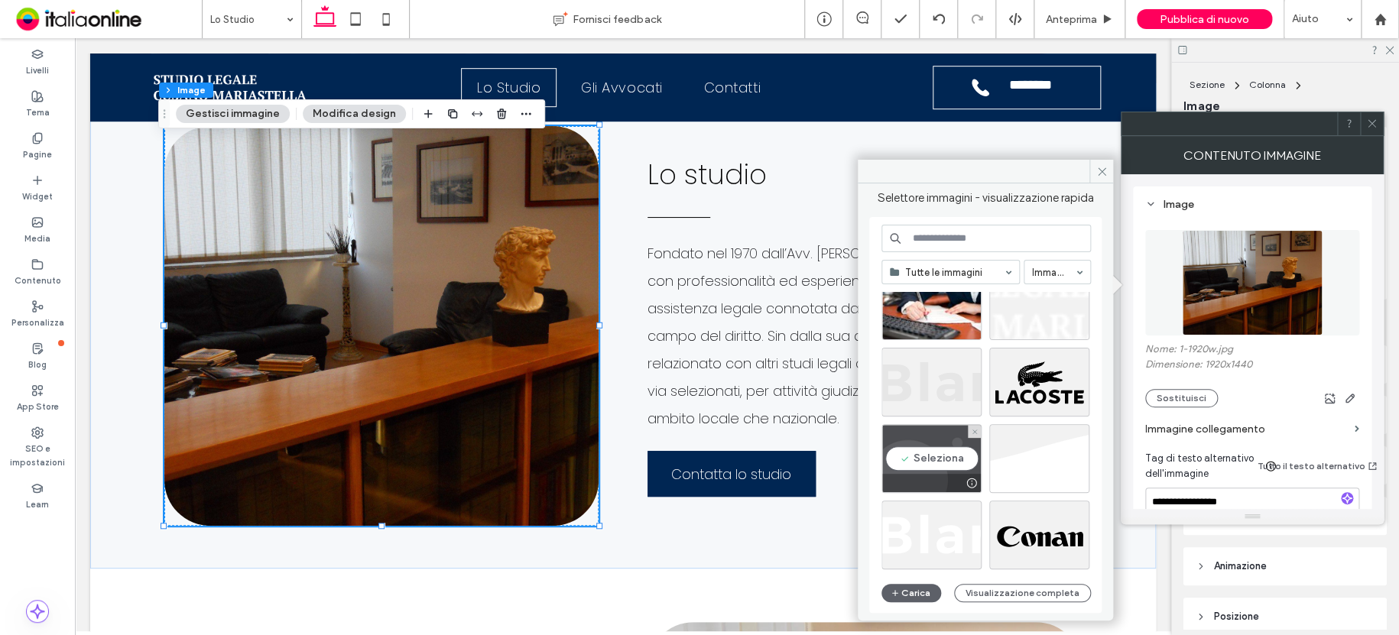
click at [954, 436] on div "Seleziona" at bounding box center [931, 458] width 100 height 69
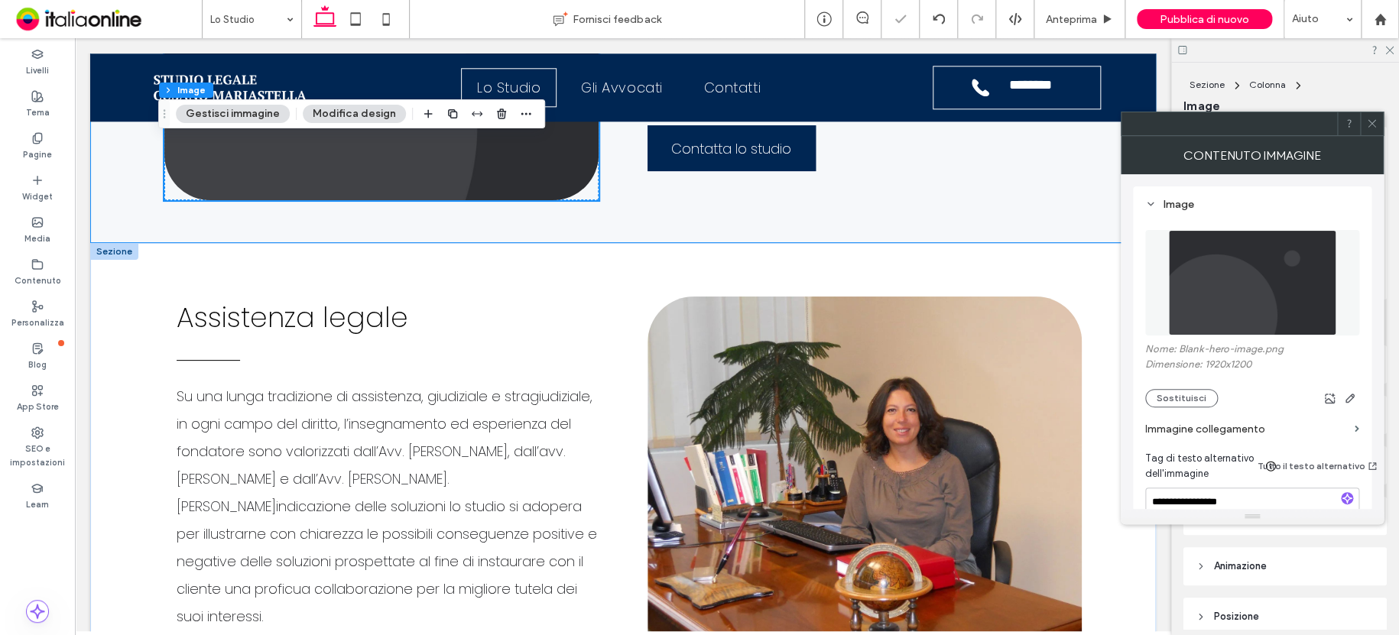
scroll to position [876, 0]
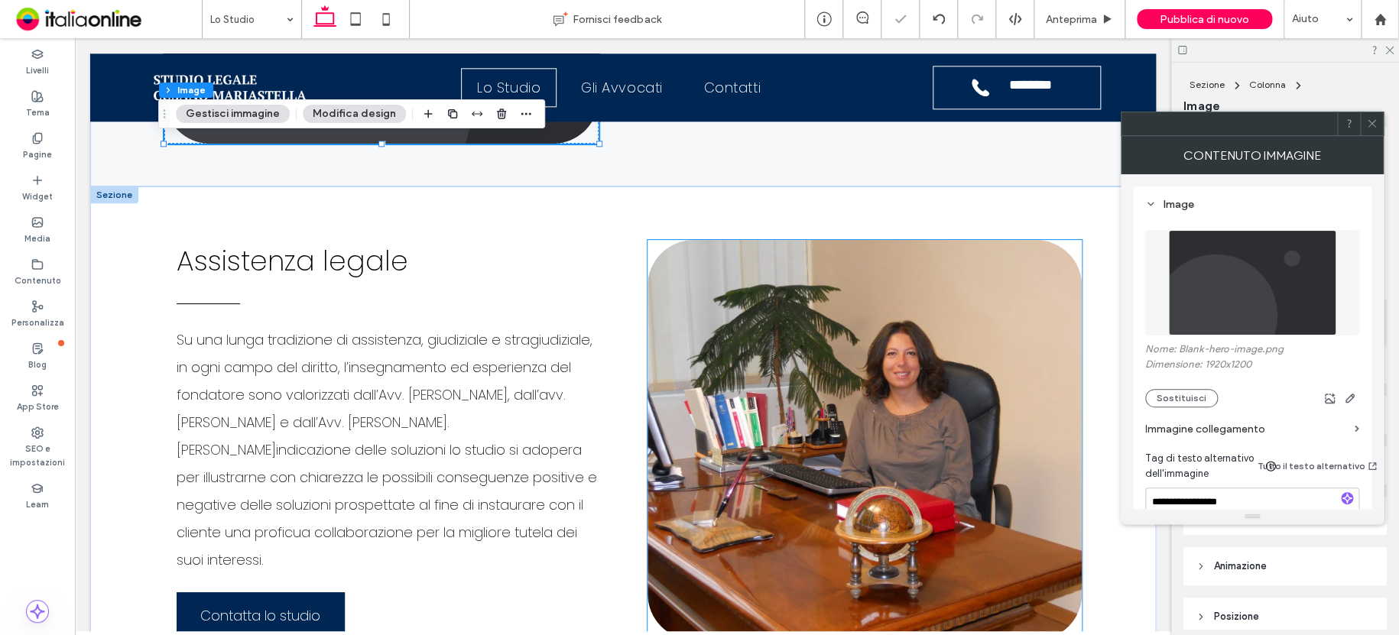
click at [940, 456] on img at bounding box center [864, 440] width 434 height 400
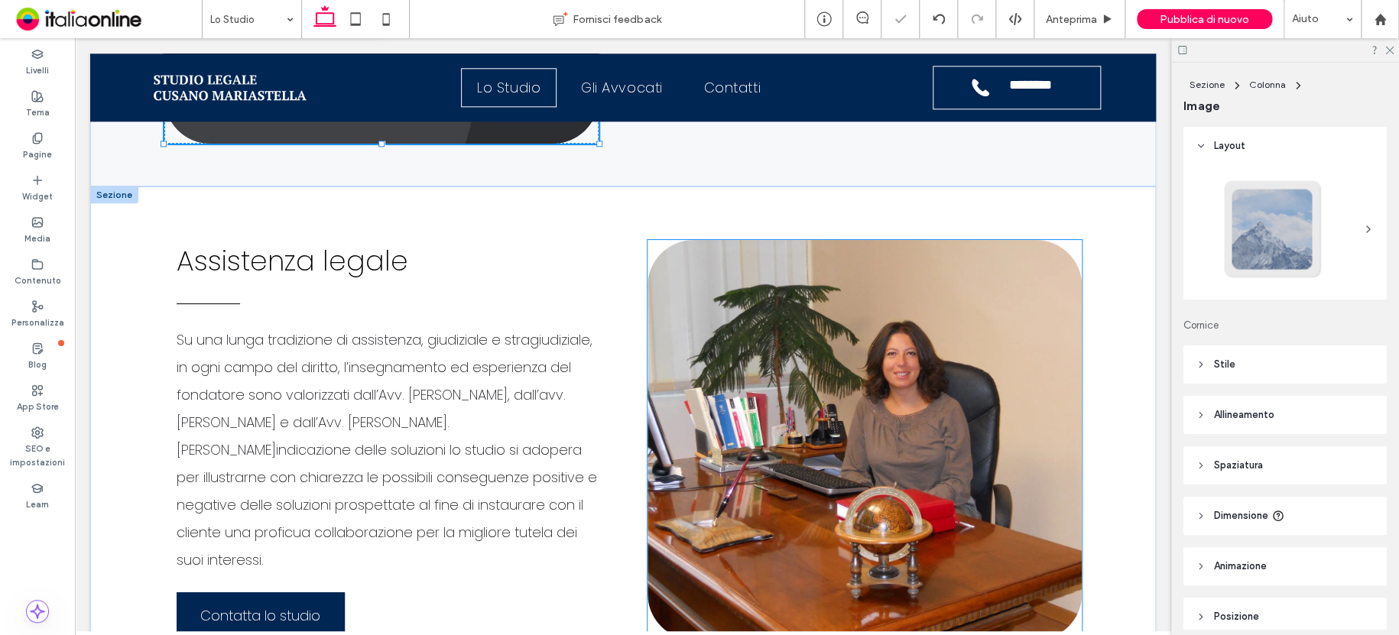
type input "**"
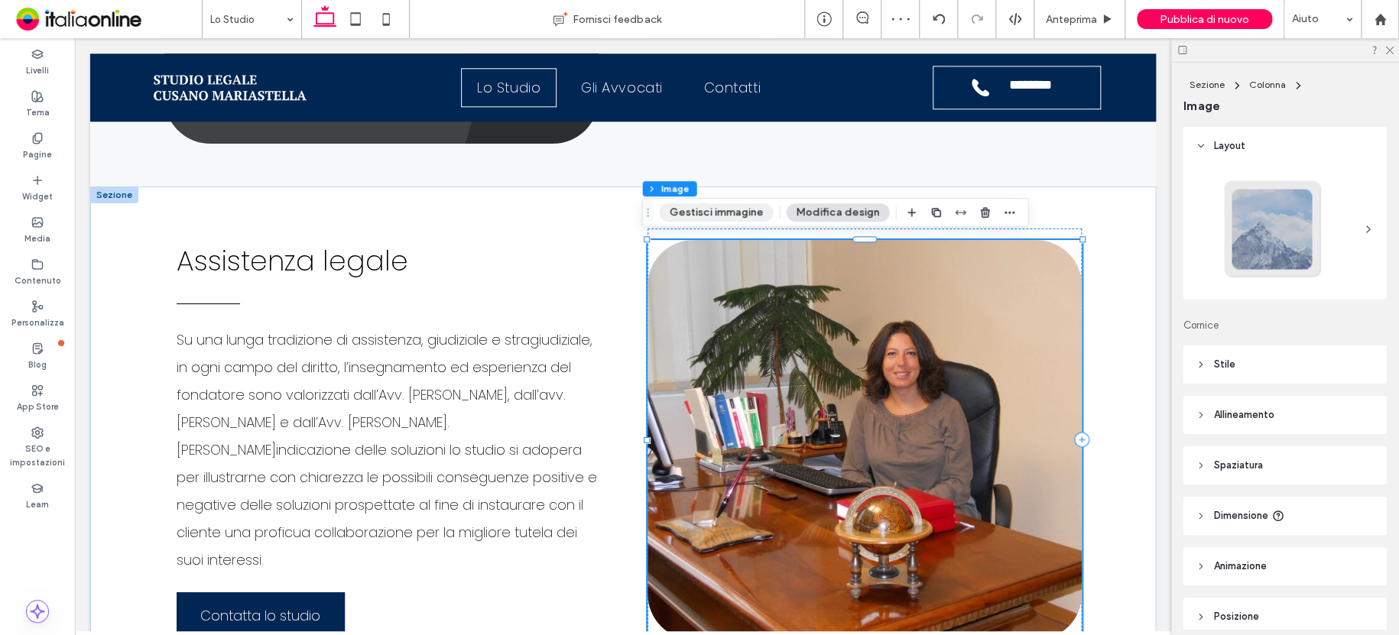
click at [678, 213] on button "Gestisci immagine" at bounding box center [716, 212] width 114 height 18
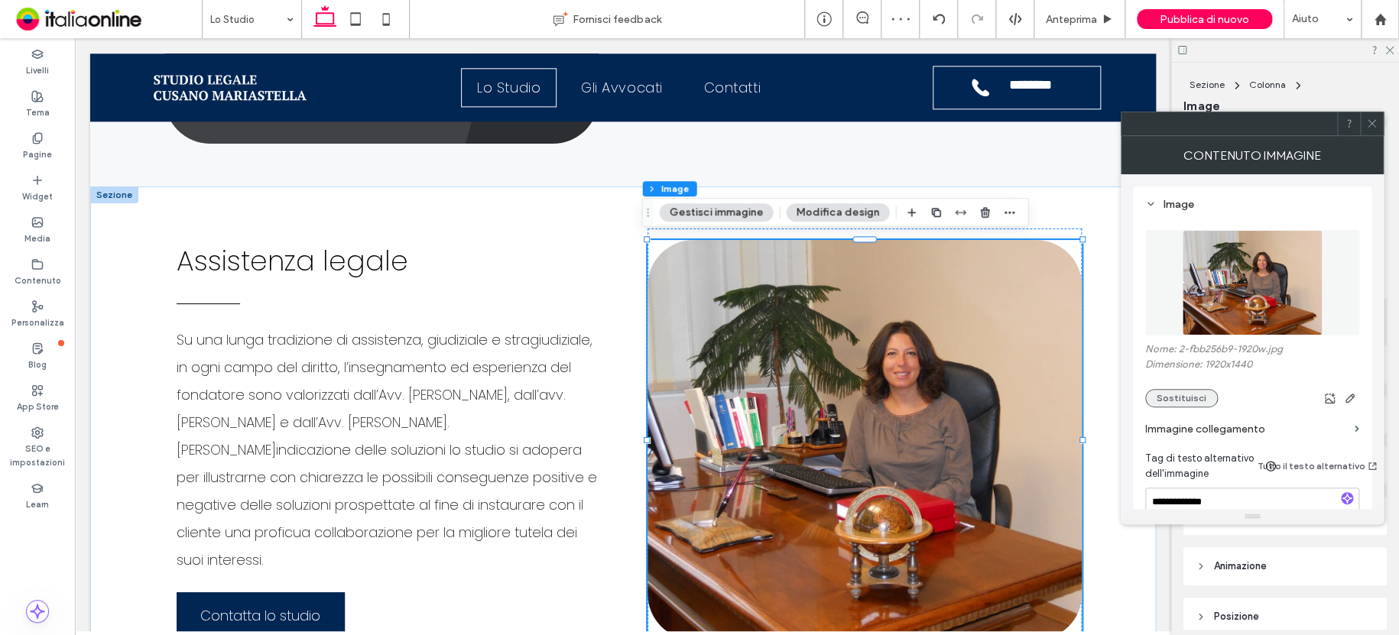
click at [1180, 398] on button "Sostituisci" at bounding box center [1181, 398] width 73 height 18
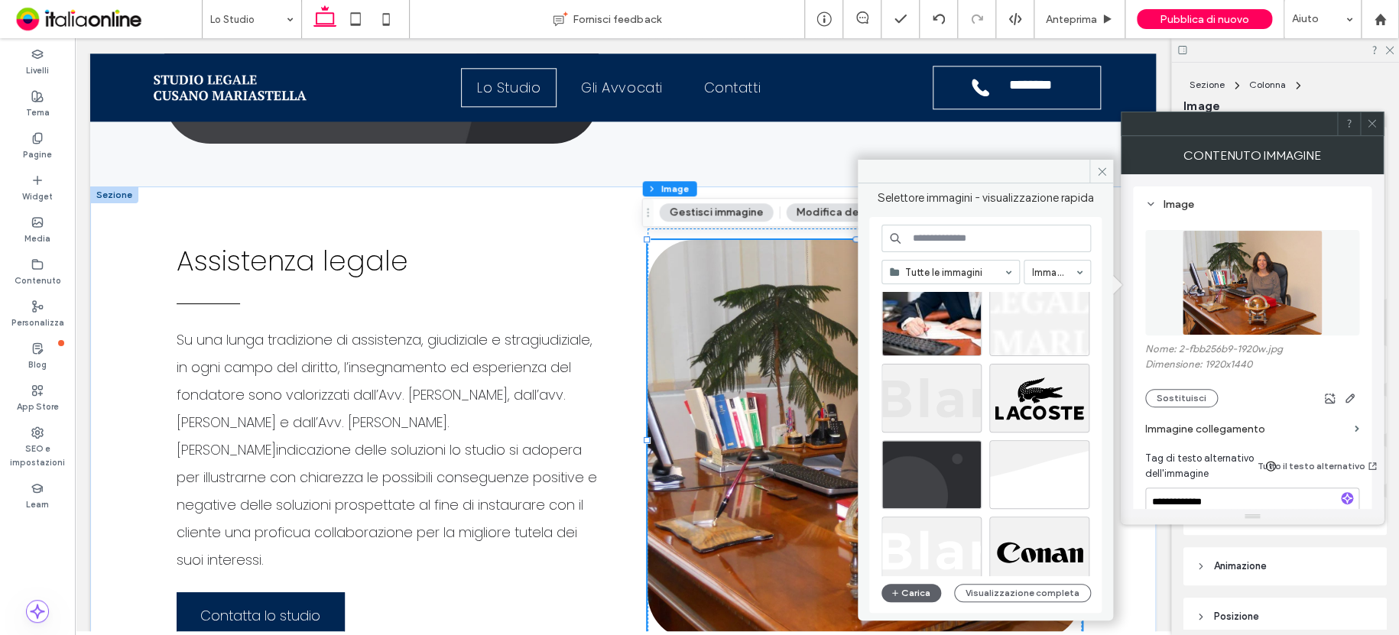
scroll to position [670, 0]
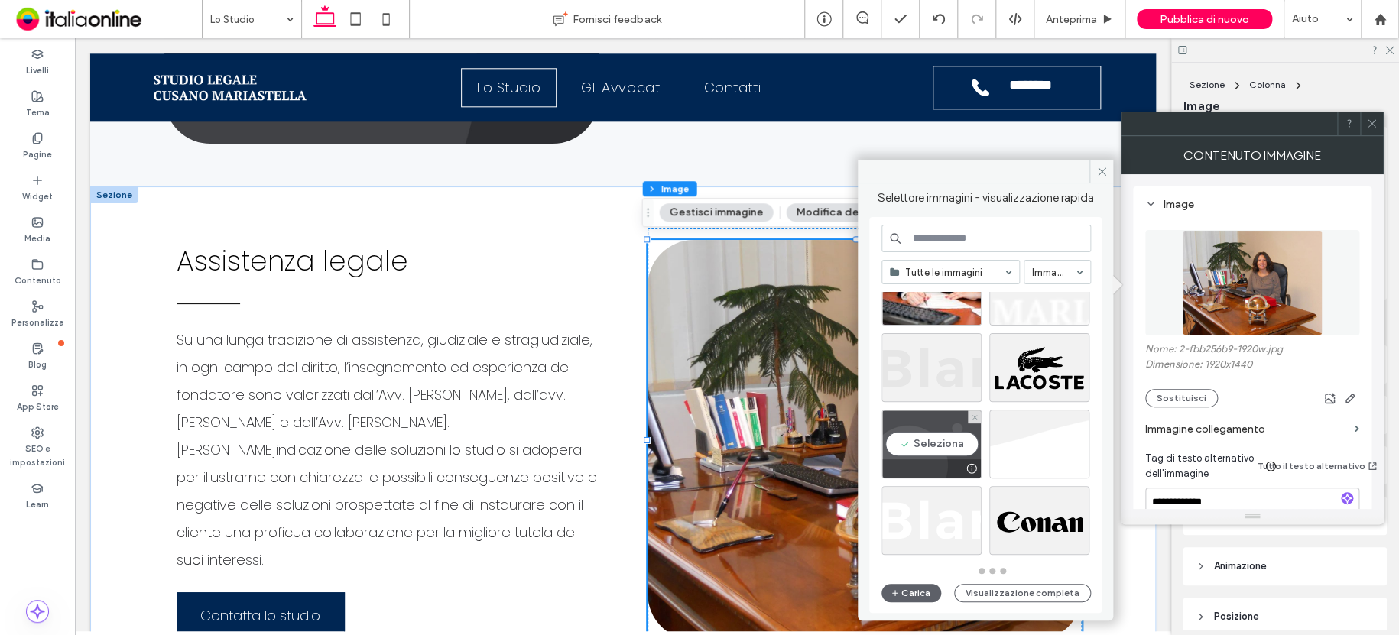
click at [946, 439] on div "Seleziona" at bounding box center [931, 444] width 100 height 69
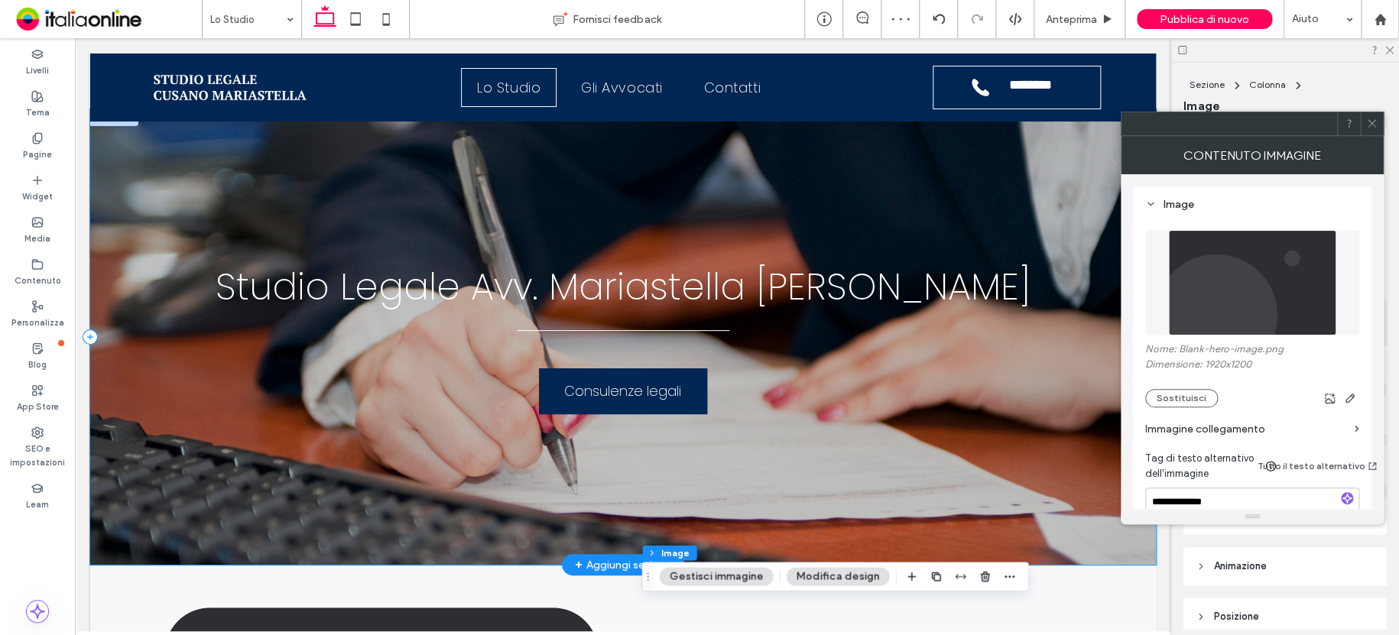
scroll to position [0, 0]
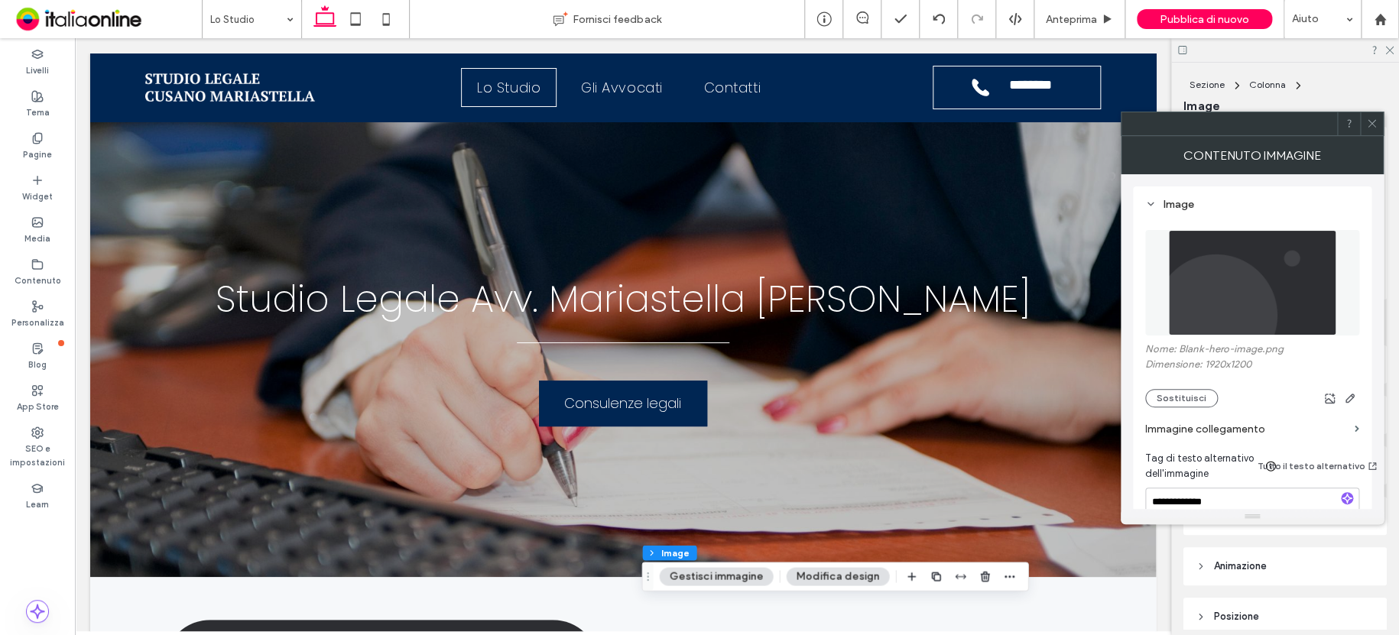
click at [1371, 120] on icon at bounding box center [1371, 123] width 11 height 11
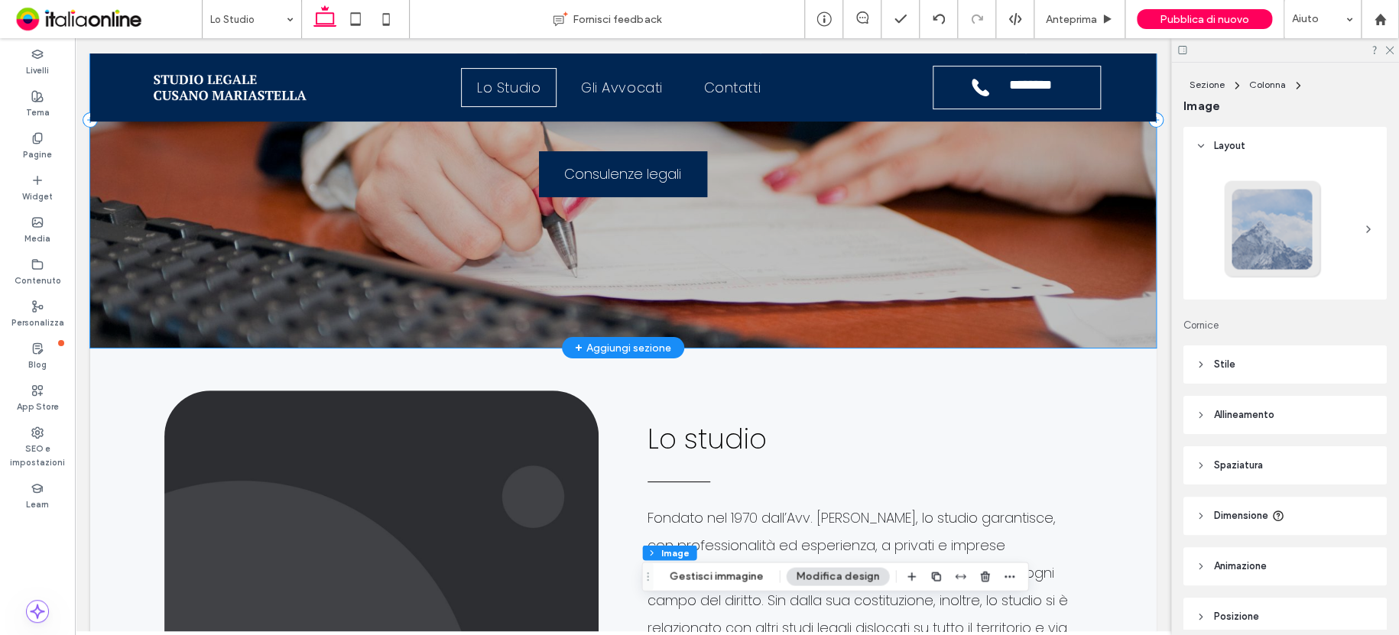
scroll to position [153, 0]
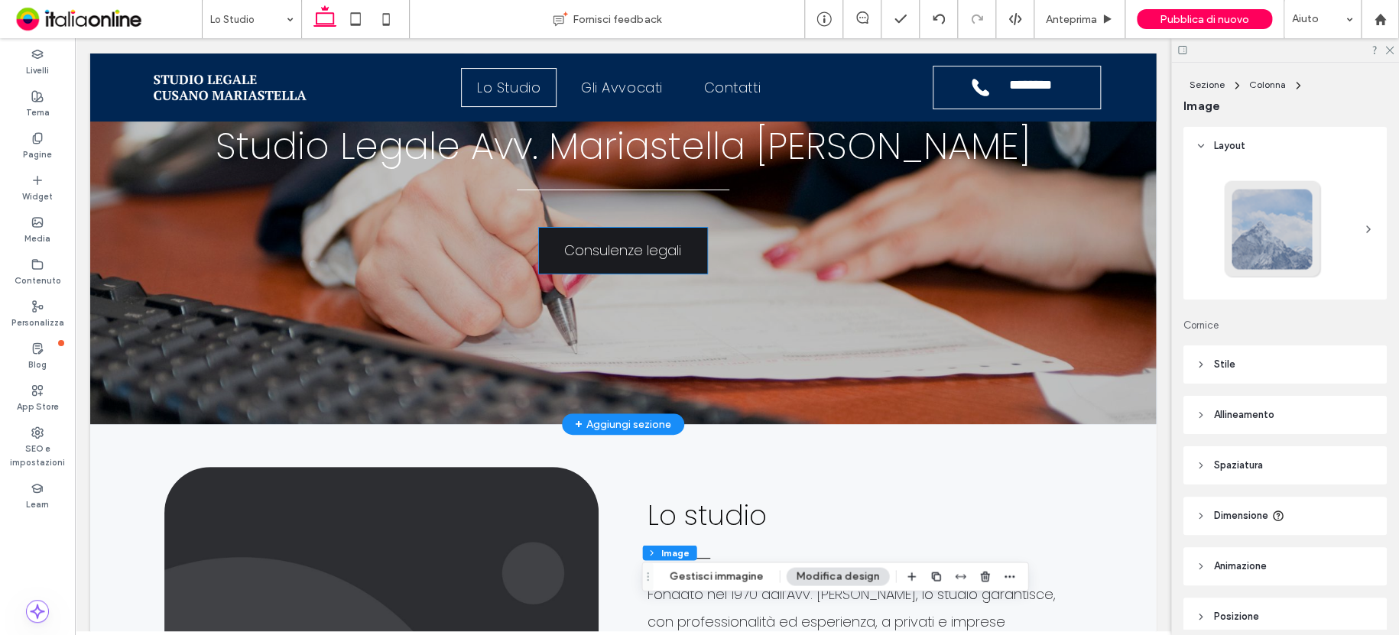
click at [582, 251] on span "Consulenze legali" at bounding box center [622, 250] width 117 height 36
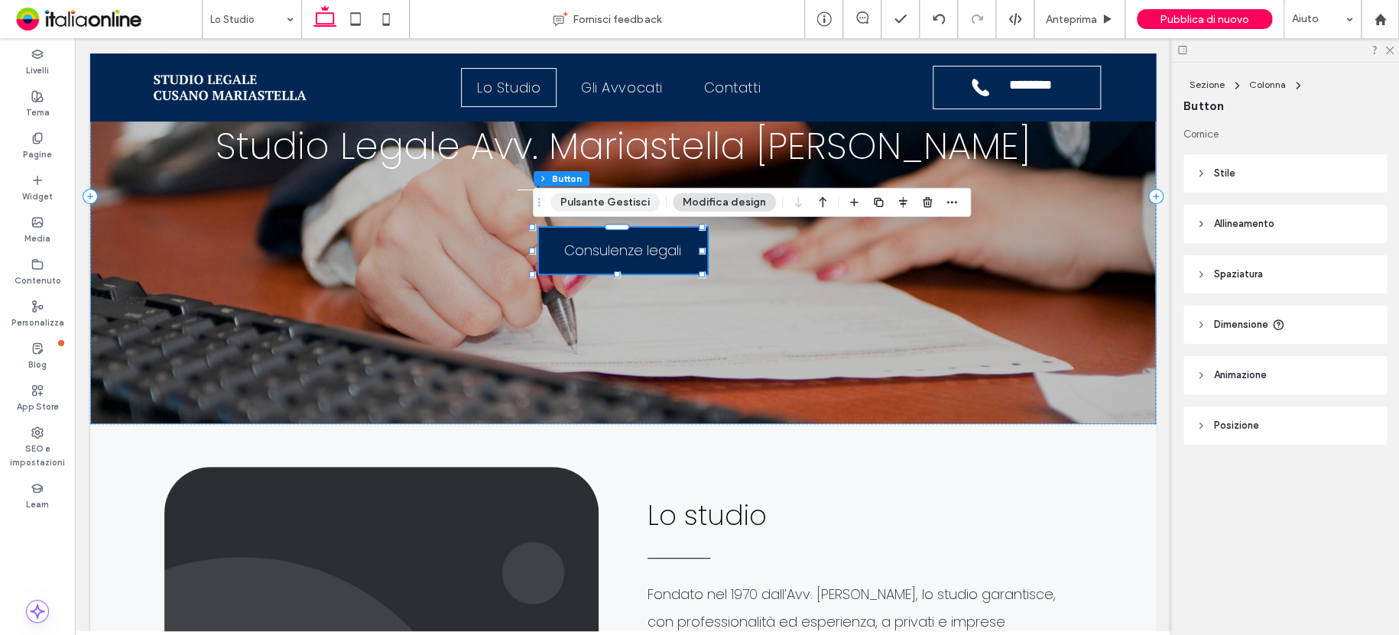
click at [619, 200] on button "Pulsante Gestisci" at bounding box center [604, 202] width 109 height 18
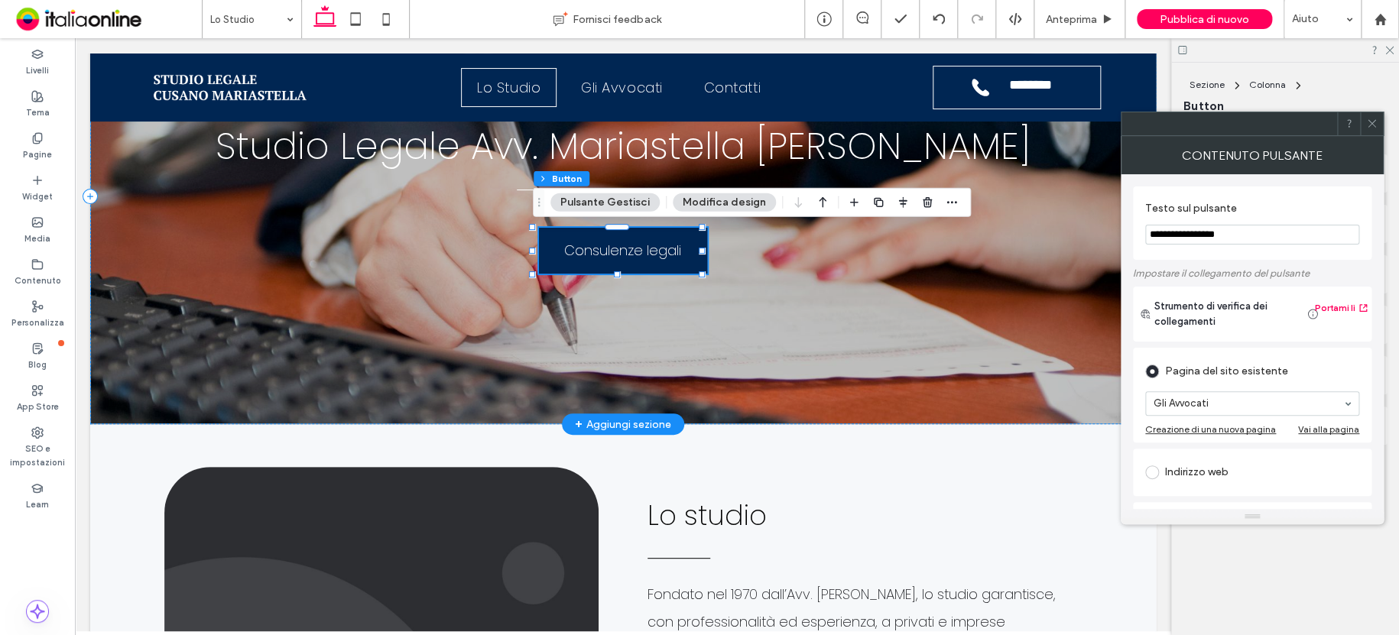
drag, startPoint x: 1339, startPoint y: 272, endPoint x: 1080, endPoint y: 234, distance: 261.9
type input "**********"
click at [1369, 120] on icon at bounding box center [1371, 123] width 11 height 11
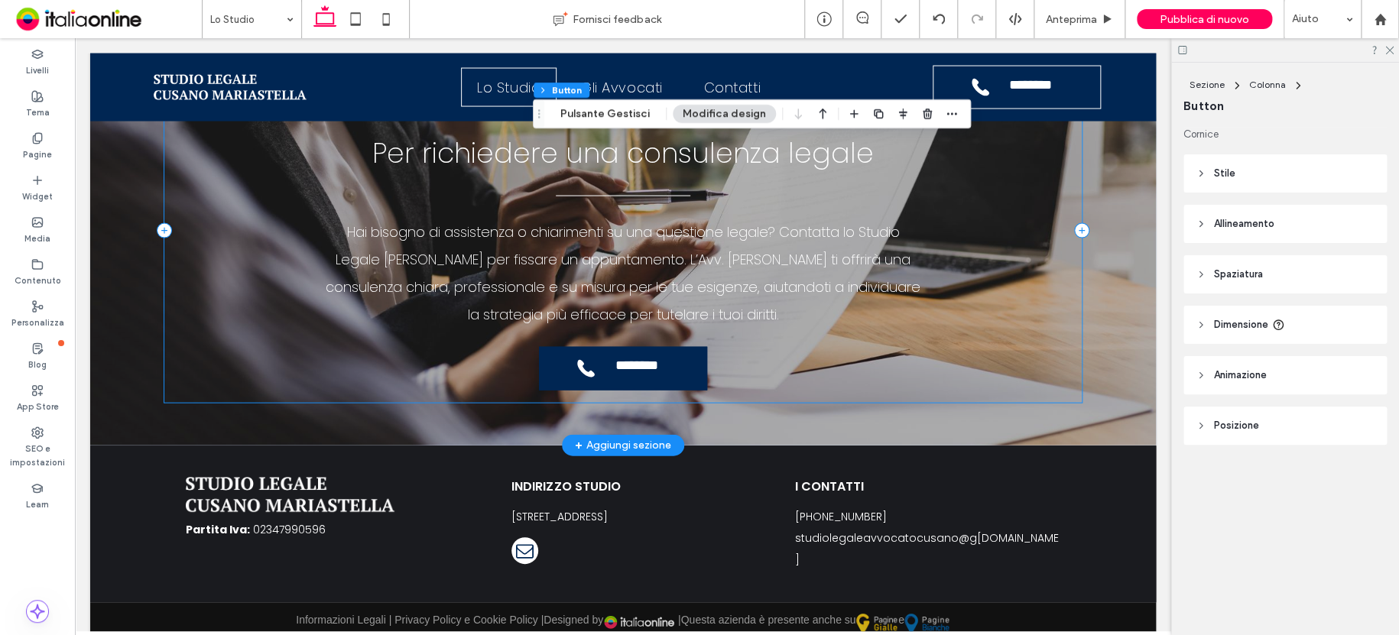
scroll to position [1564, 0]
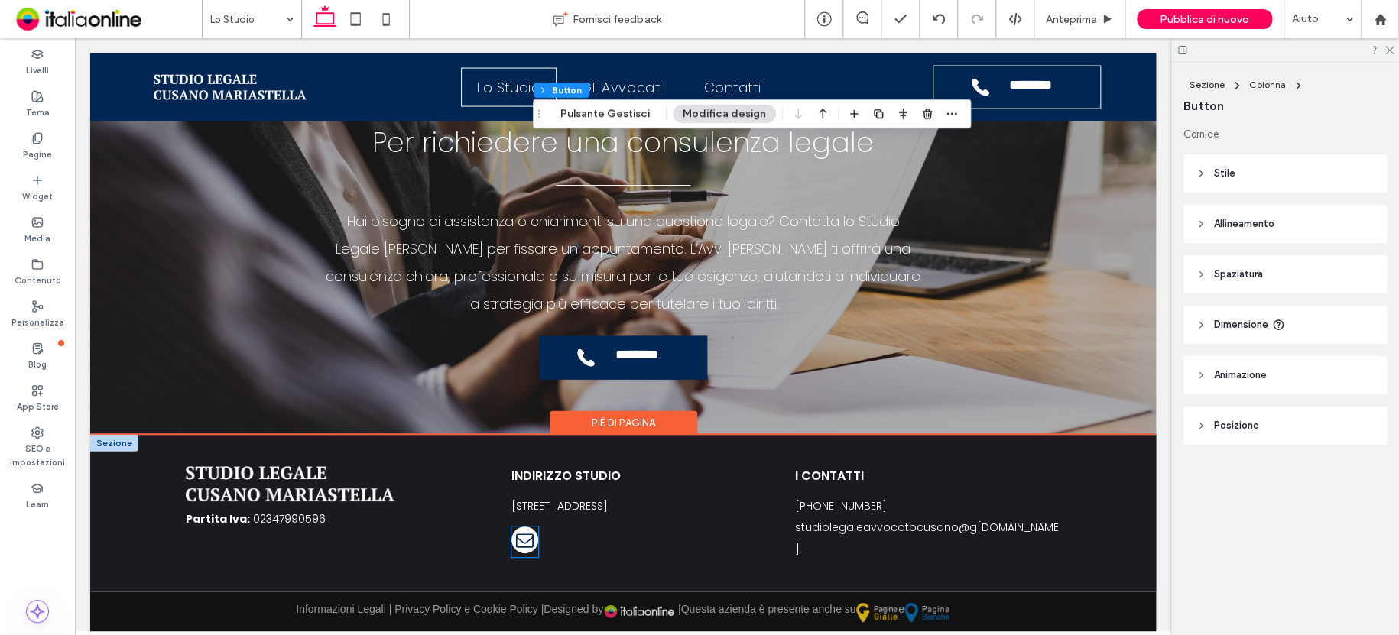
click at [512, 537] on span "email" at bounding box center [524, 540] width 27 height 27
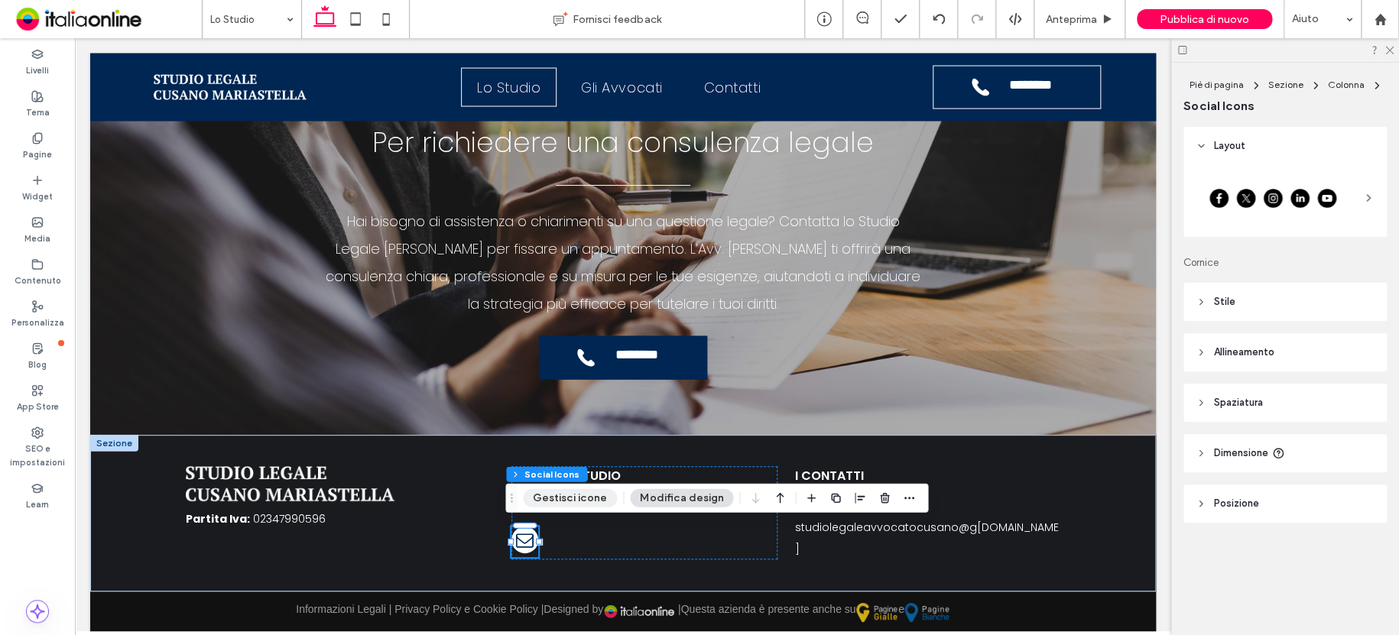
click at [555, 501] on button "Gestisci icone" at bounding box center [570, 498] width 94 height 18
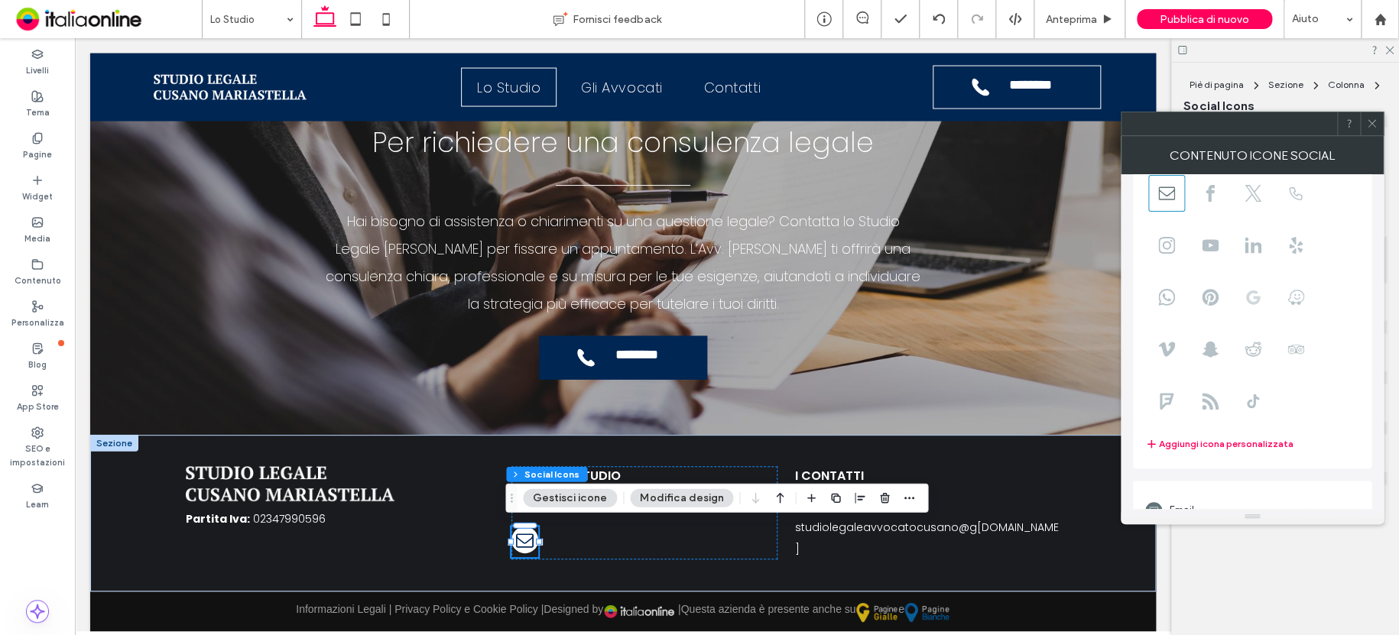
scroll to position [108, 0]
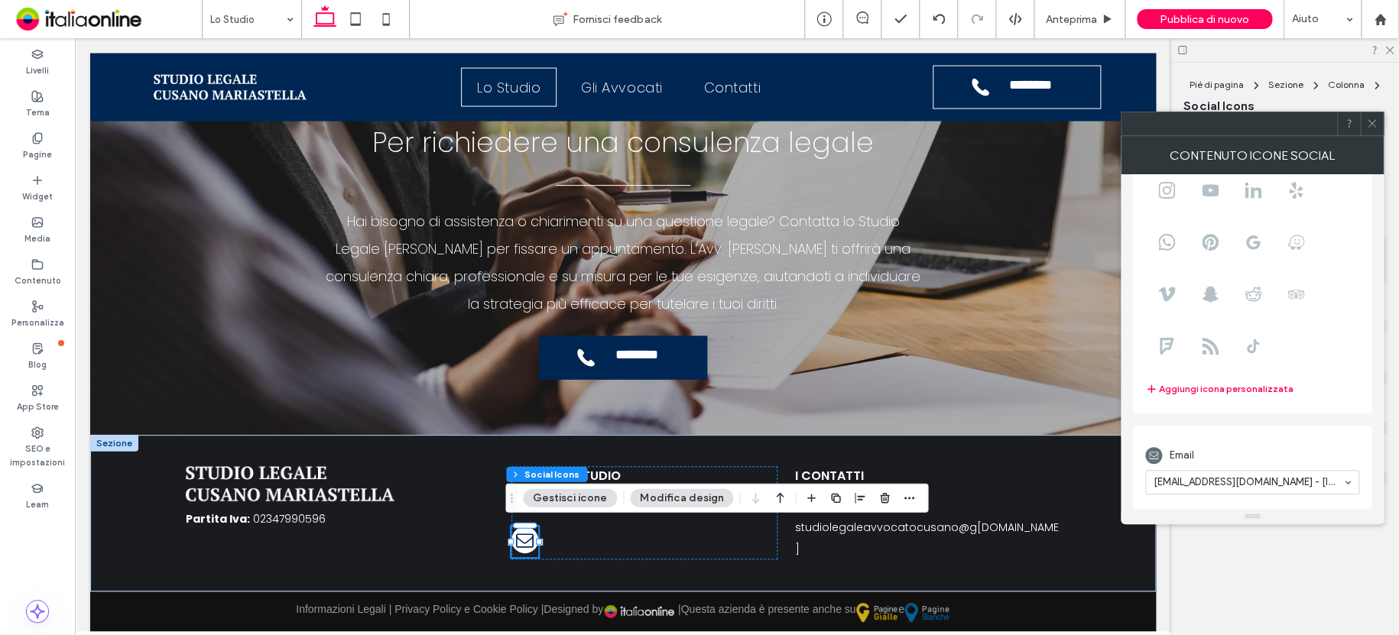
click at [1374, 125] on icon at bounding box center [1371, 123] width 11 height 11
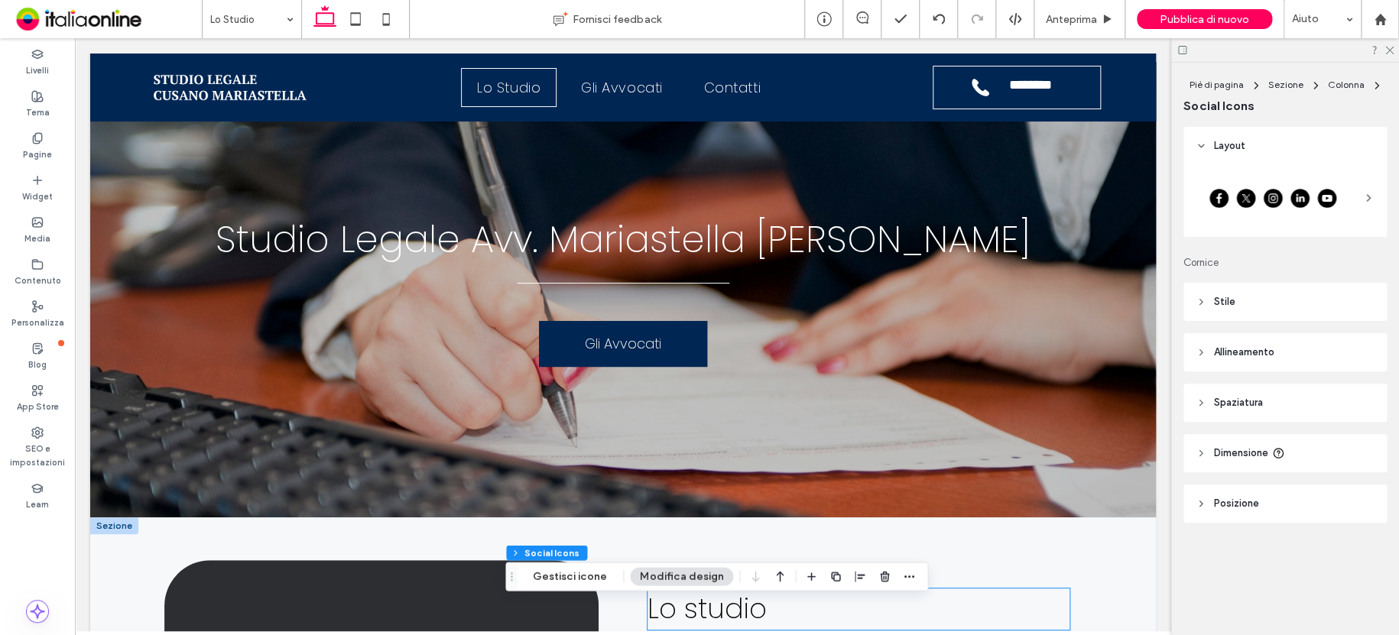
scroll to position [0, 0]
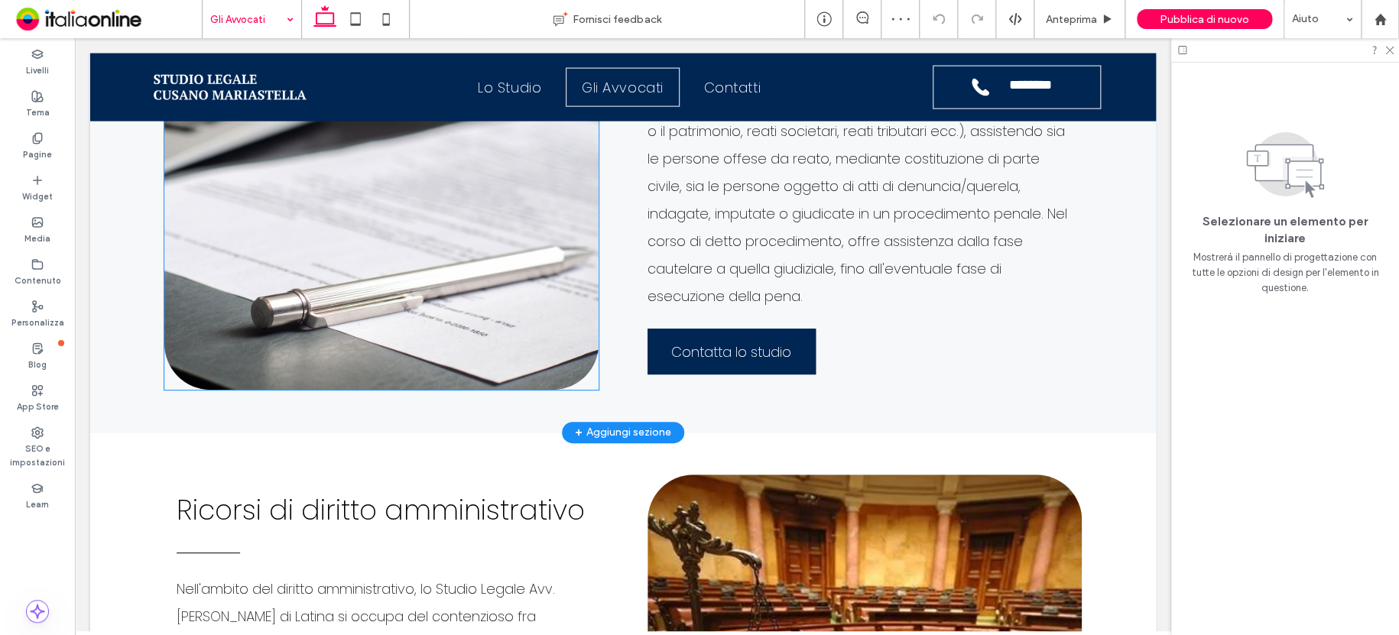
scroll to position [1911, 0]
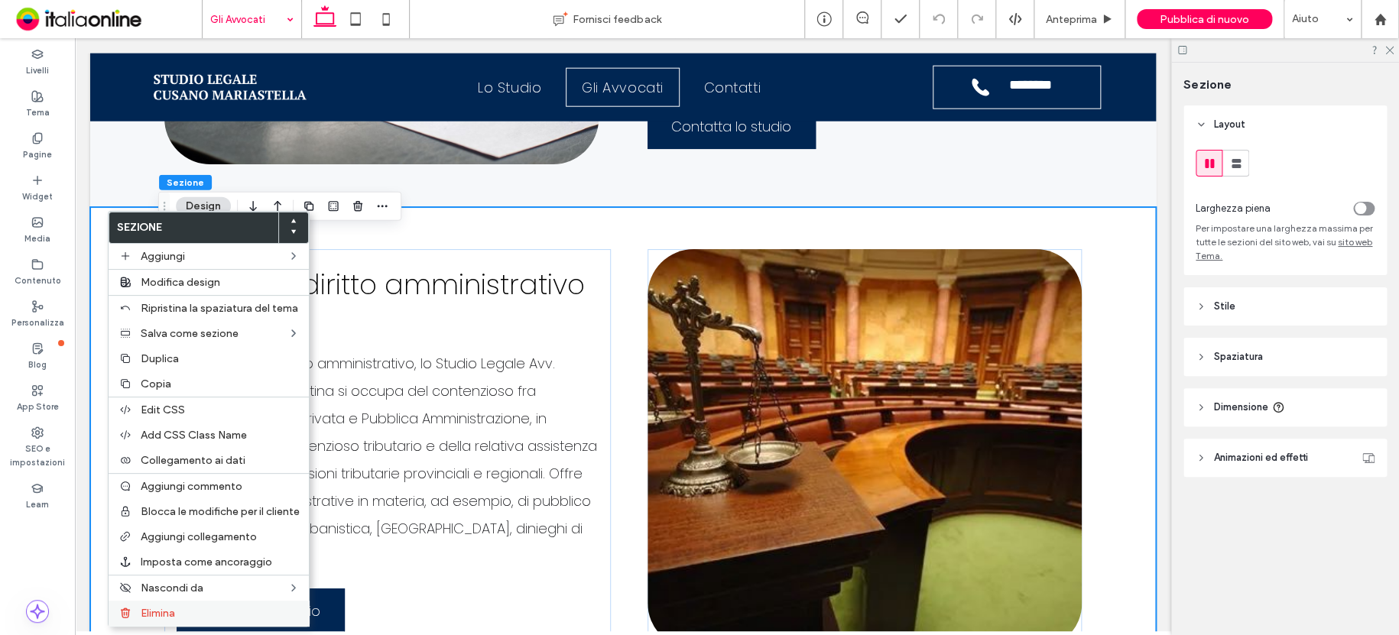
click at [191, 608] on label "Elimina" at bounding box center [220, 613] width 159 height 13
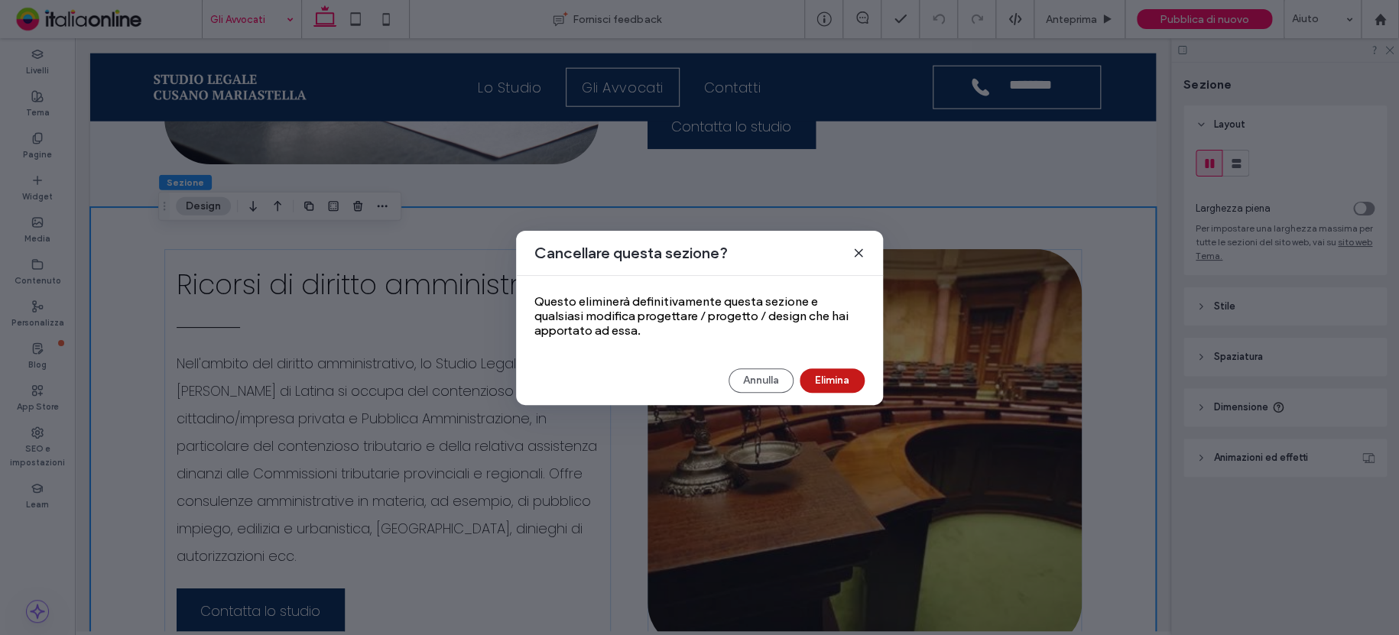
click at [839, 378] on button "Elimina" at bounding box center [832, 380] width 65 height 24
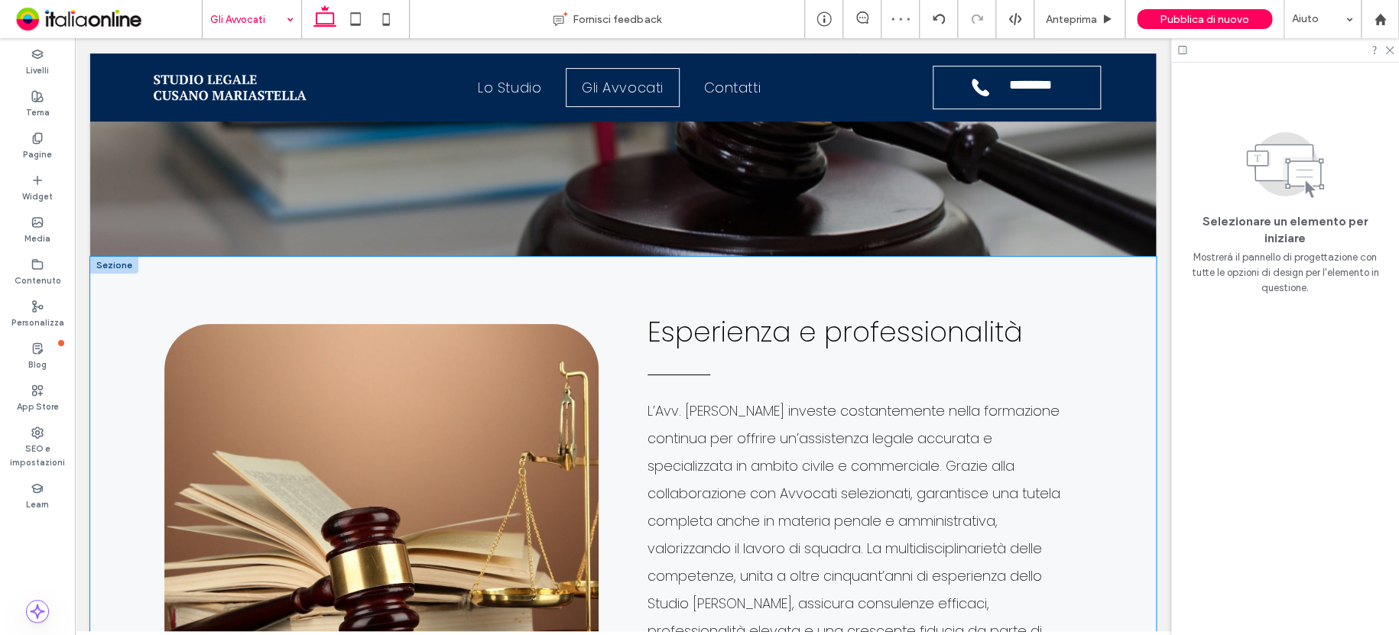
scroll to position [459, 0]
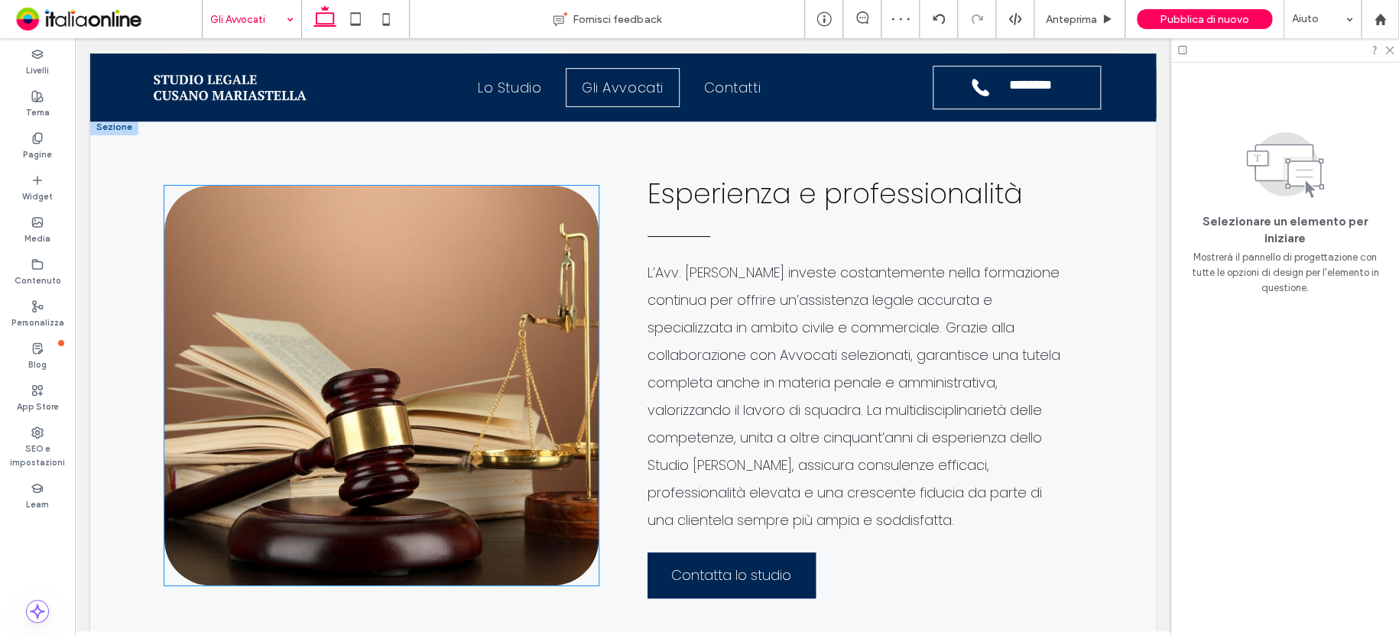
click at [482, 356] on img at bounding box center [381, 386] width 434 height 400
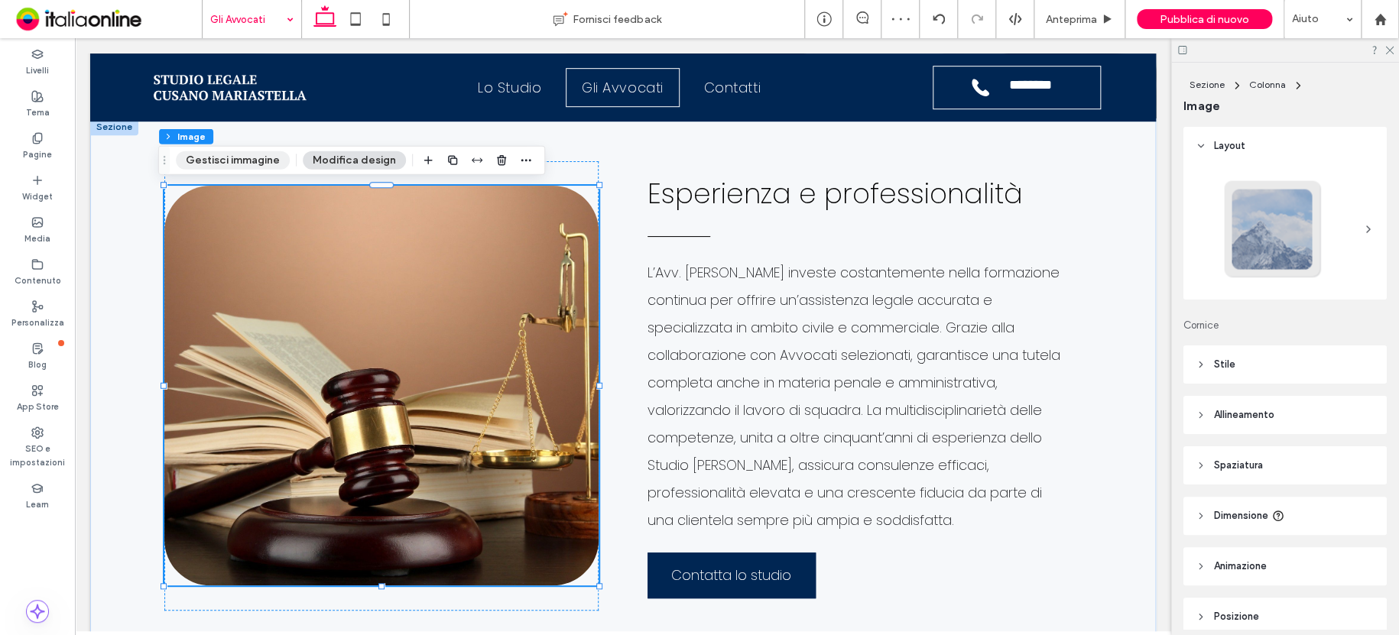
click at [247, 154] on button "Gestisci immagine" at bounding box center [233, 160] width 114 height 18
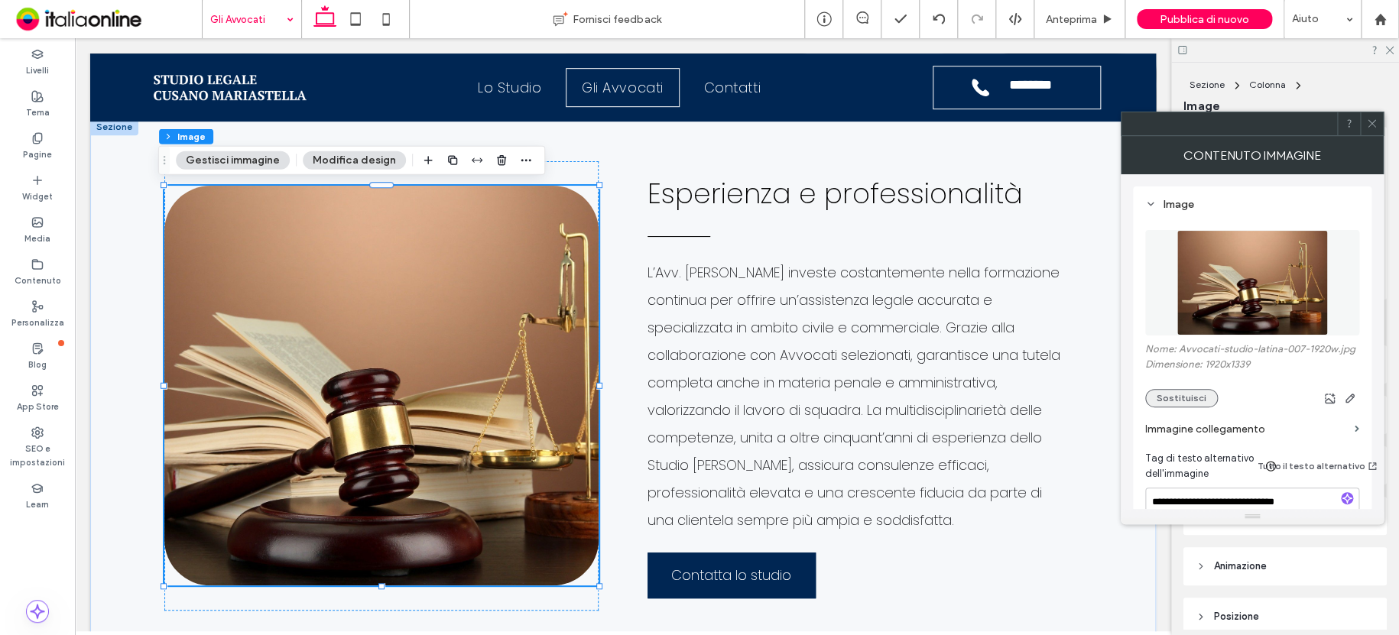
click at [1190, 395] on button "Sostituisci" at bounding box center [1181, 398] width 73 height 18
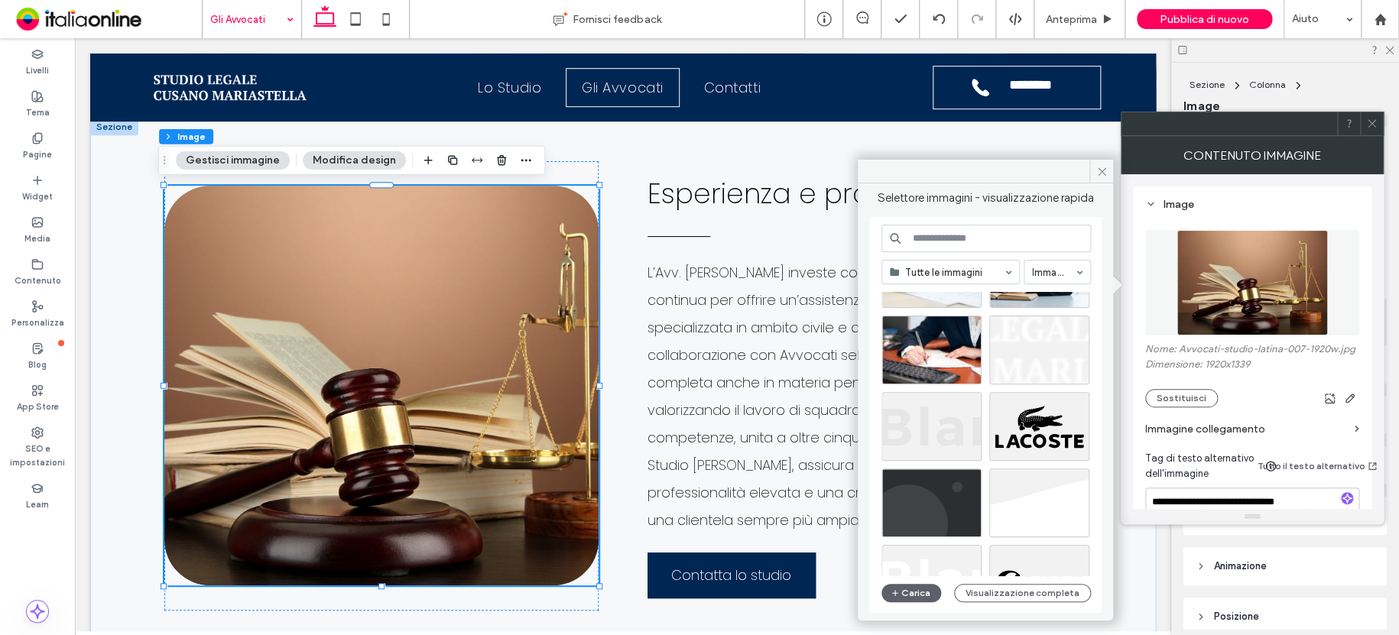
scroll to position [612, 0]
drag, startPoint x: 920, startPoint y: 477, endPoint x: 812, endPoint y: 436, distance: 115.9
click at [920, 477] on div "Seleziona" at bounding box center [931, 502] width 100 height 69
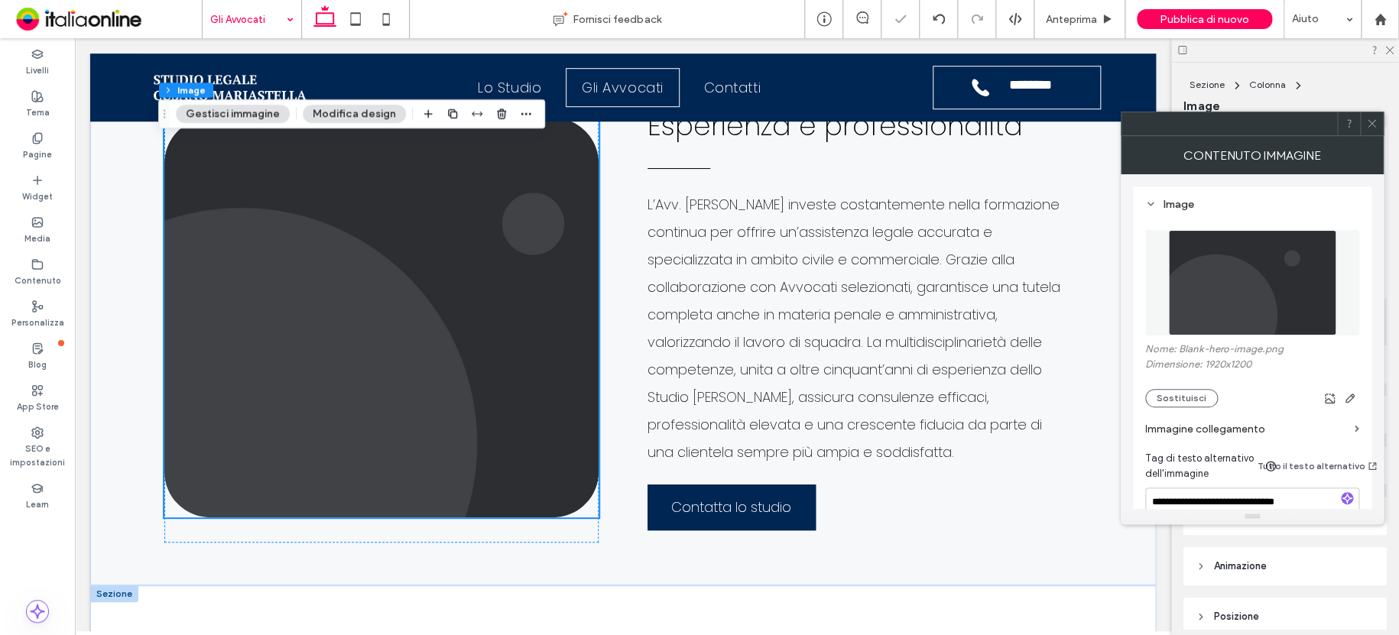
scroll to position [917, 0]
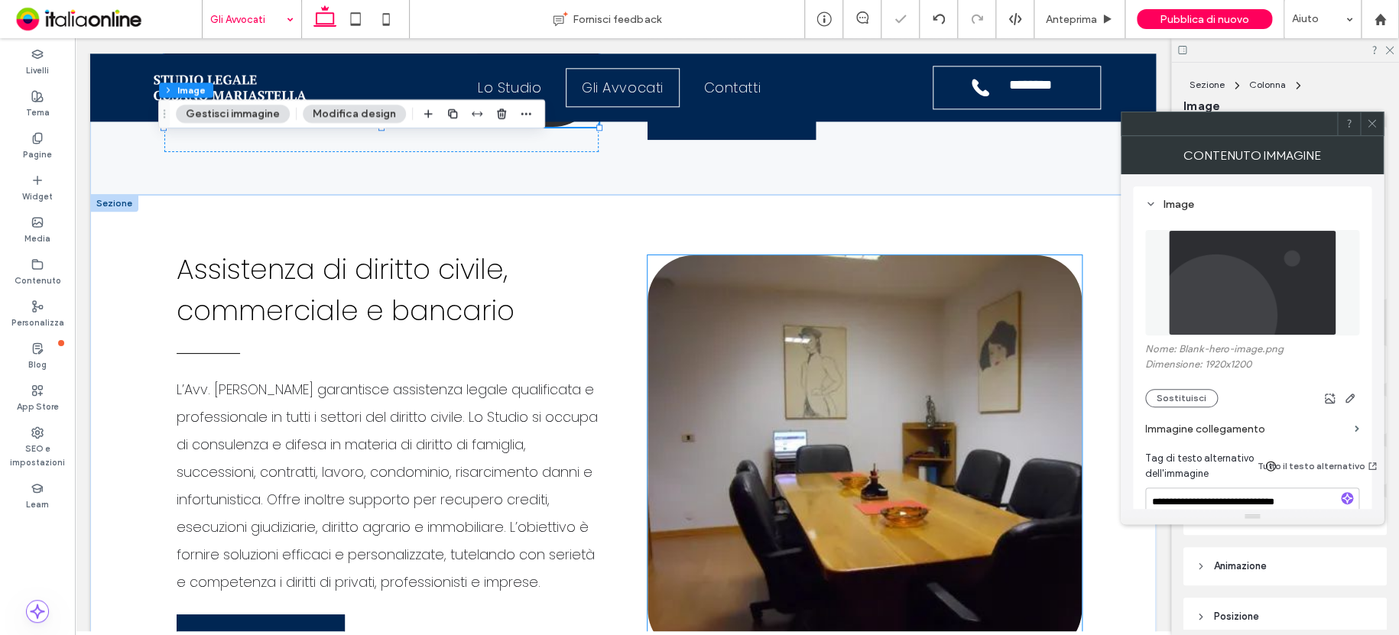
click at [813, 397] on img at bounding box center [864, 455] width 434 height 400
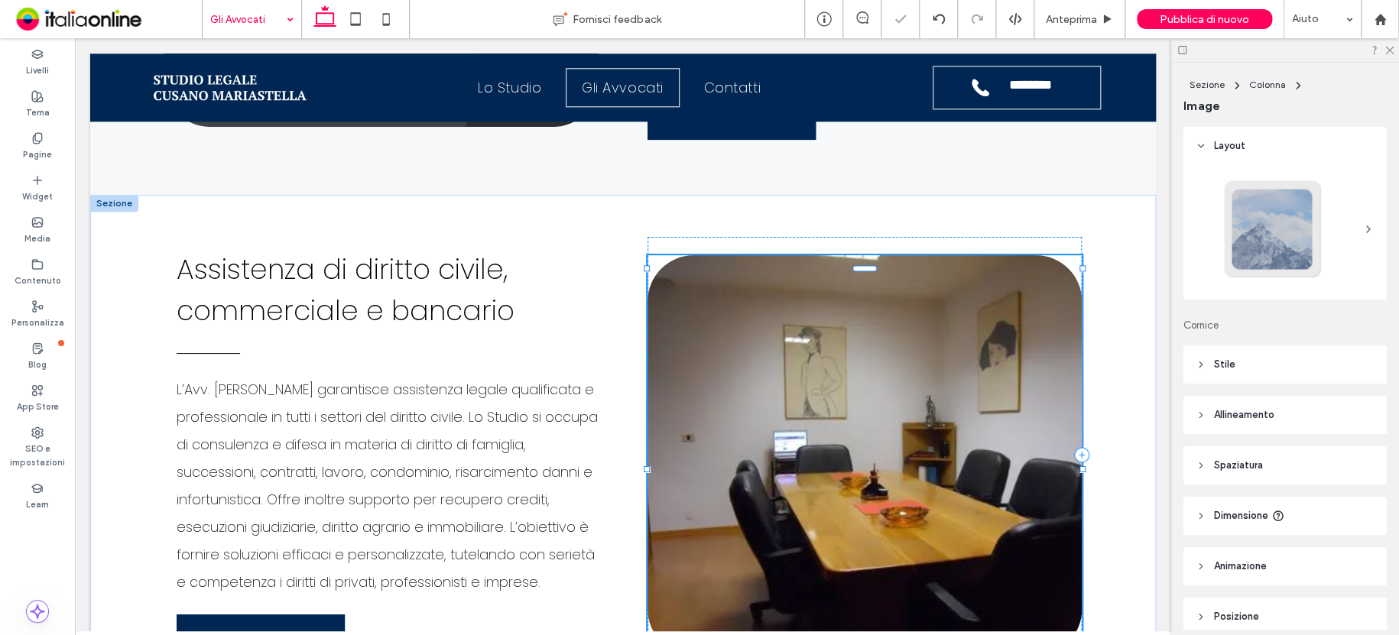
type input "**"
click at [719, 241] on button "Gestisci immagine" at bounding box center [716, 242] width 114 height 18
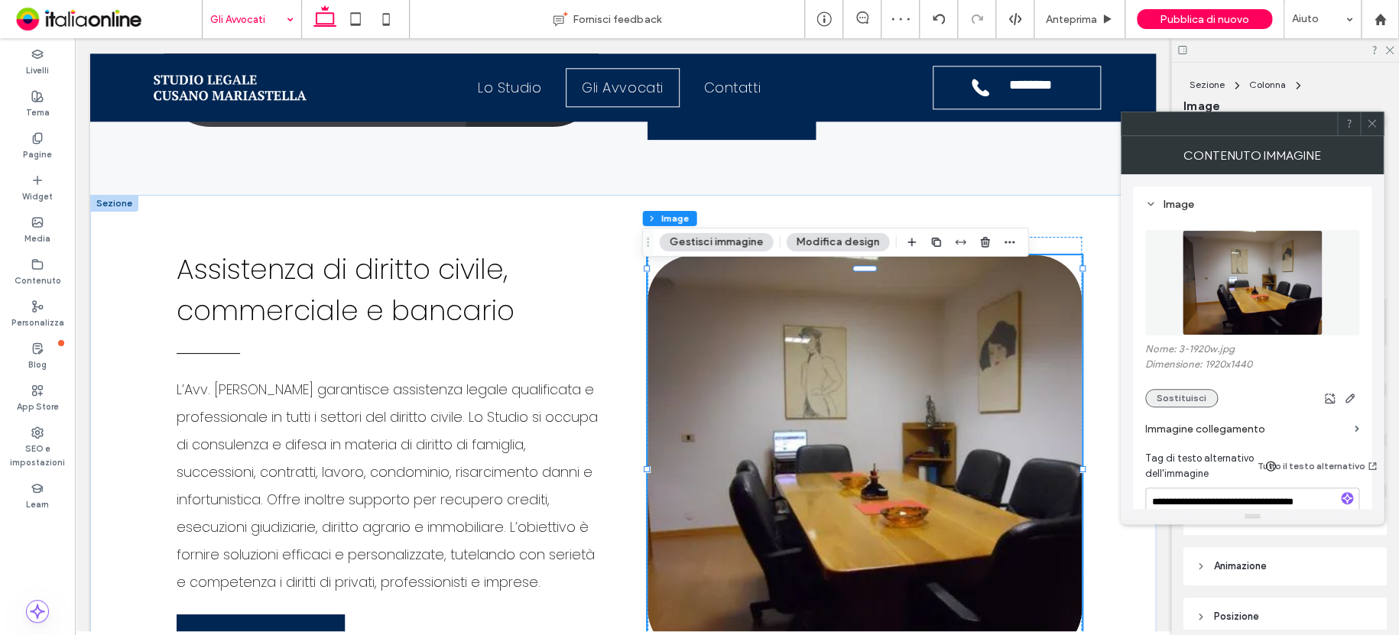
click at [1167, 396] on button "Sostituisci" at bounding box center [1181, 398] width 73 height 18
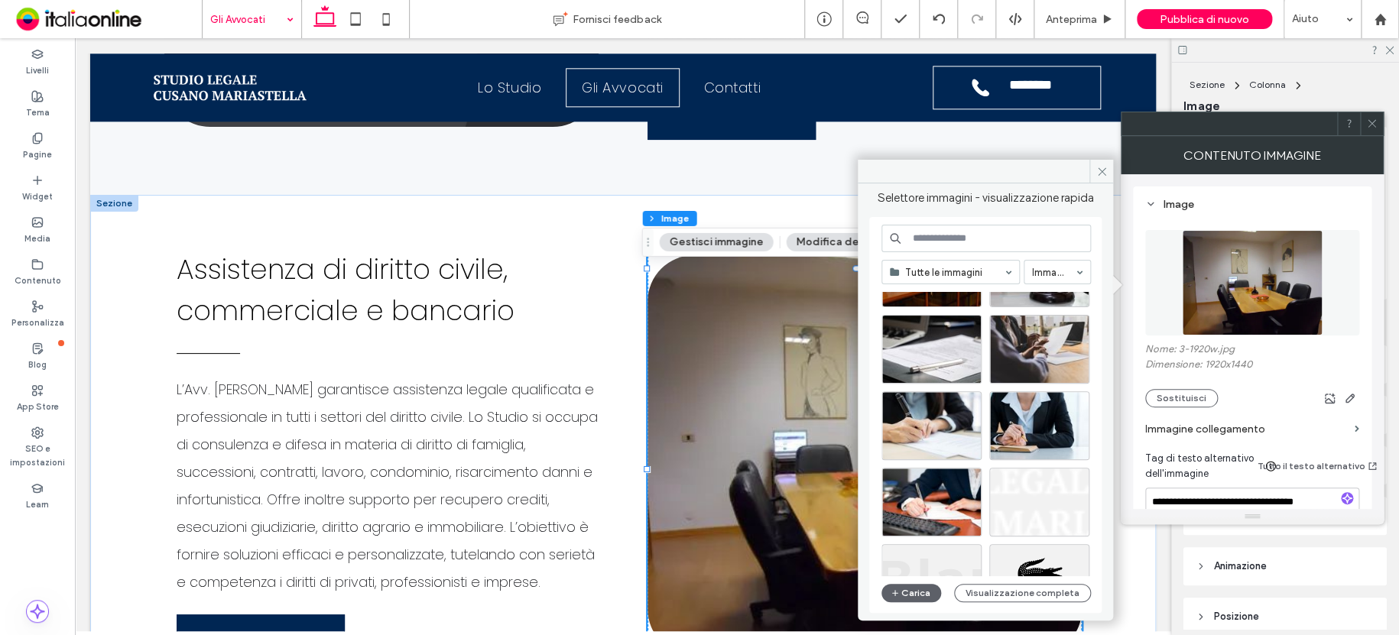
scroll to position [655, 0]
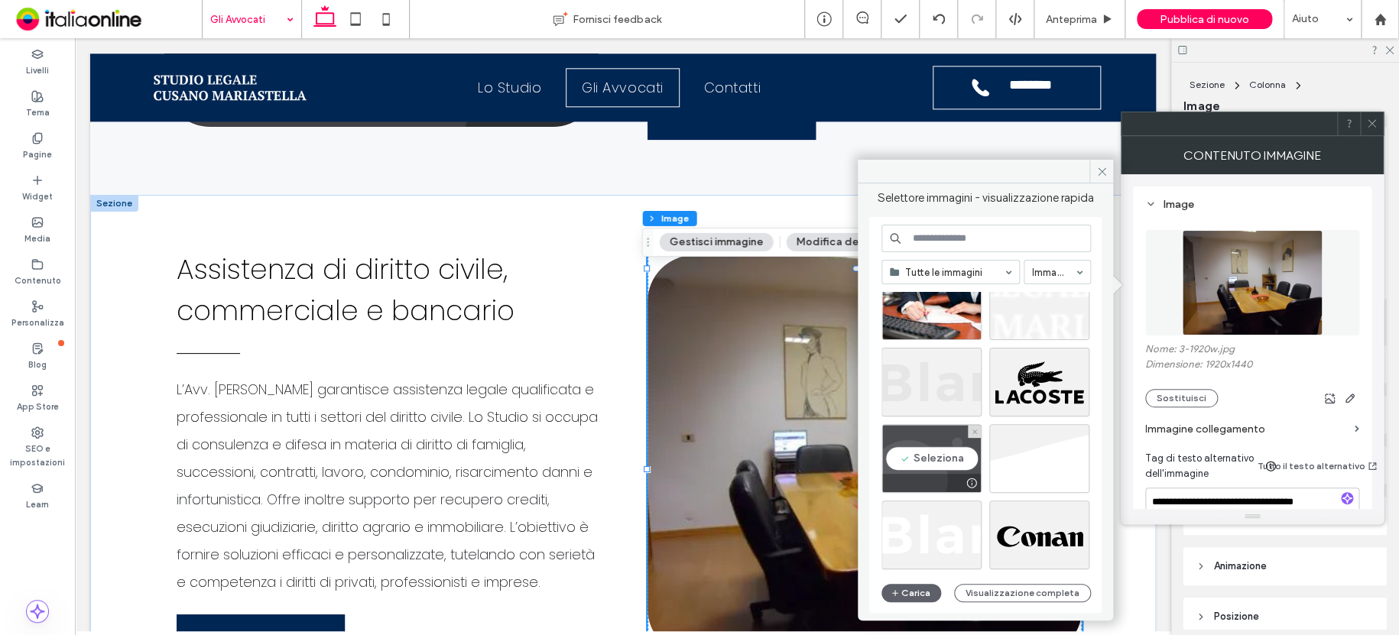
drag, startPoint x: 937, startPoint y: 459, endPoint x: 851, endPoint y: 421, distance: 94.5
click at [937, 459] on div "Seleziona" at bounding box center [931, 458] width 100 height 69
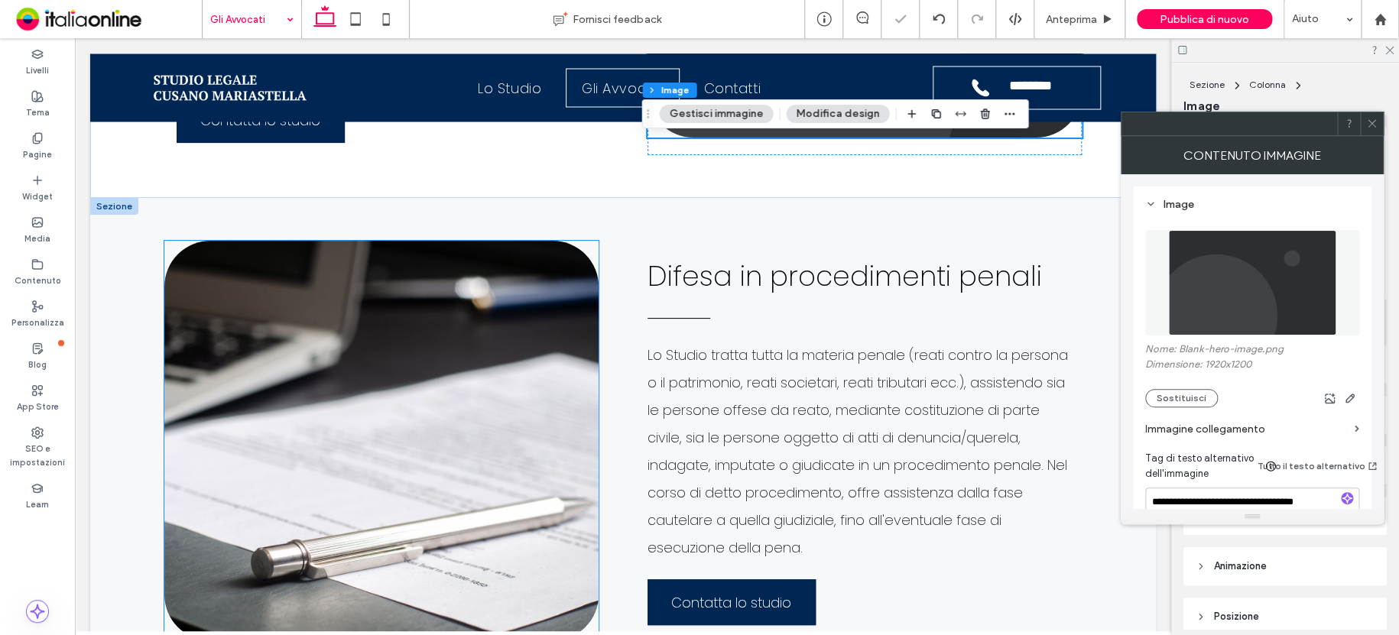
scroll to position [1529, 0]
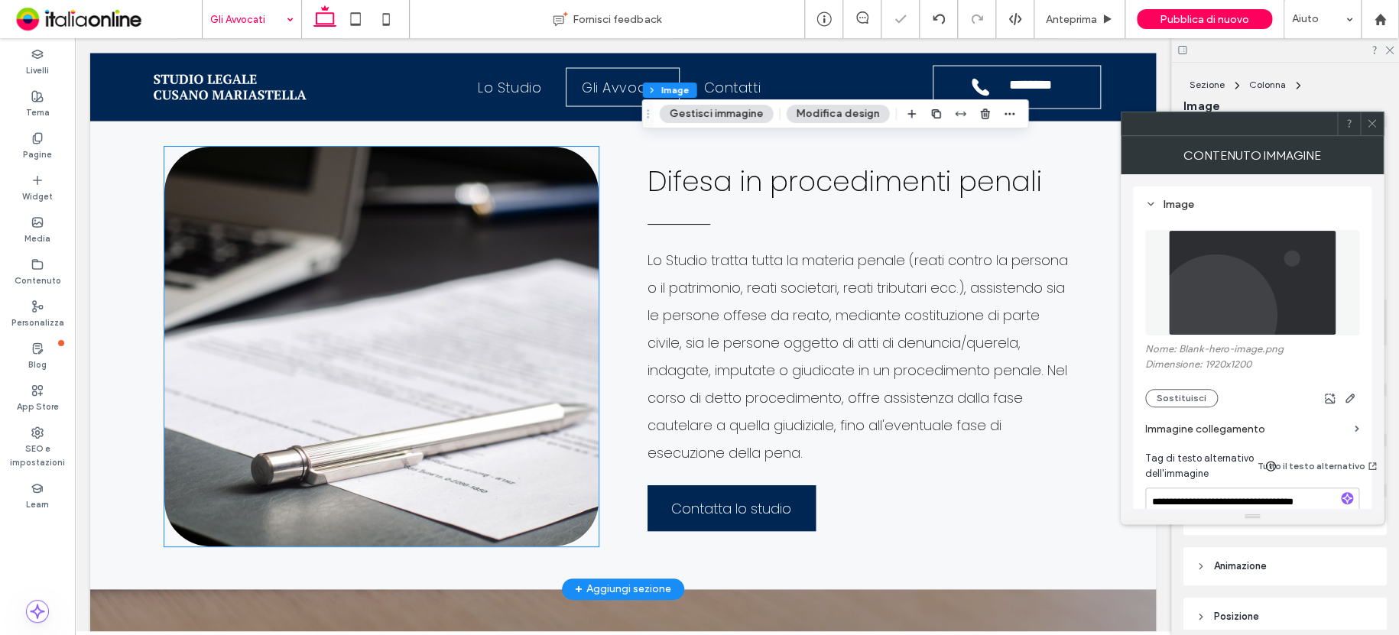
click at [478, 431] on img at bounding box center [381, 347] width 434 height 400
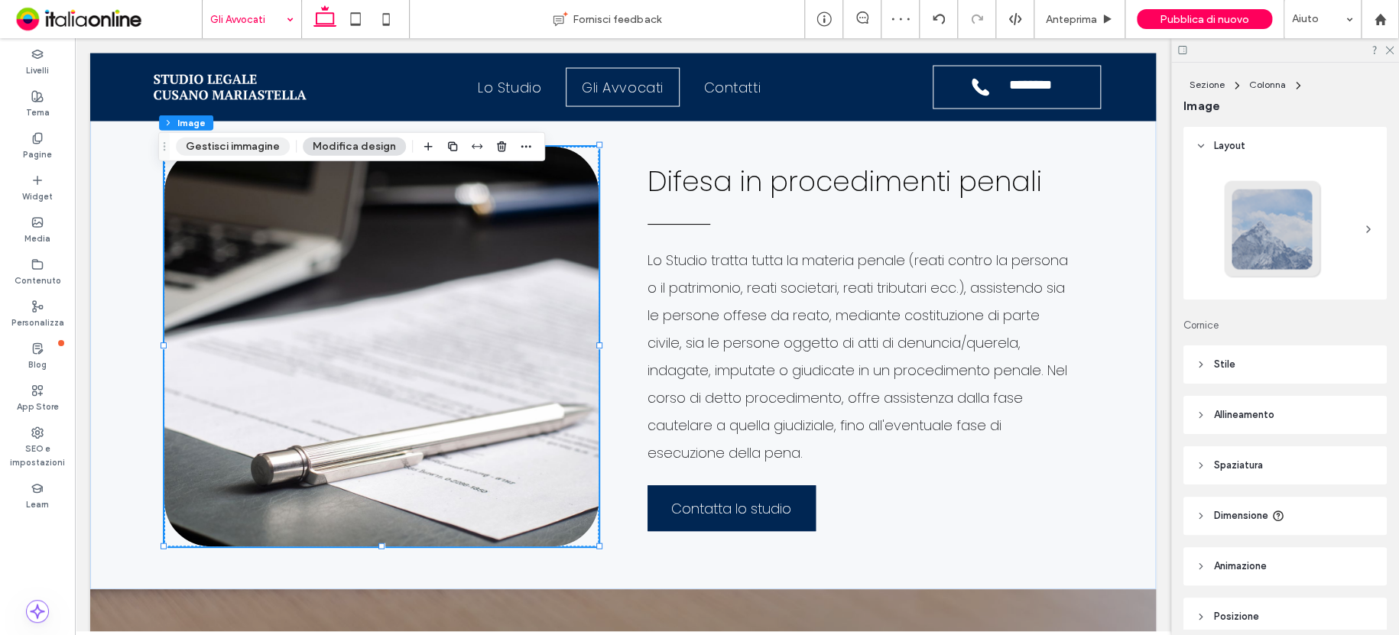
click at [251, 151] on button "Gestisci immagine" at bounding box center [233, 147] width 114 height 18
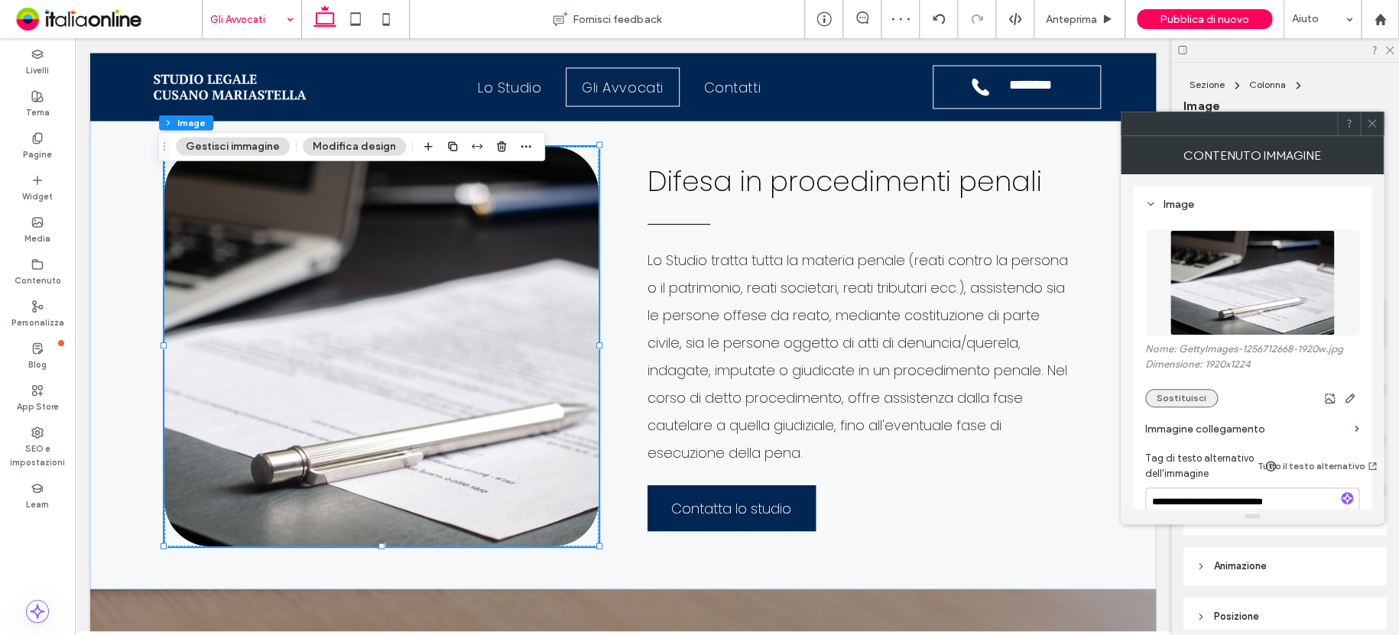
click at [1194, 396] on button "Sostituisci" at bounding box center [1181, 398] width 73 height 18
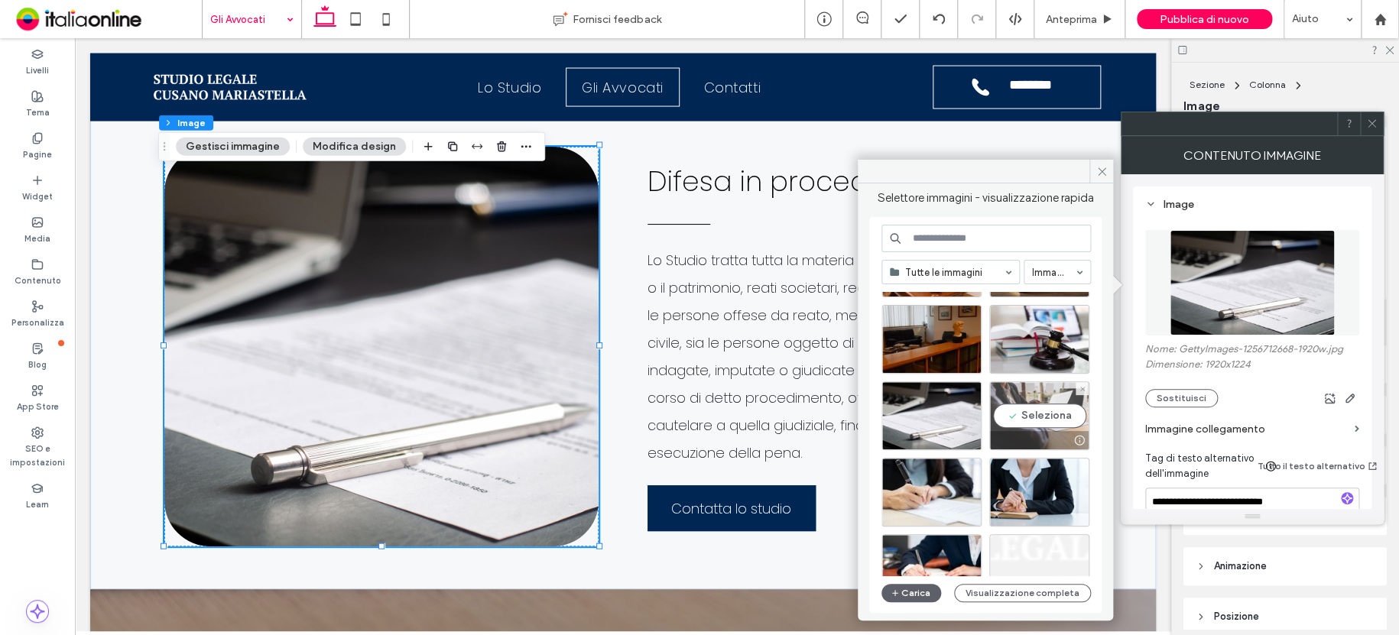
scroll to position [612, 0]
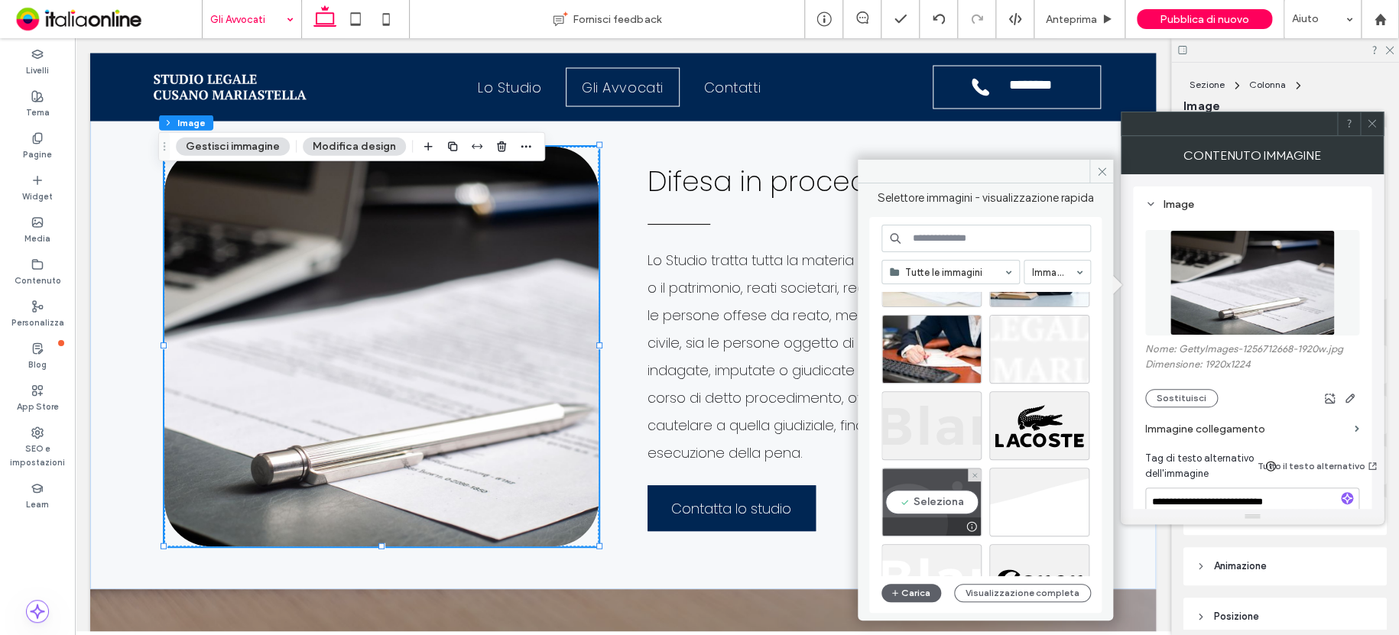
click at [969, 489] on div "Seleziona" at bounding box center [931, 502] width 100 height 69
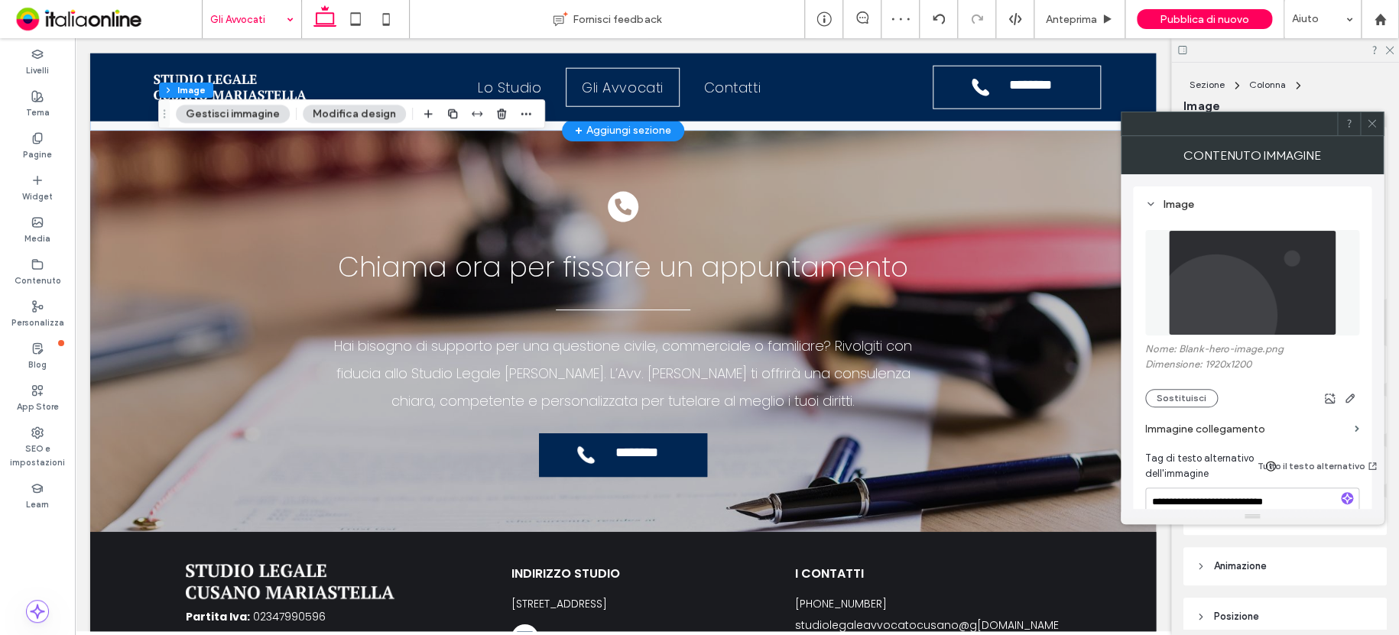
scroll to position [2111, 0]
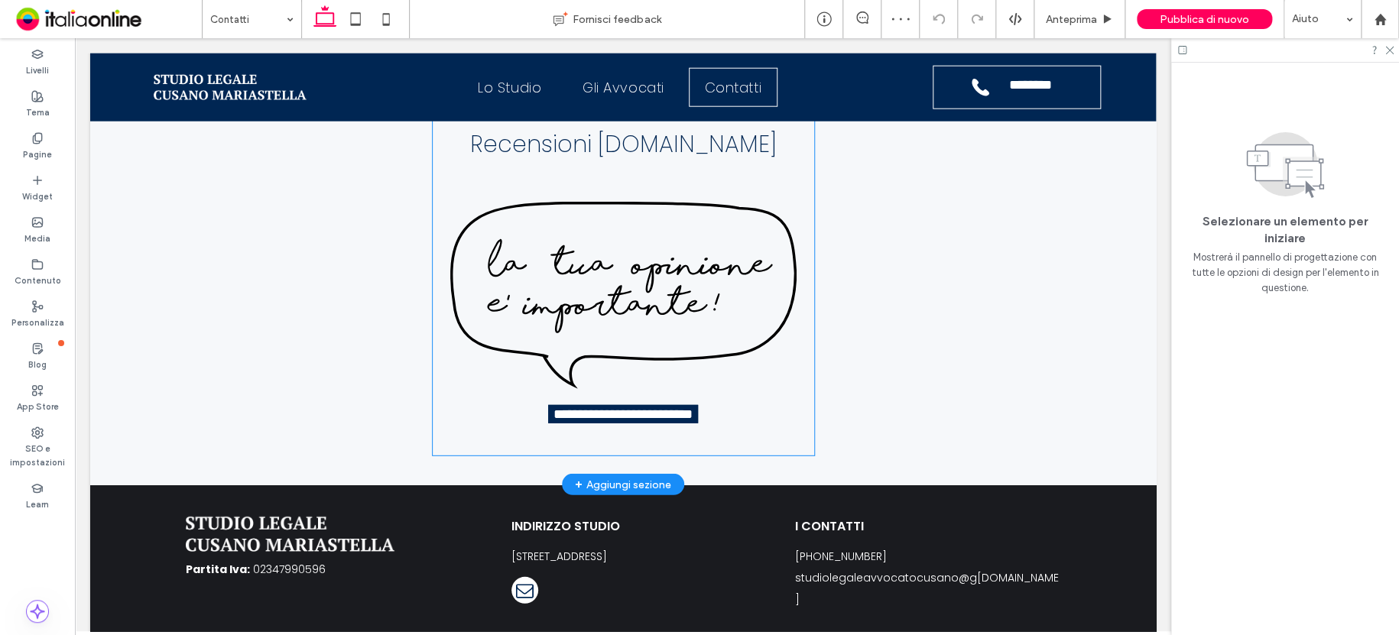
scroll to position [1980, 0]
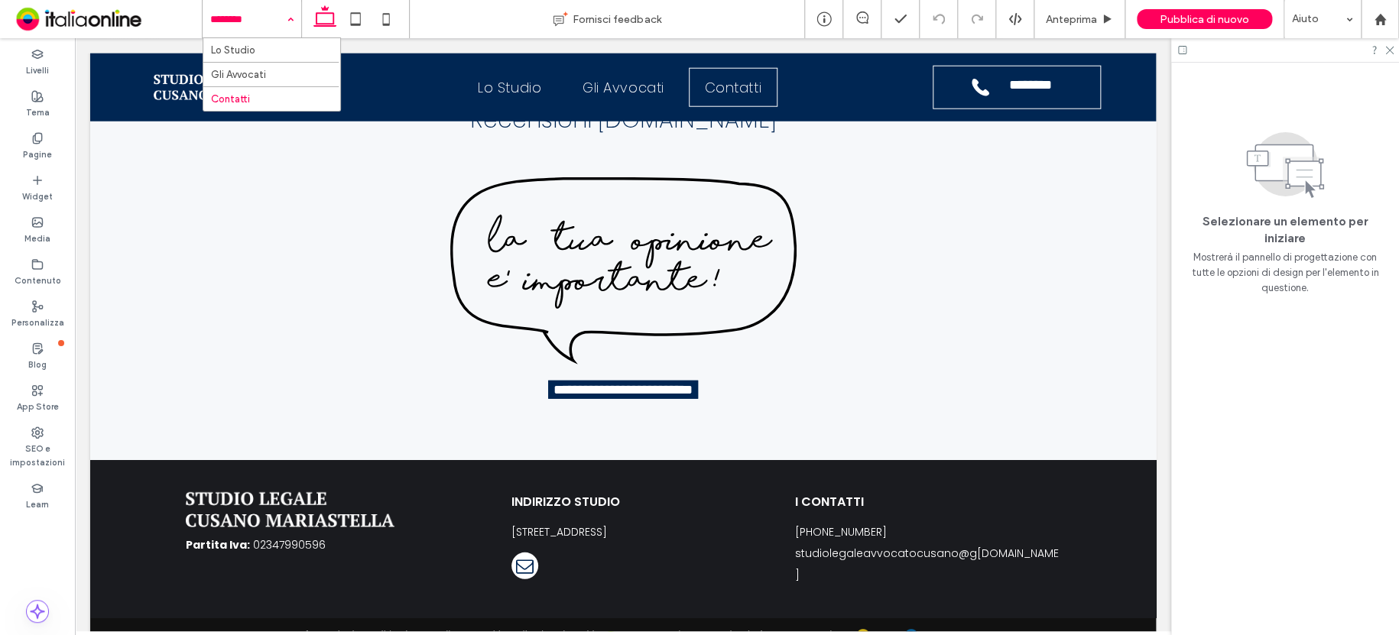
click at [242, 24] on input at bounding box center [248, 19] width 76 height 38
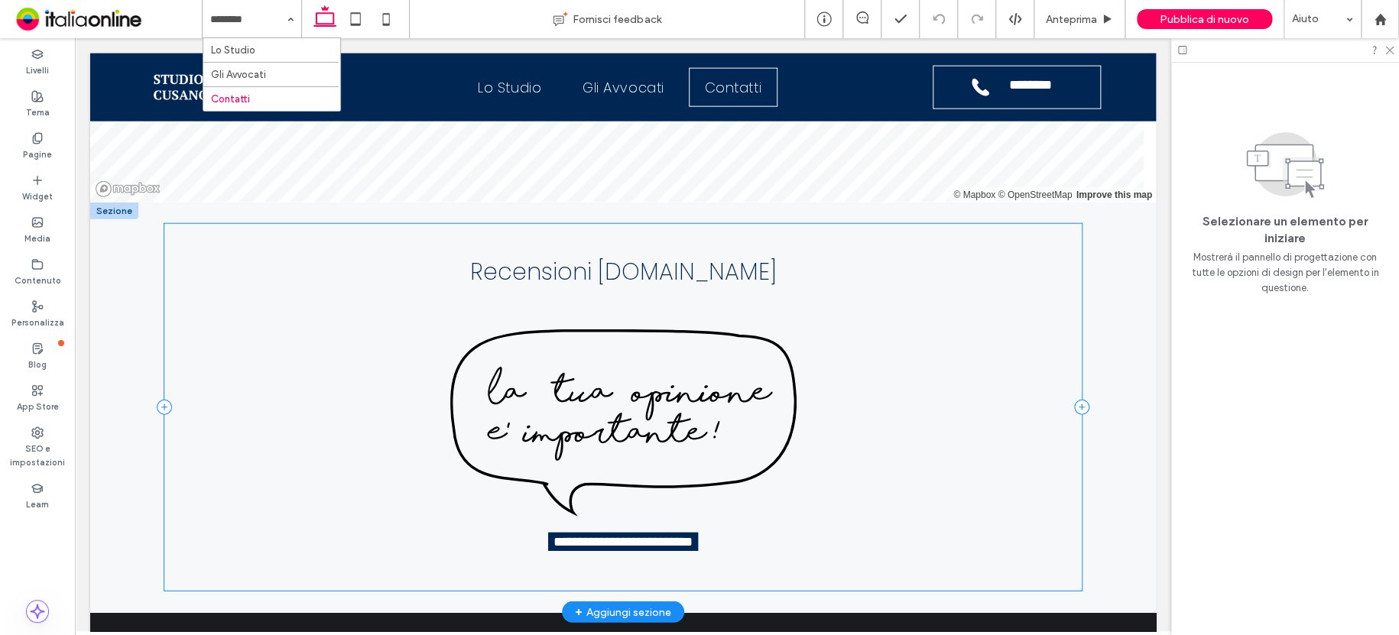
scroll to position [1827, 0]
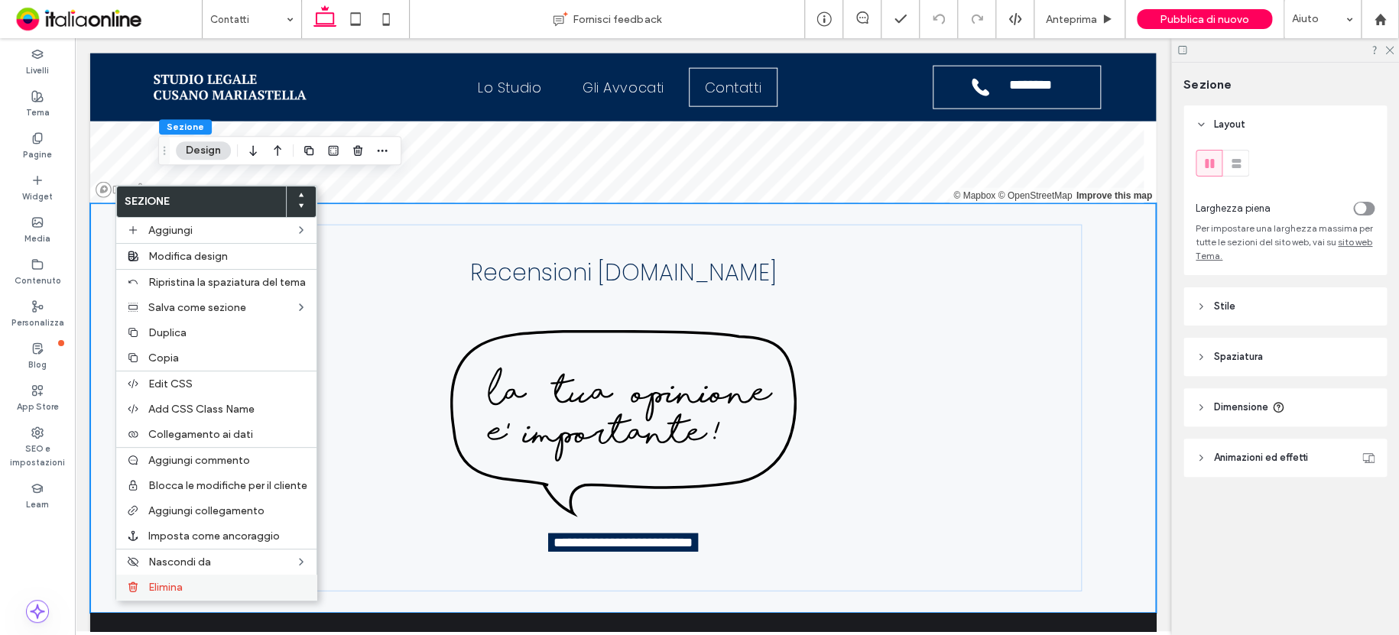
click at [204, 581] on div "Elimina" at bounding box center [216, 587] width 200 height 25
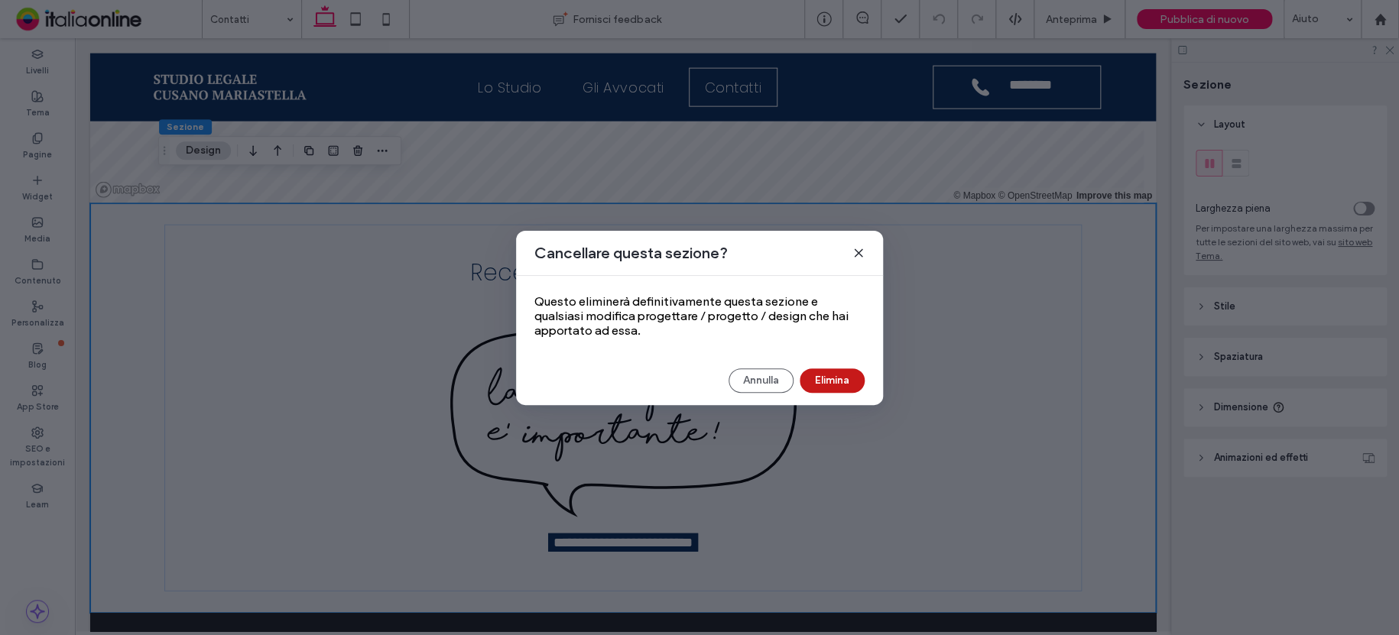
click at [855, 377] on button "Elimina" at bounding box center [832, 380] width 65 height 24
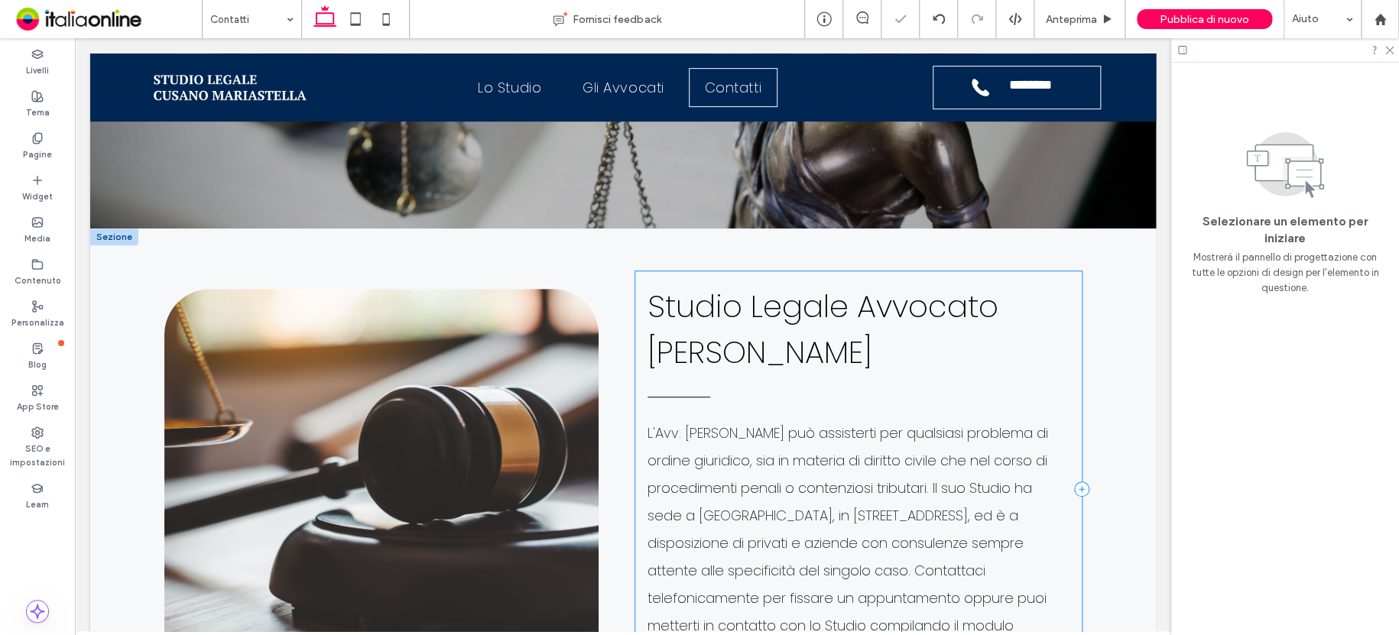
scroll to position [0, 0]
